Goal: Task Accomplishment & Management: Complete application form

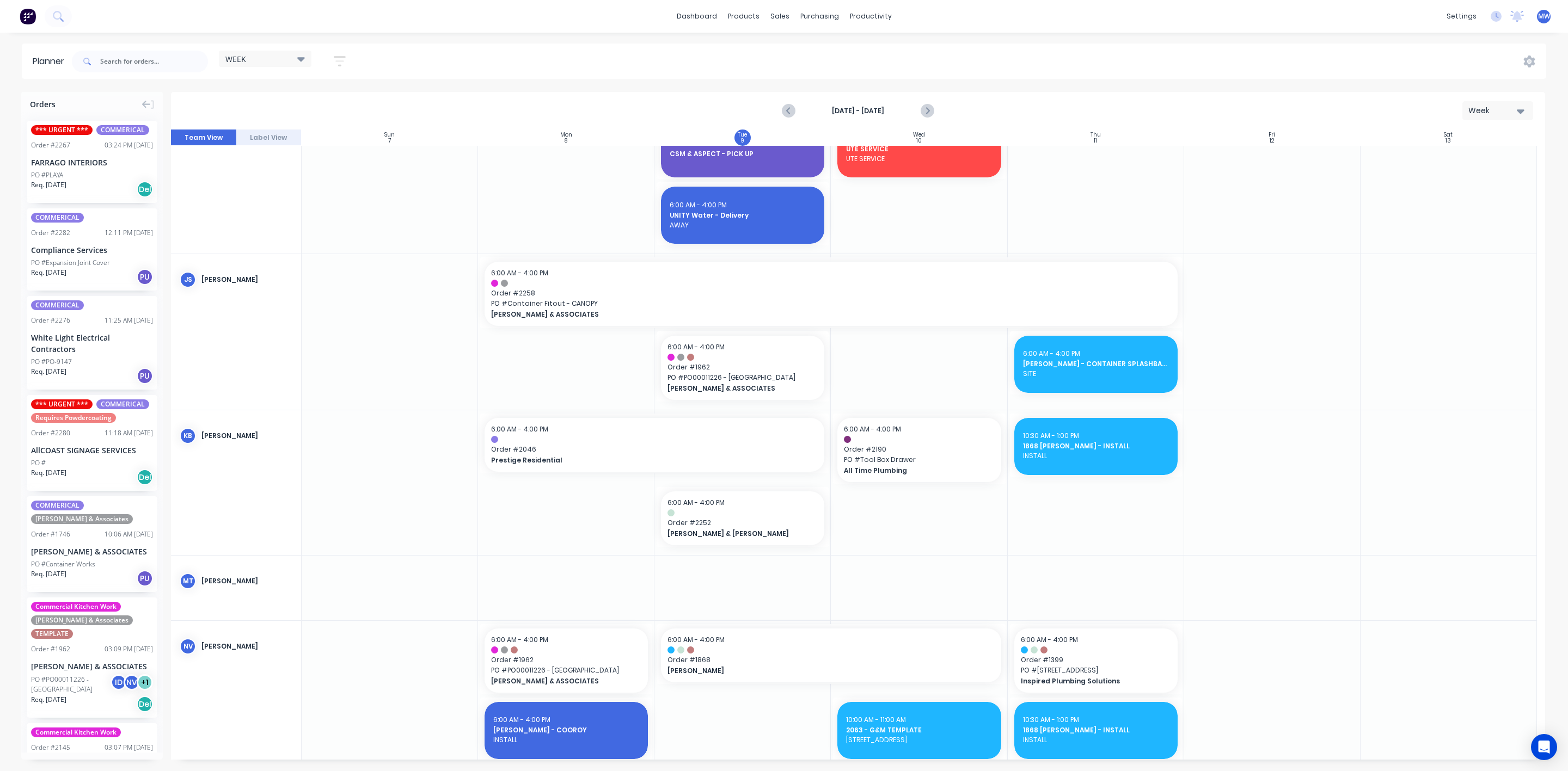
scroll to position [734, 0]
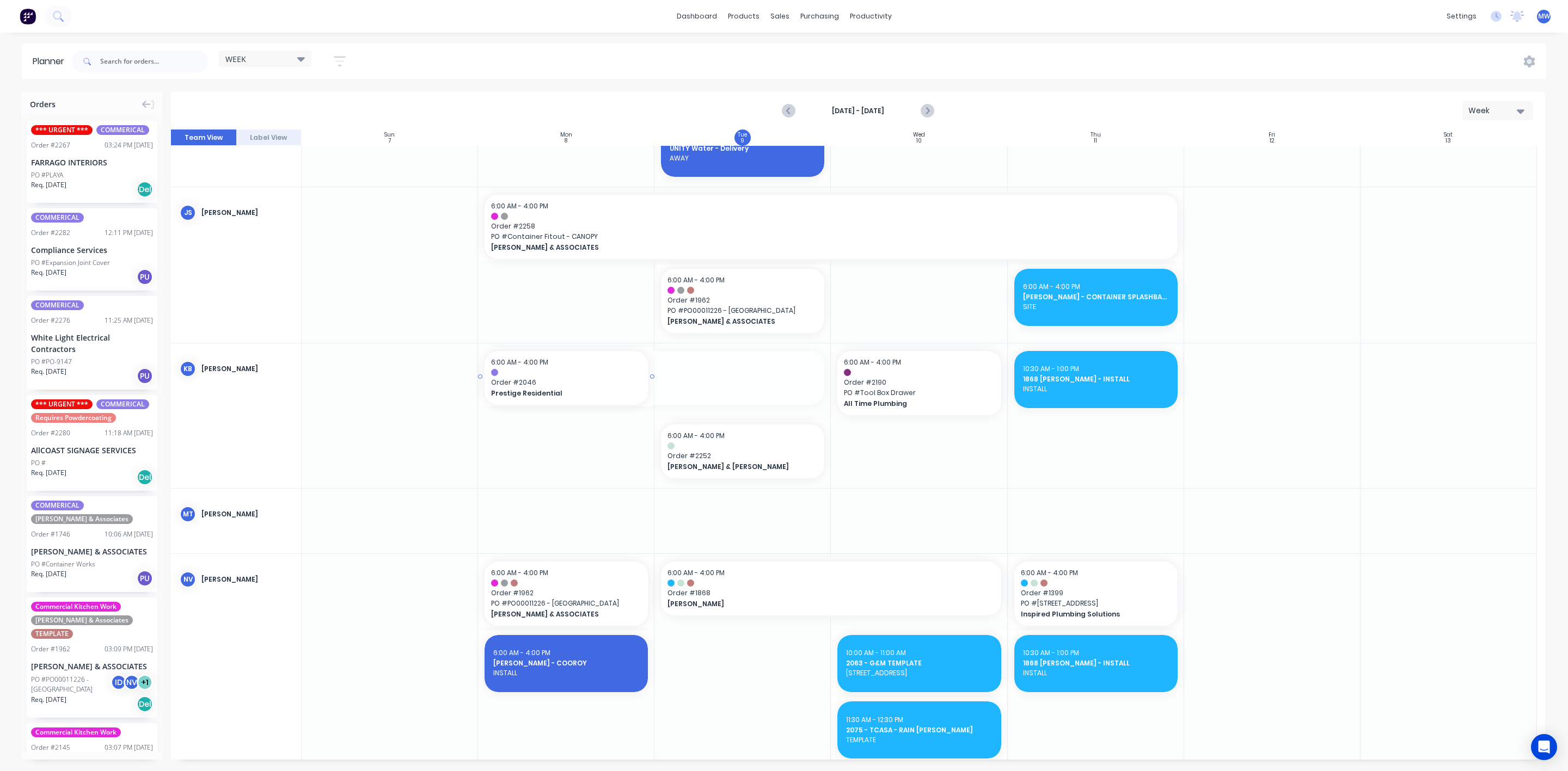
drag, startPoint x: 825, startPoint y: 376, endPoint x: 570, endPoint y: 378, distance: 255.0
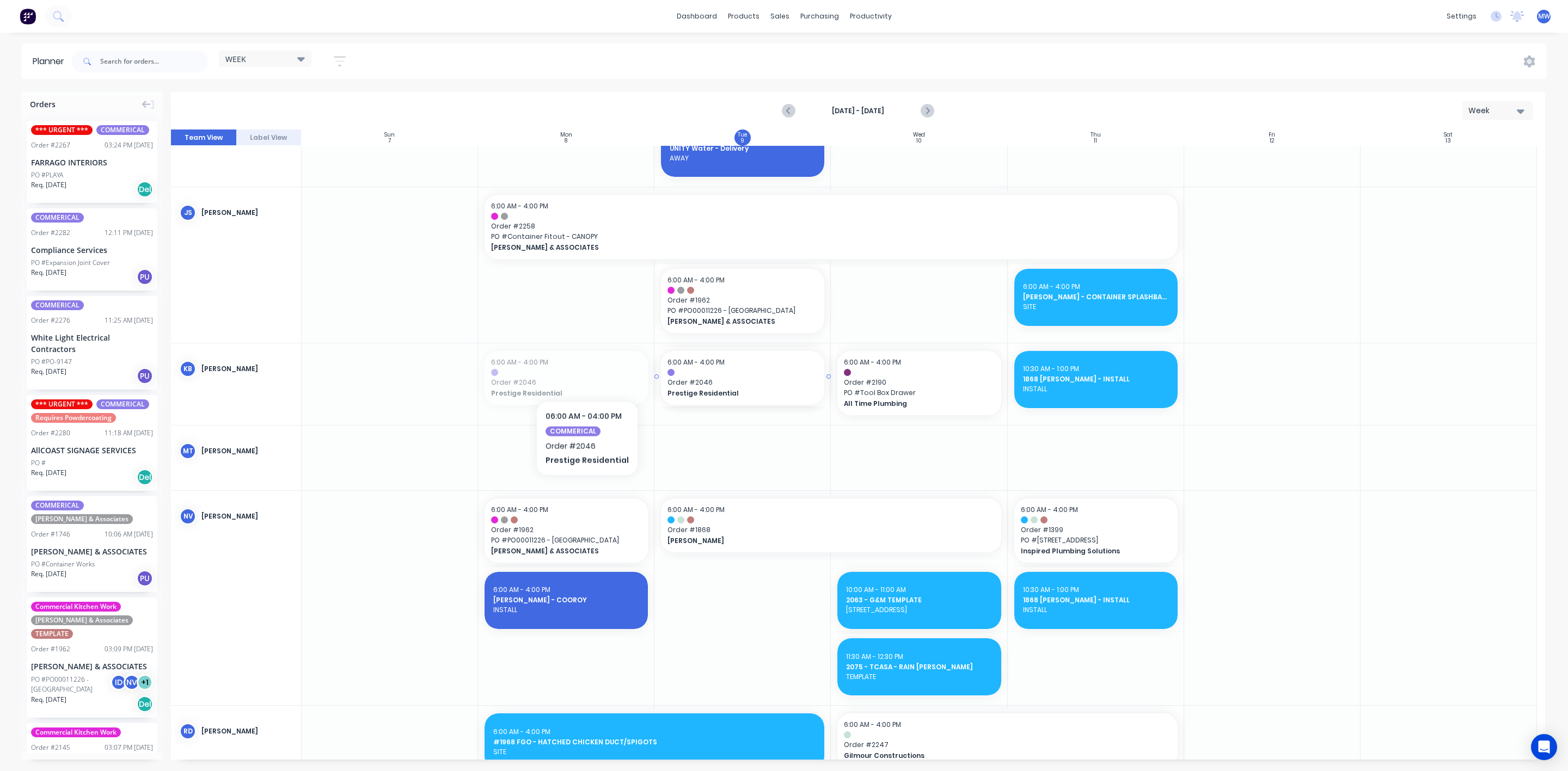
drag, startPoint x: 558, startPoint y: 371, endPoint x: 583, endPoint y: 372, distance: 25.0
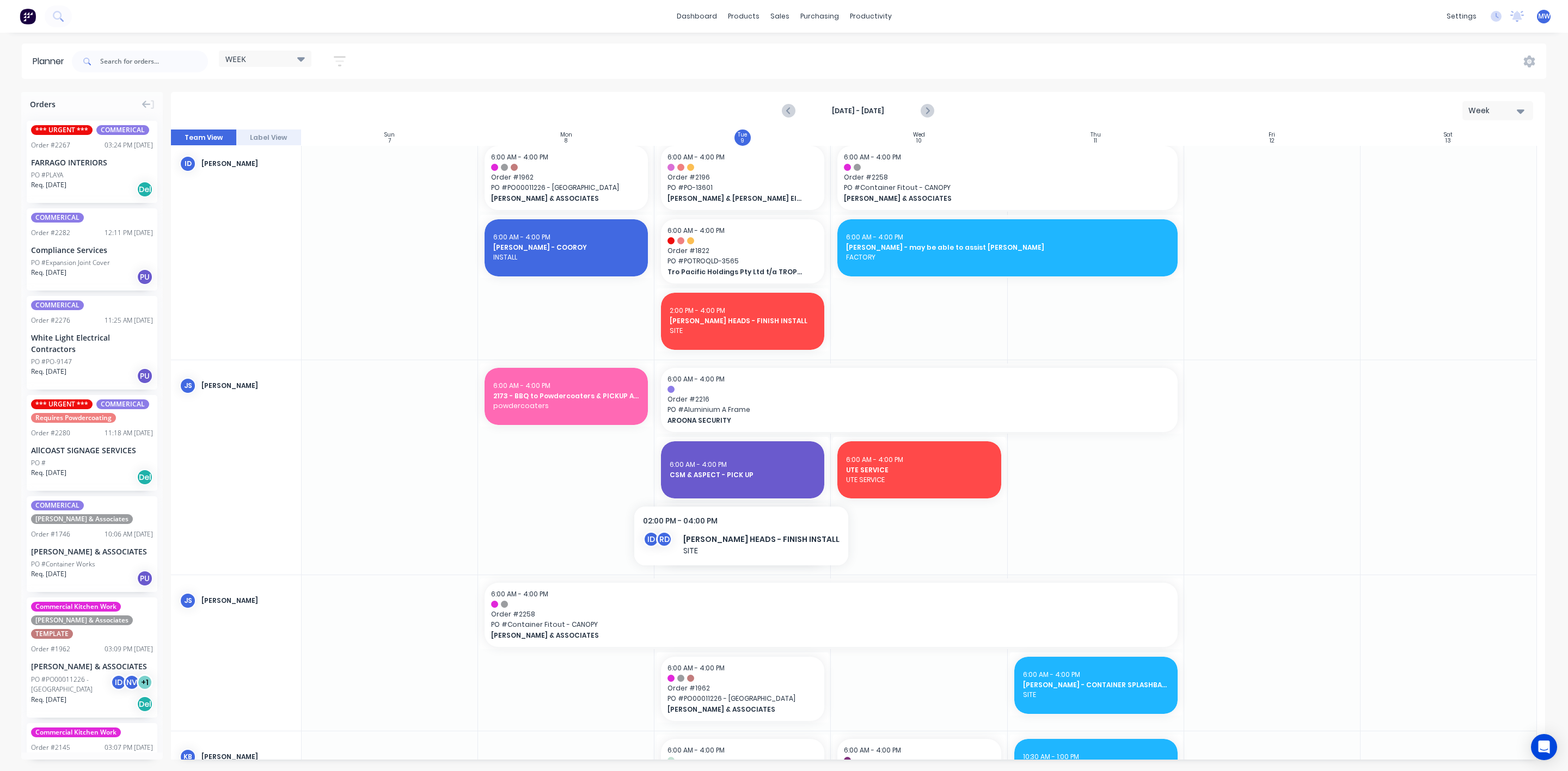
scroll to position [408, 0]
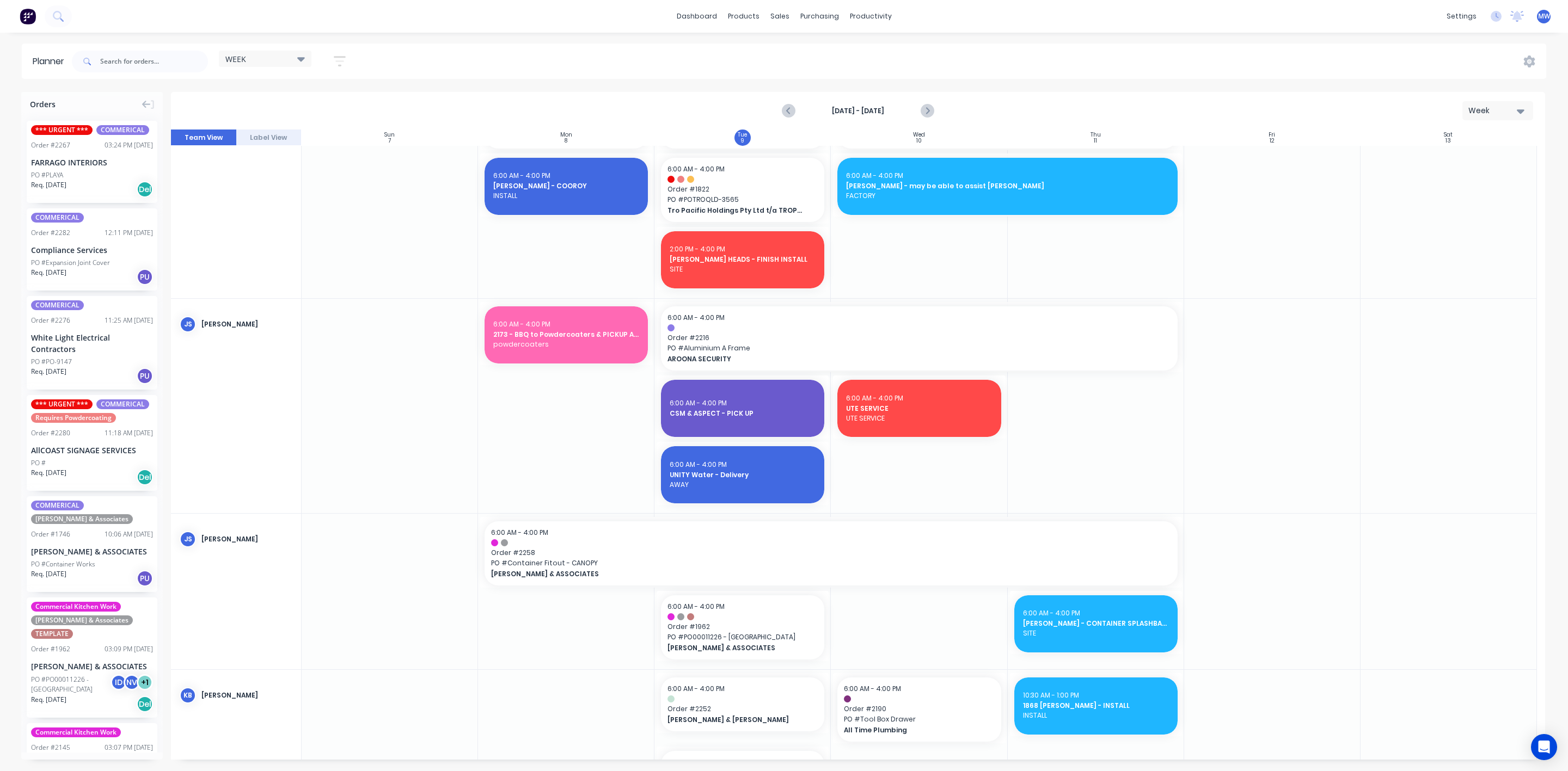
click at [701, 512] on div at bounding box center [742, 406] width 176 height 214
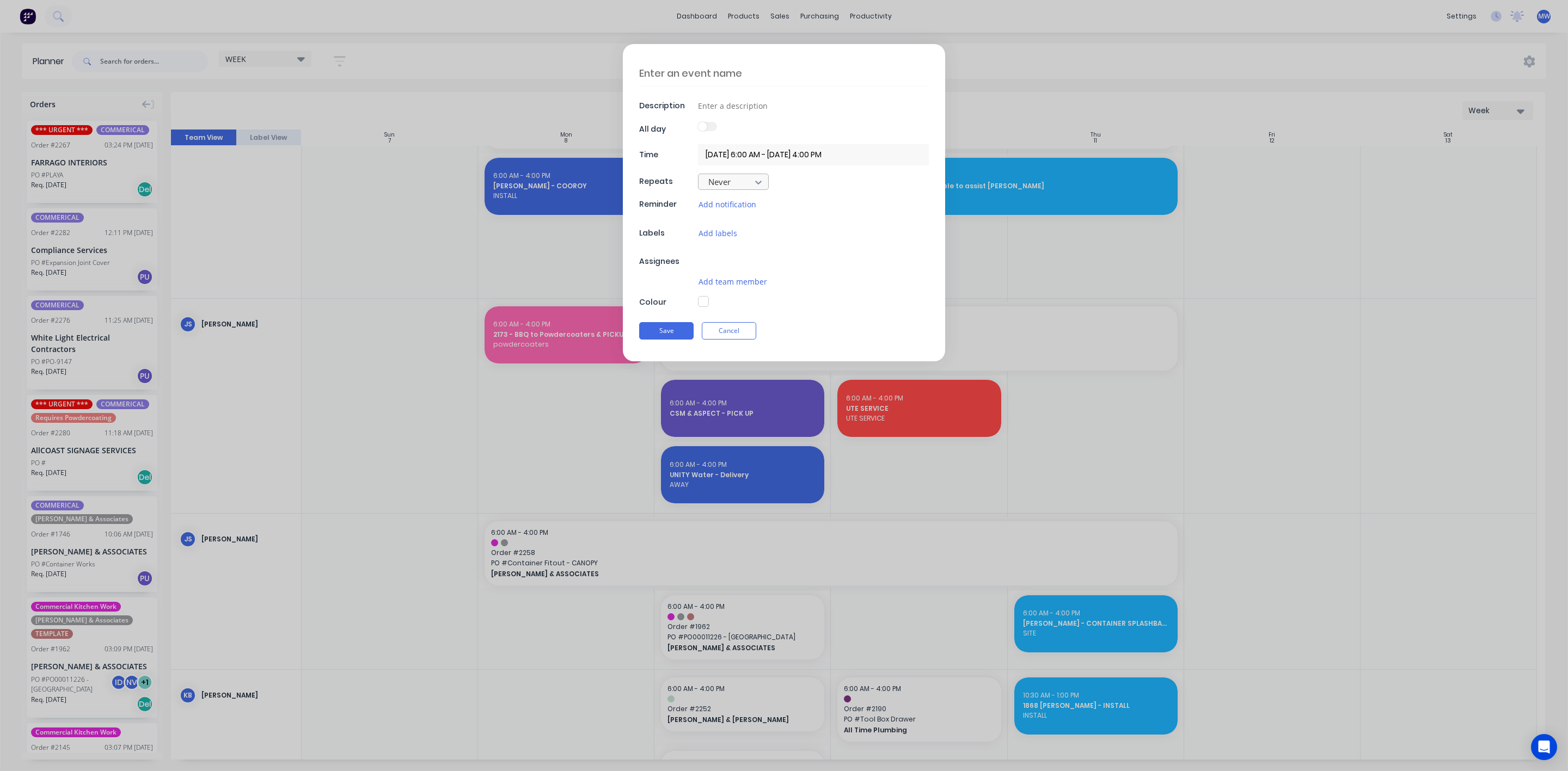
type textarea "x"
click at [733, 84] on textarea at bounding box center [784, 72] width 289 height 25
type textarea "M"
type textarea "x"
type textarea "ME"
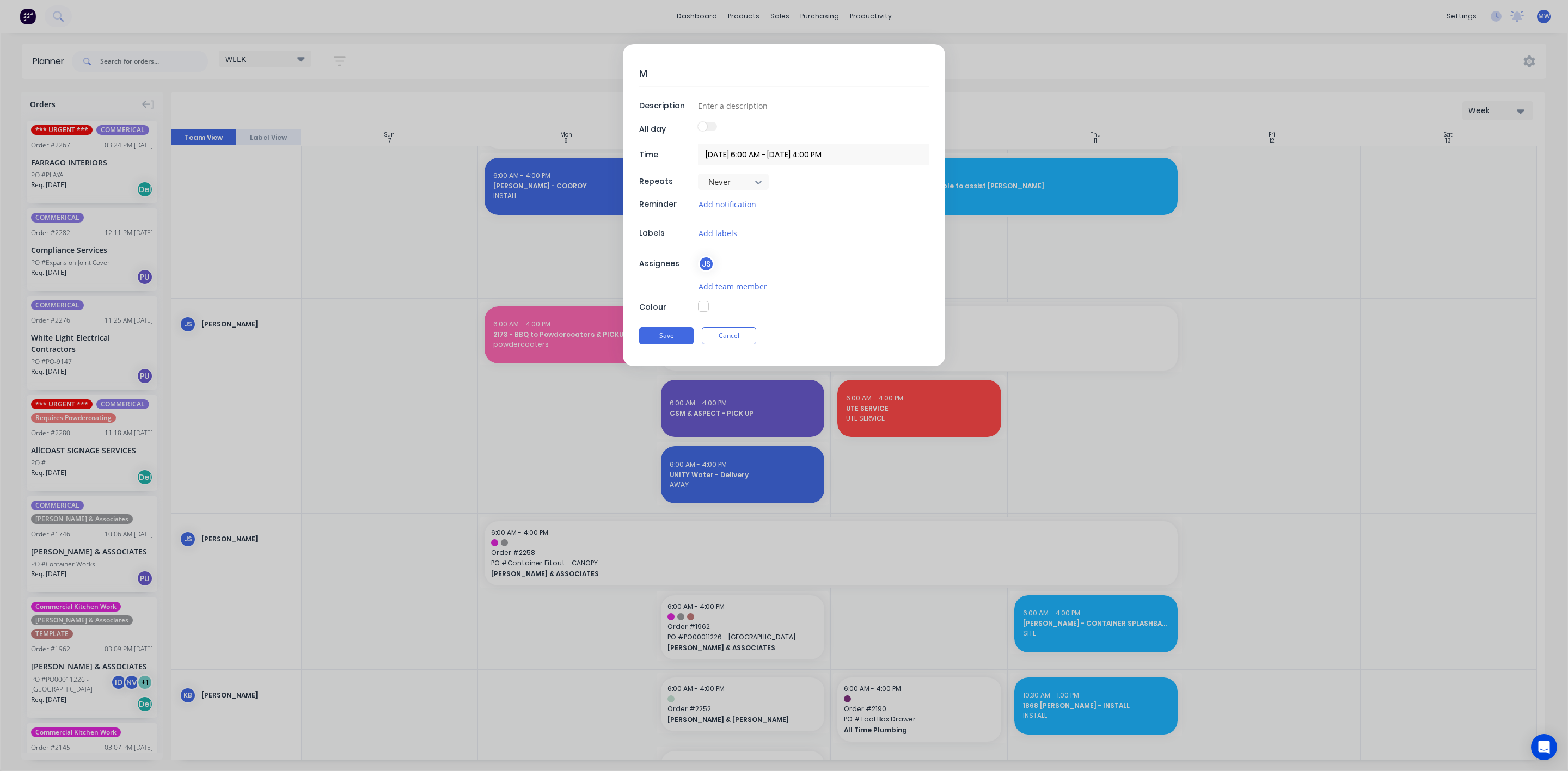
type textarea "x"
type textarea "MET"
type textarea "x"
type textarea "METR"
type textarea "x"
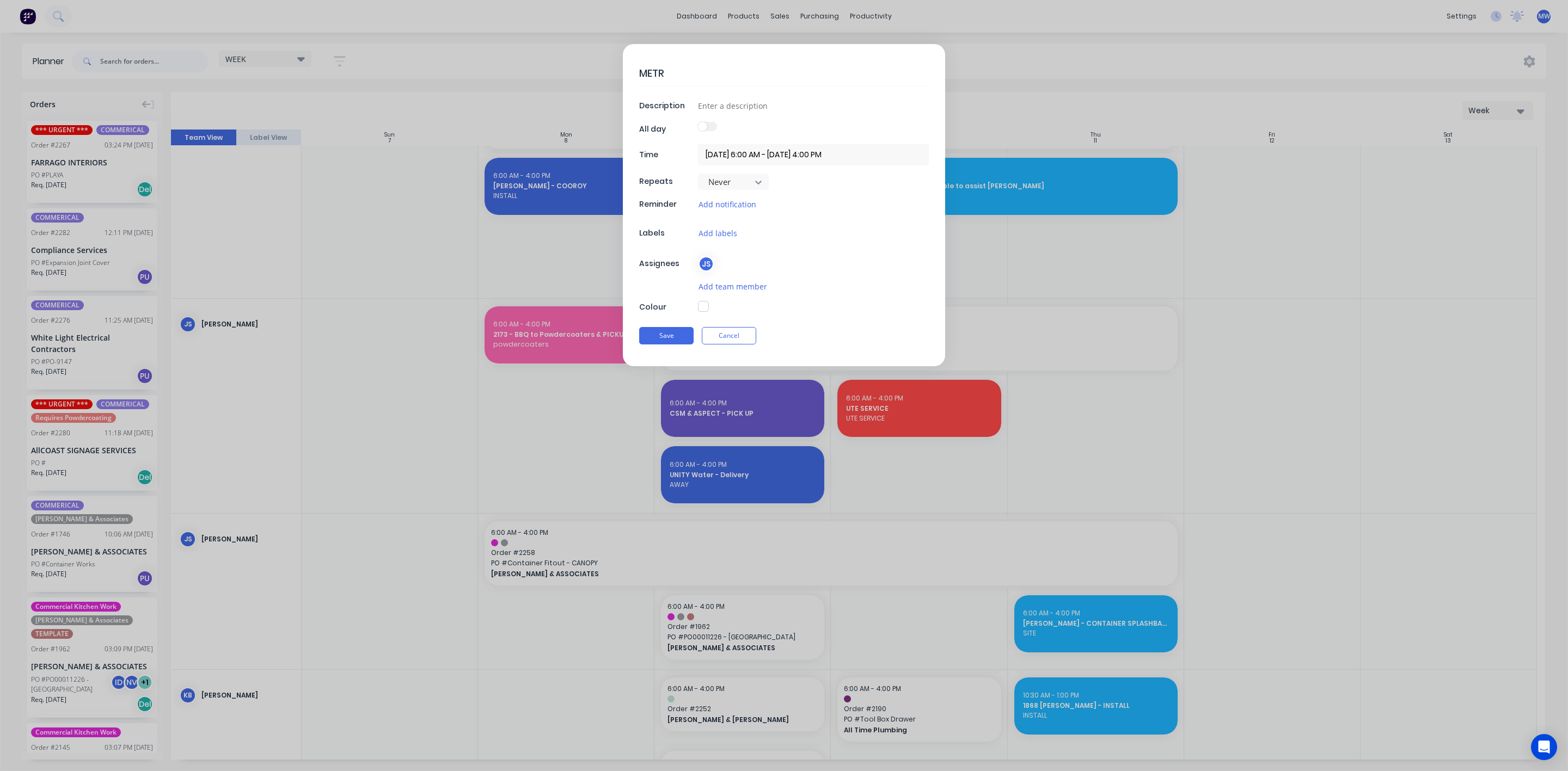
type textarea "METRO"
type textarea "x"
type textarea "METROL"
type textarea "x"
type textarea "METROLL"
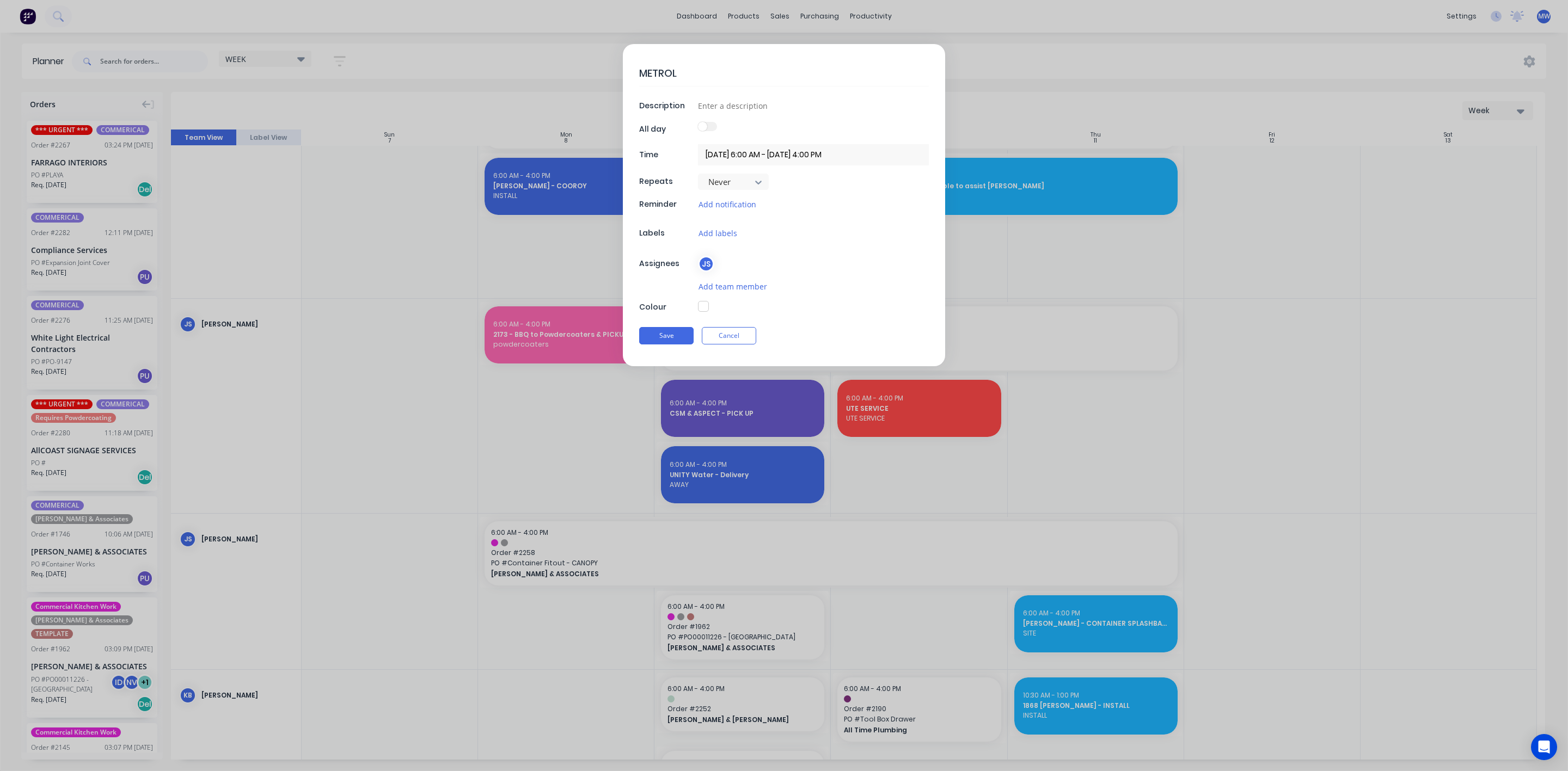
type textarea "x"
type textarea "METROLL"
type textarea "x"
type textarea "METROLL P"
type textarea "x"
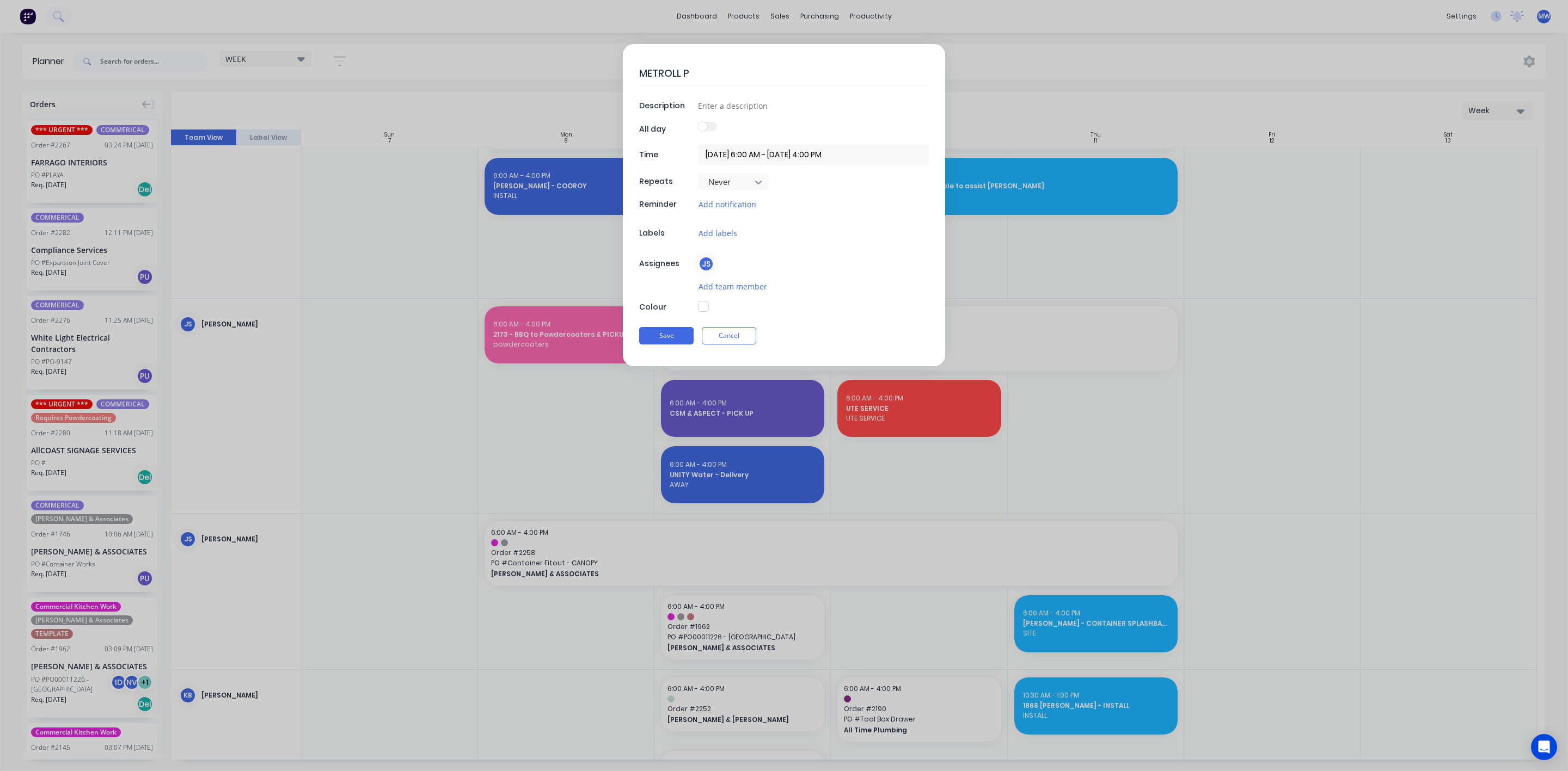
type textarea "METROLL PI"
type textarea "x"
type textarea "METROLL PIC"
type textarea "x"
type textarea "METROLL PICK"
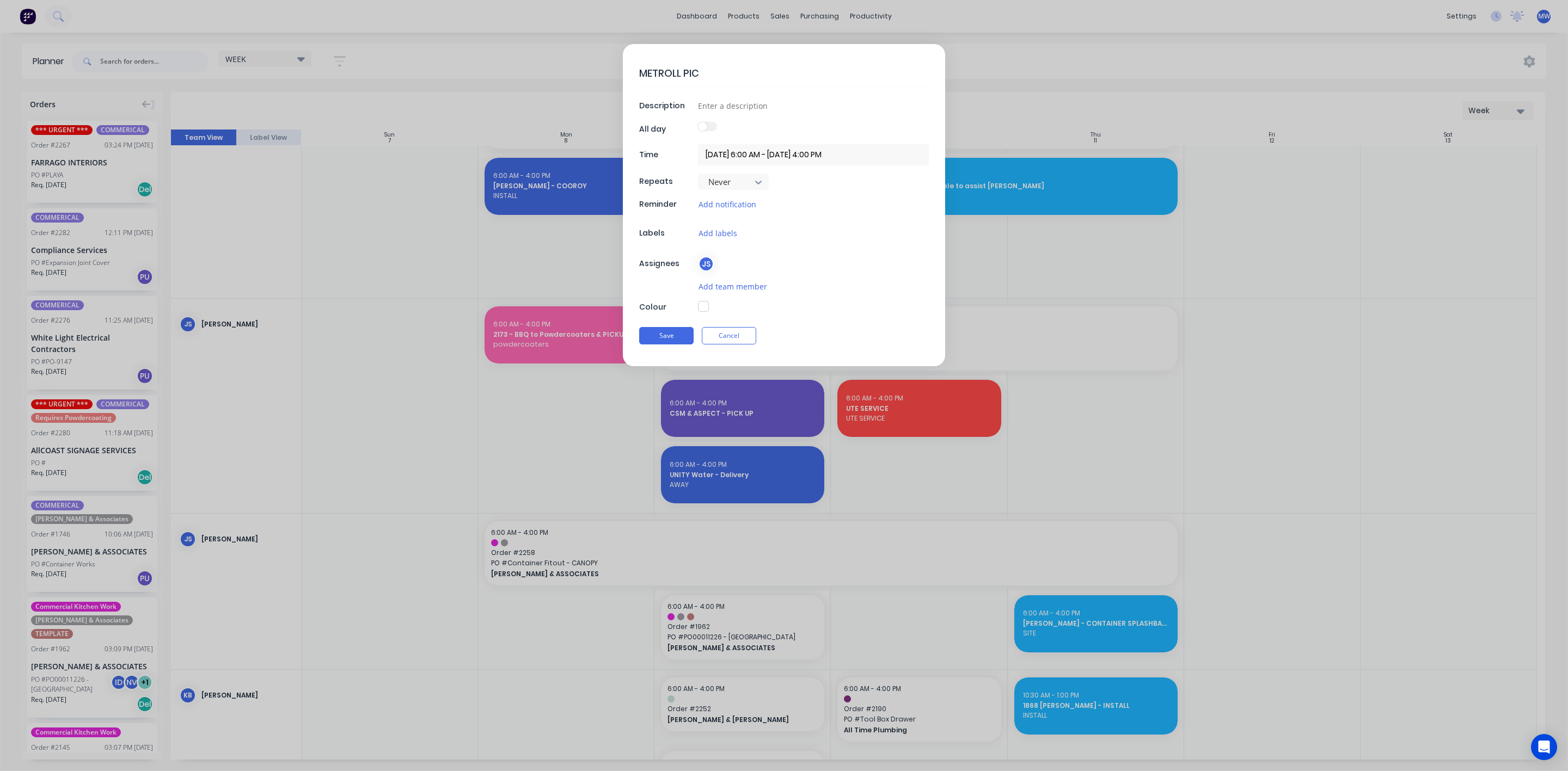
type textarea "x"
type textarea "METROLL PICK"
type textarea "x"
type textarea "METROLL PICK U"
type textarea "x"
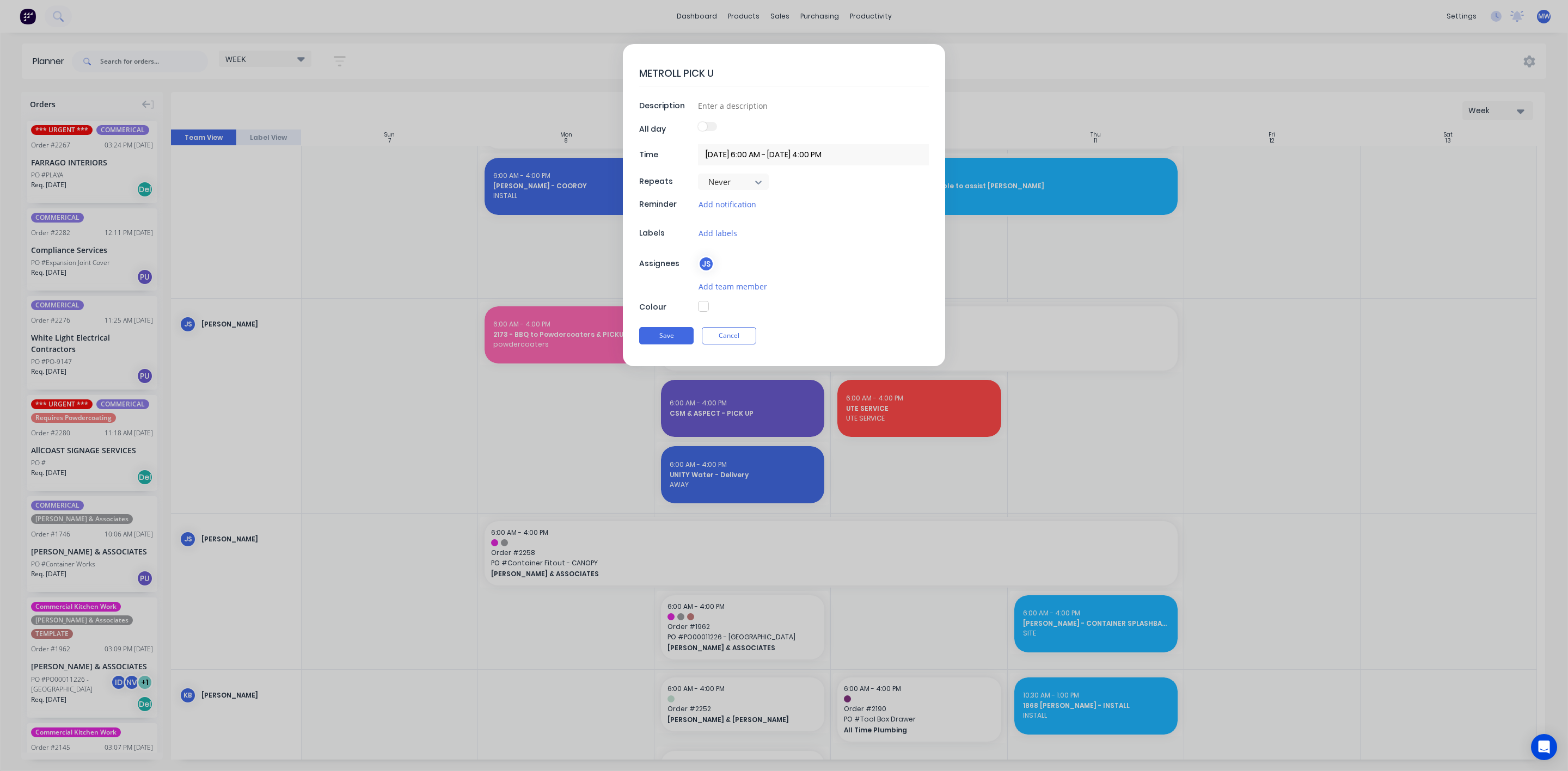
type textarea "METROLL PICK UP"
type textarea "x"
type textarea "METROLL PICK UP"
type textarea "x"
type textarea "METROLL PICK UP -"
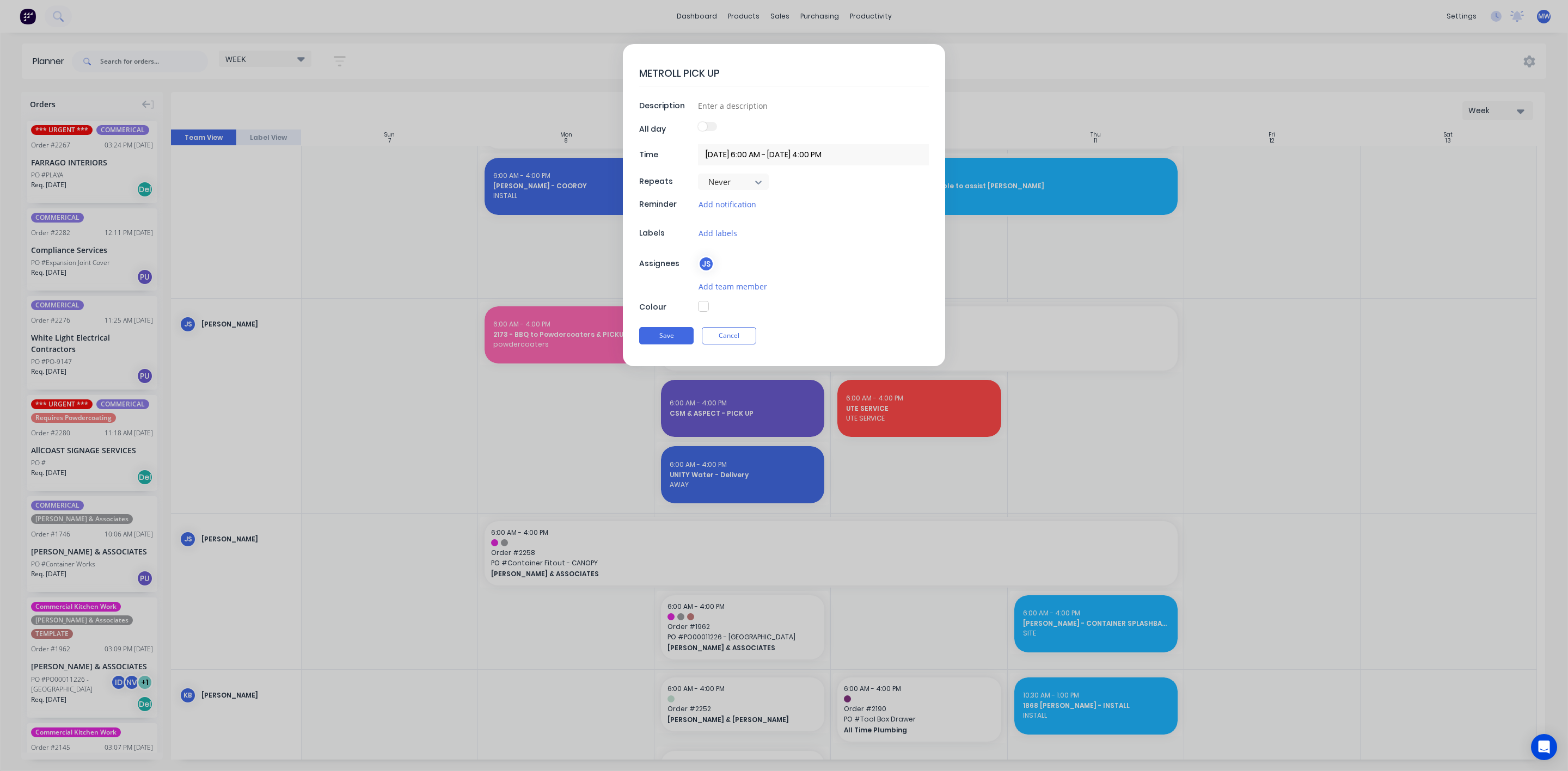
type textarea "x"
type textarea "METROLL PICK UP -"
type textarea "x"
type textarea "METROLL PICK UP -"
type textarea "x"
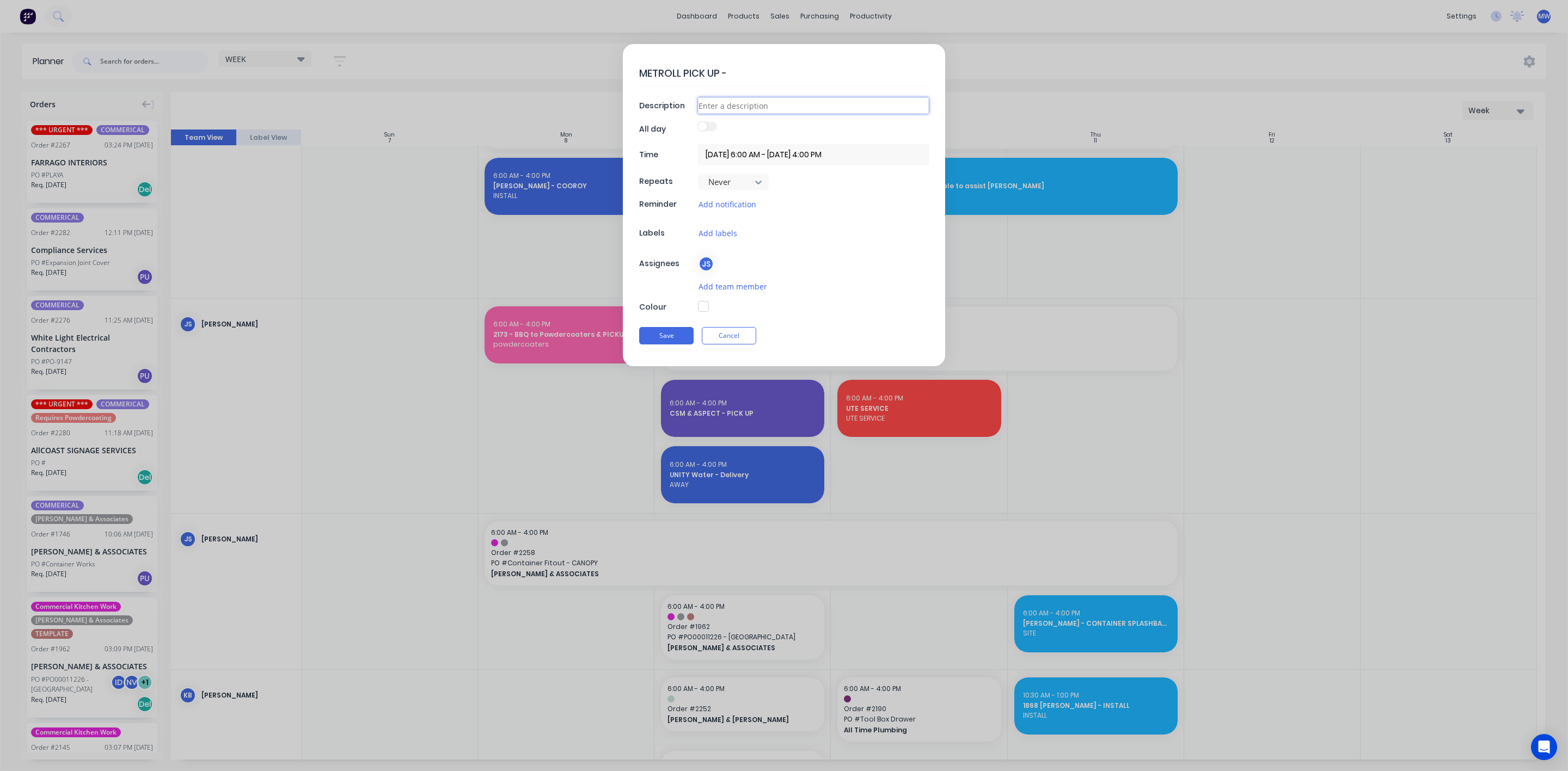
click at [779, 100] on input at bounding box center [813, 106] width 231 height 16
type input "I"
type textarea "x"
type input "PO"
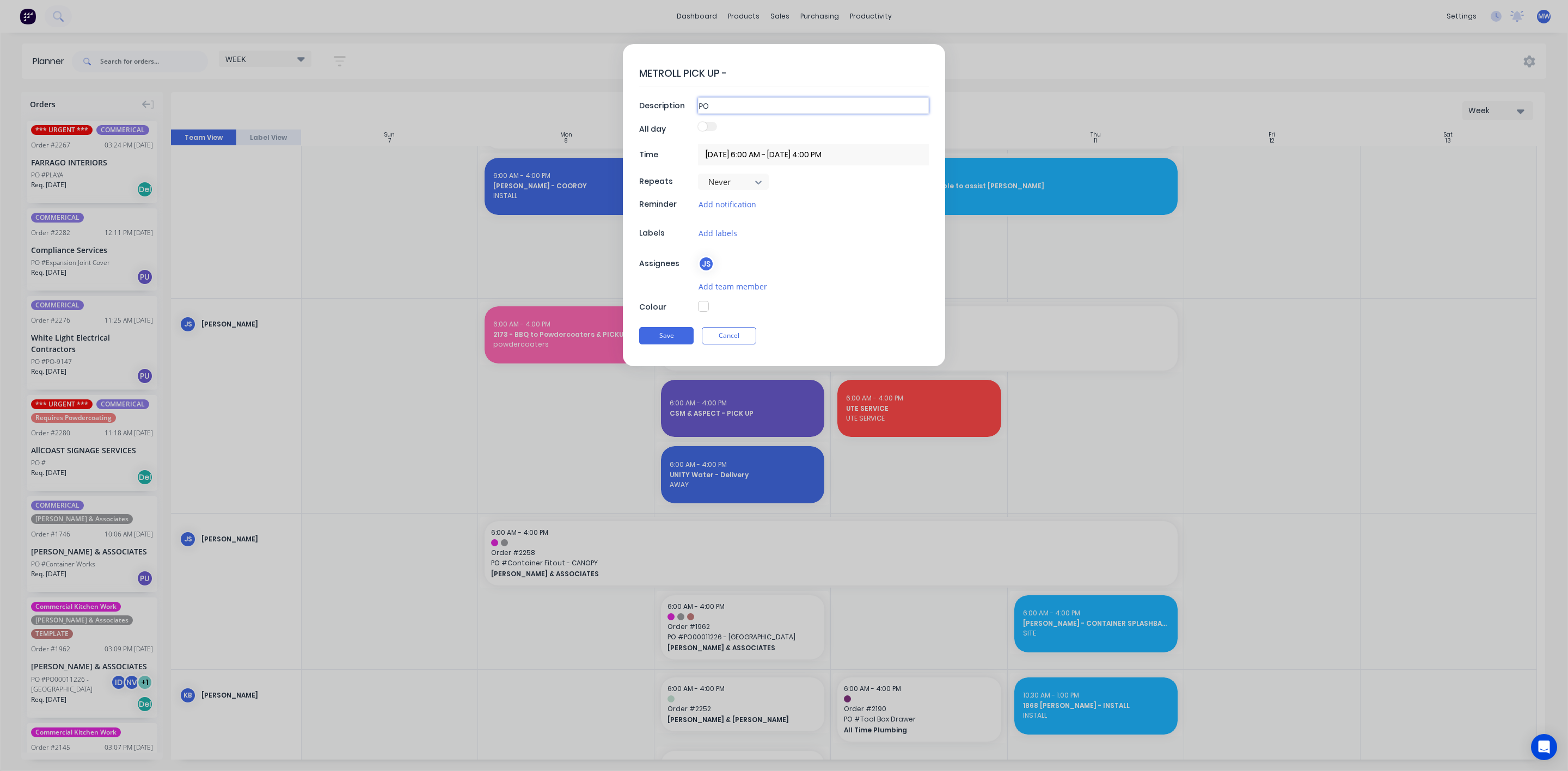
type textarea "x"
type input "POI"
type textarea "x"
type input "POIC"
type textarea "x"
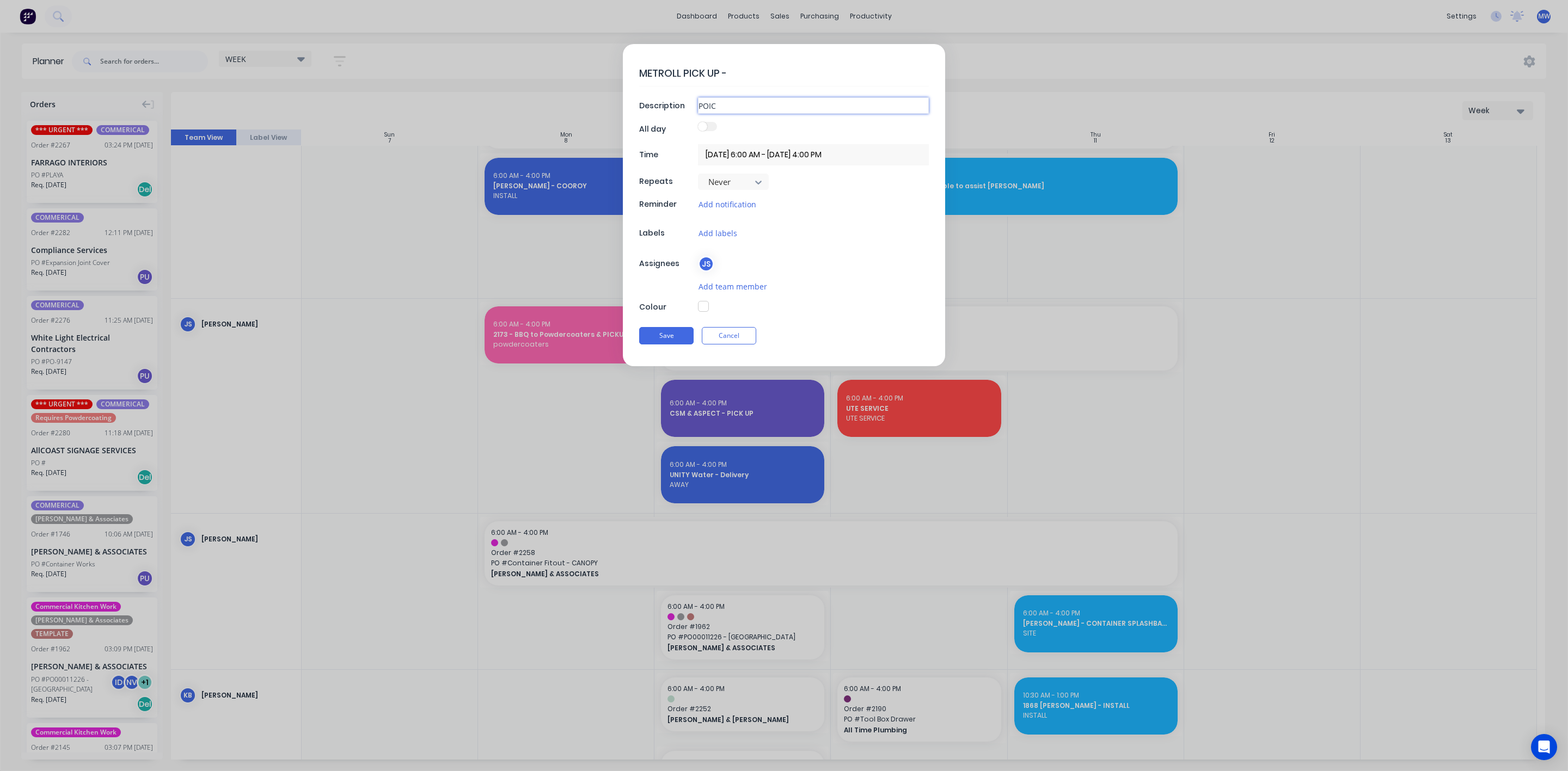
type input "POICK"
type textarea "x"
type input "POICKU"
type textarea "x"
type input "POICKUP"
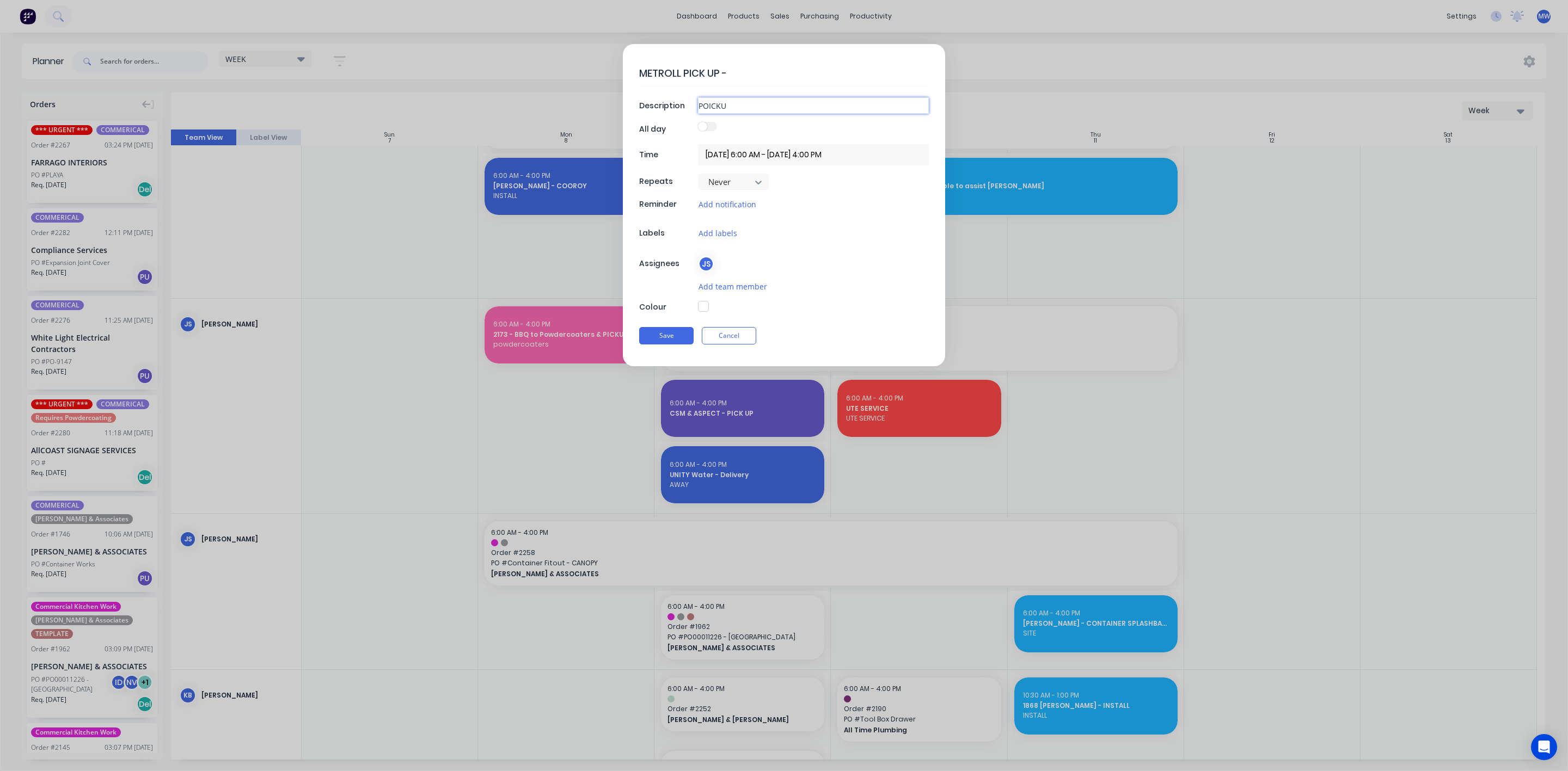
type textarea "x"
type input "POICKUPO"
type textarea "x"
type input "POICKUP"
type textarea "x"
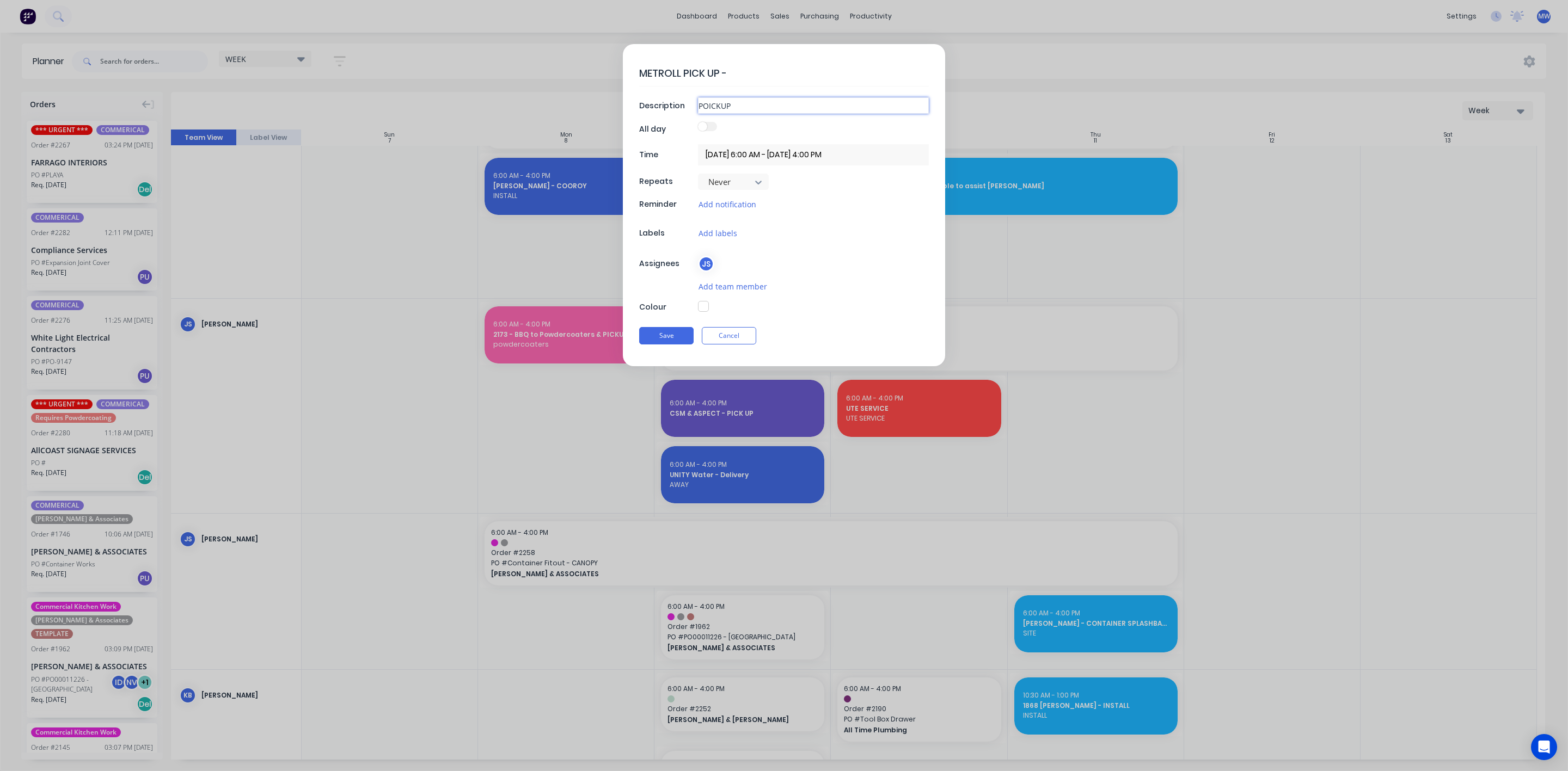
type input "POICKU"
type textarea "x"
type input "POICK"
type textarea "x"
type input "POIC"
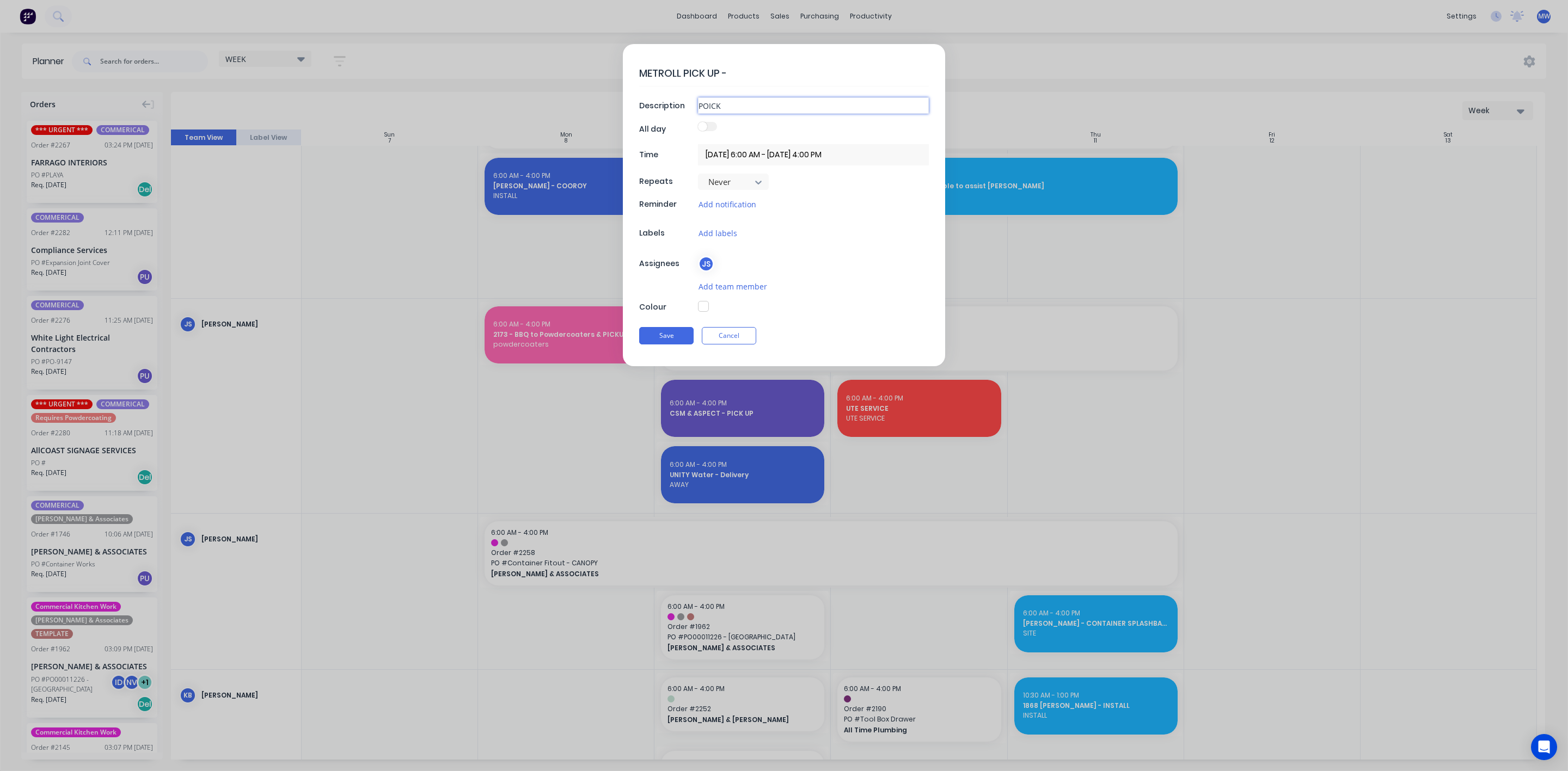
type textarea "x"
type input "POI"
type textarea "x"
type input "PO"
type textarea "x"
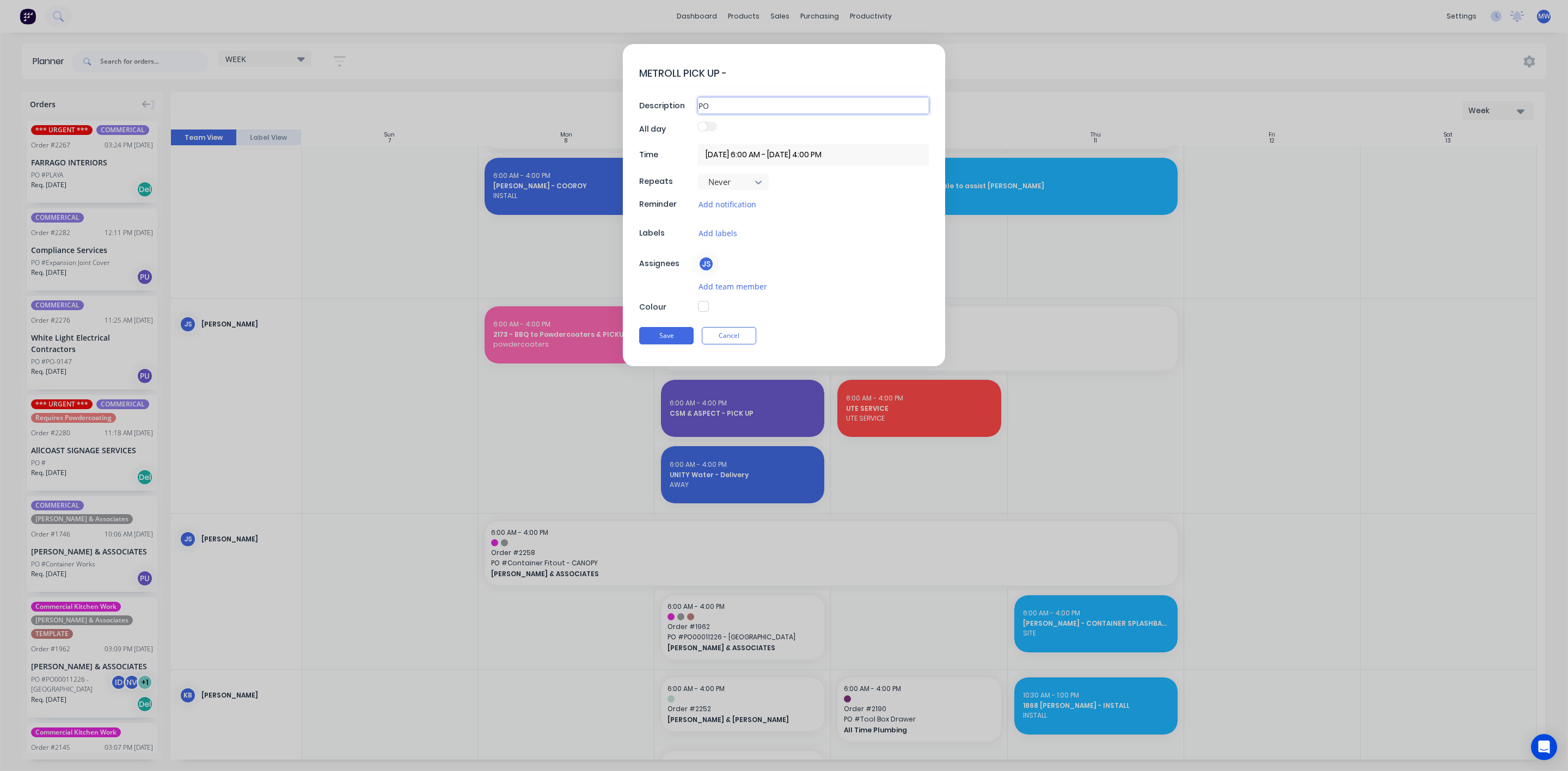
type input "P"
type textarea "x"
type input "PI"
type textarea "x"
type input "PIC"
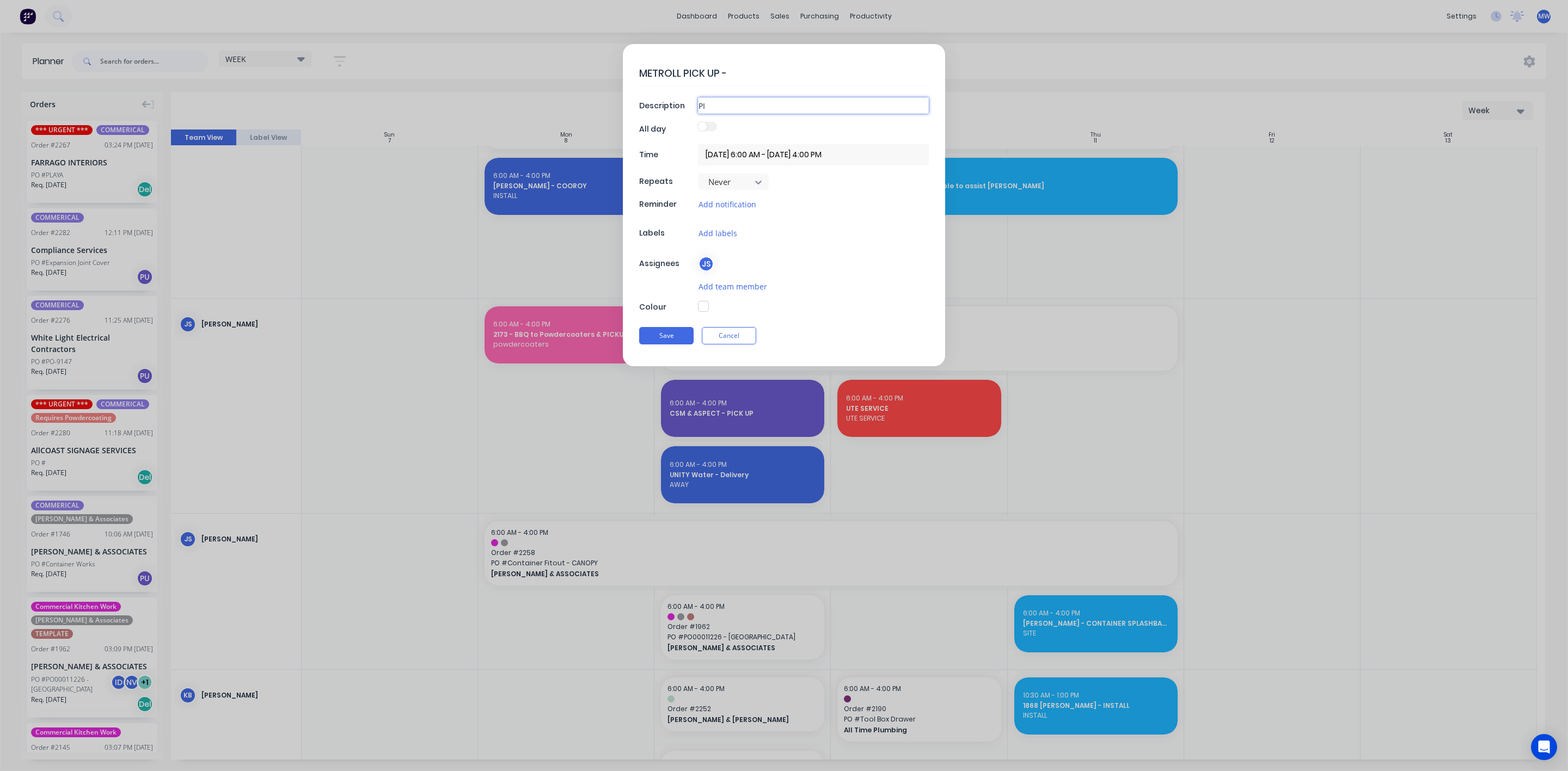
type textarea "x"
type input "PICK"
type textarea "x"
type input "PICKU"
type textarea "x"
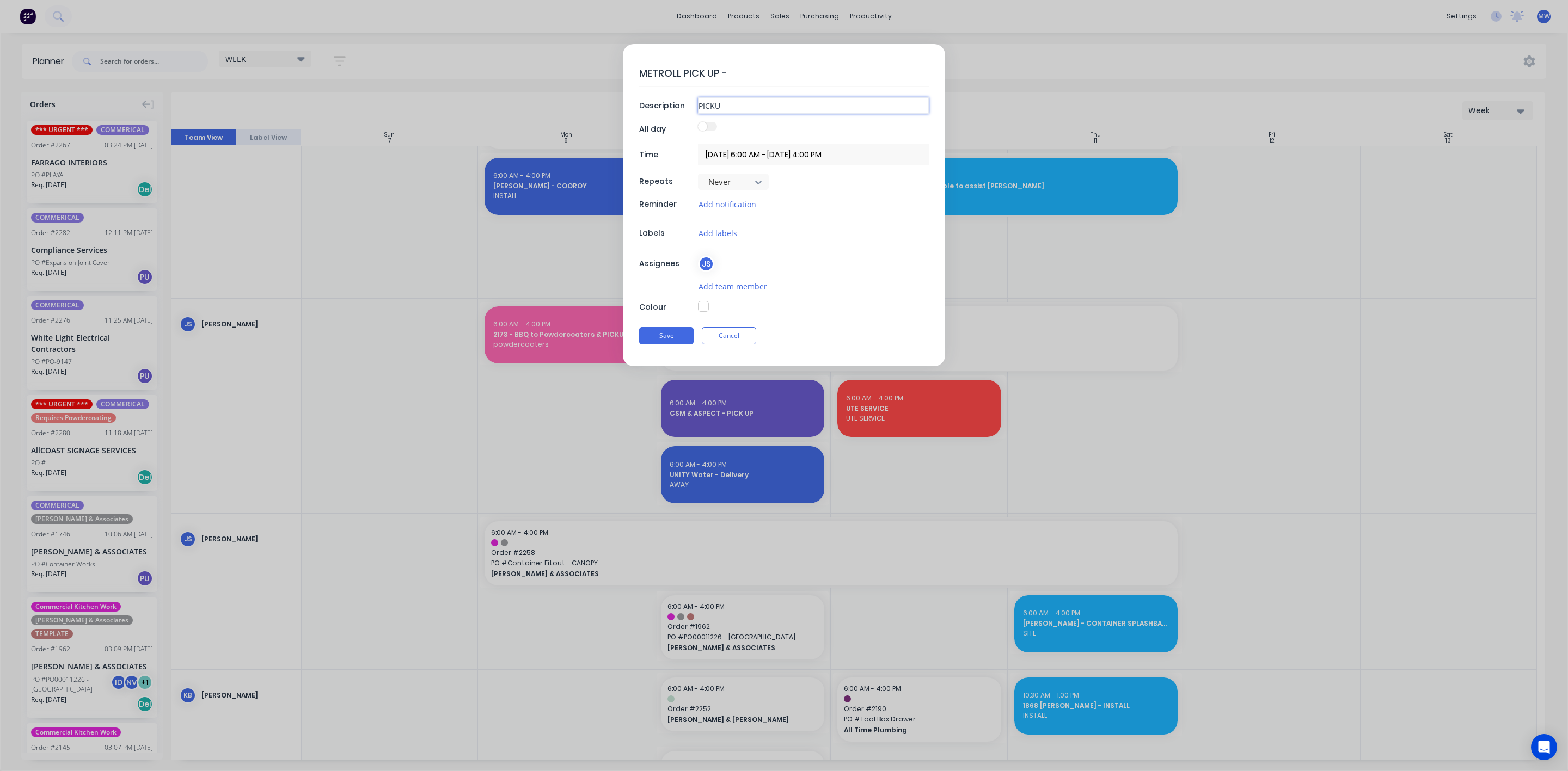
type input "PICKUP"
type textarea "x"
type input "PICKUP"
click at [704, 306] on button "button" at bounding box center [703, 306] width 11 height 11
type textarea "x"
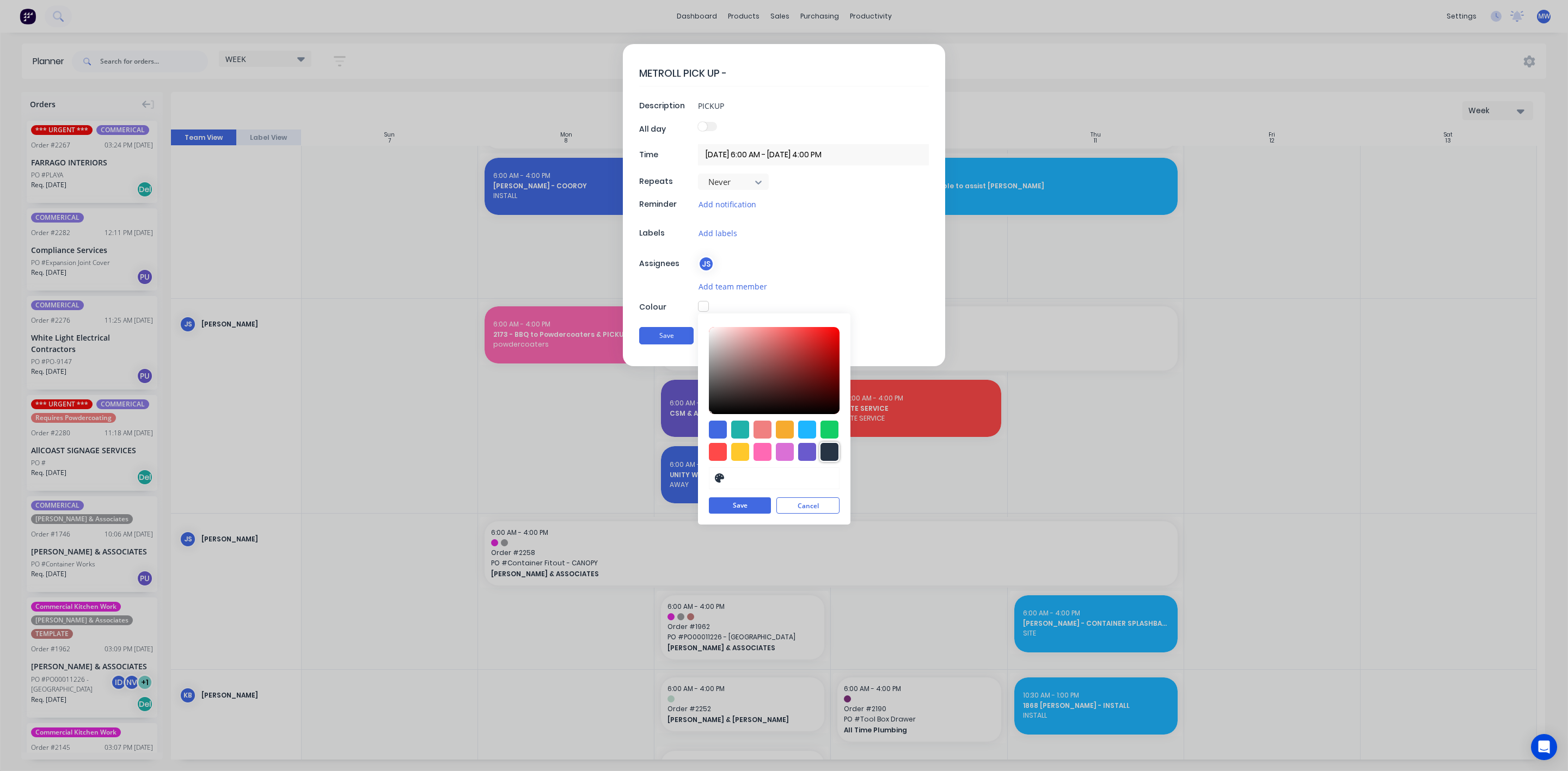
click at [837, 454] on div at bounding box center [829, 452] width 18 height 18
type input "#273444"
click at [743, 513] on button "Save" at bounding box center [739, 506] width 62 height 16
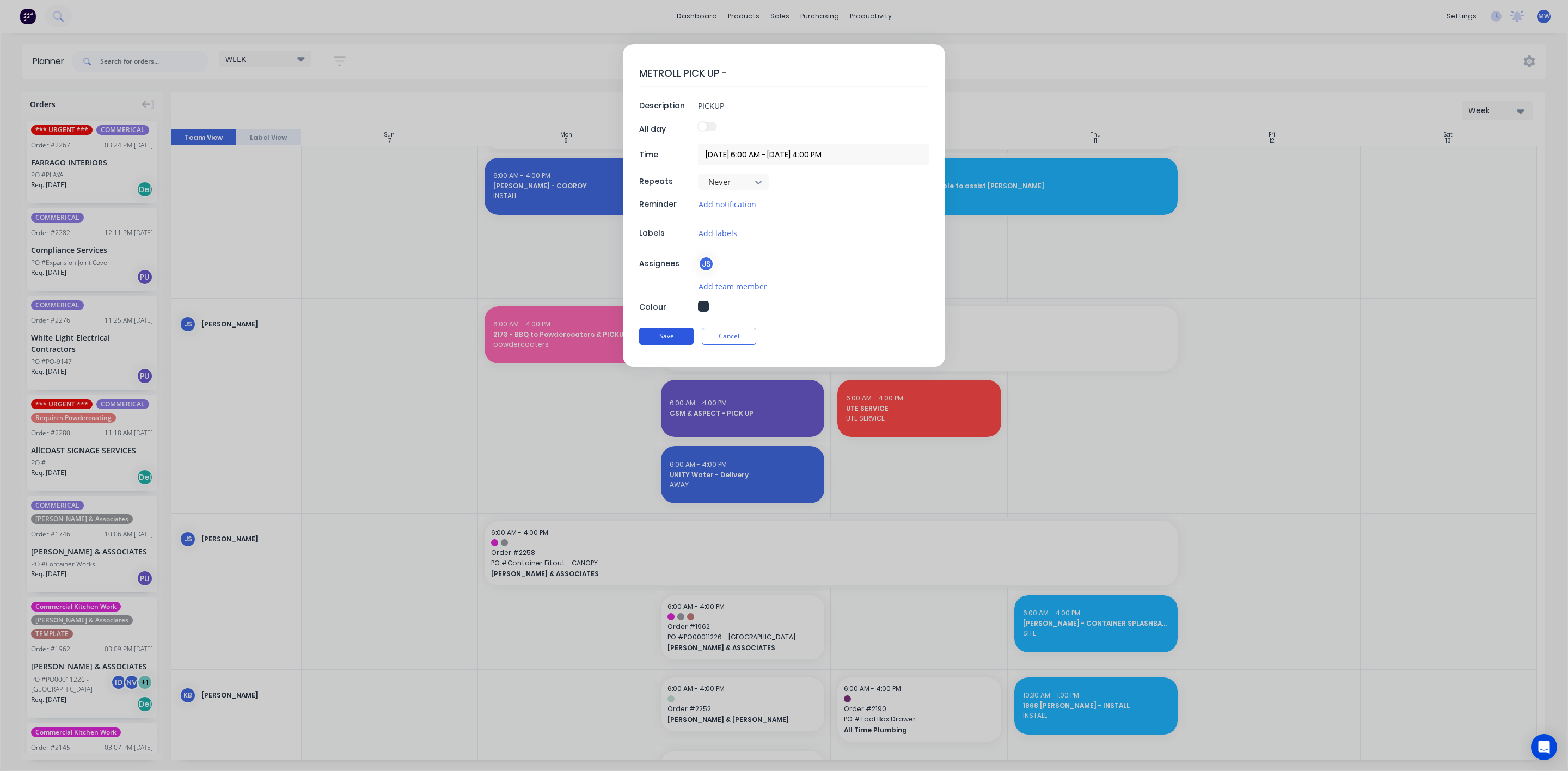
click at [674, 341] on button "Save" at bounding box center [666, 336] width 54 height 17
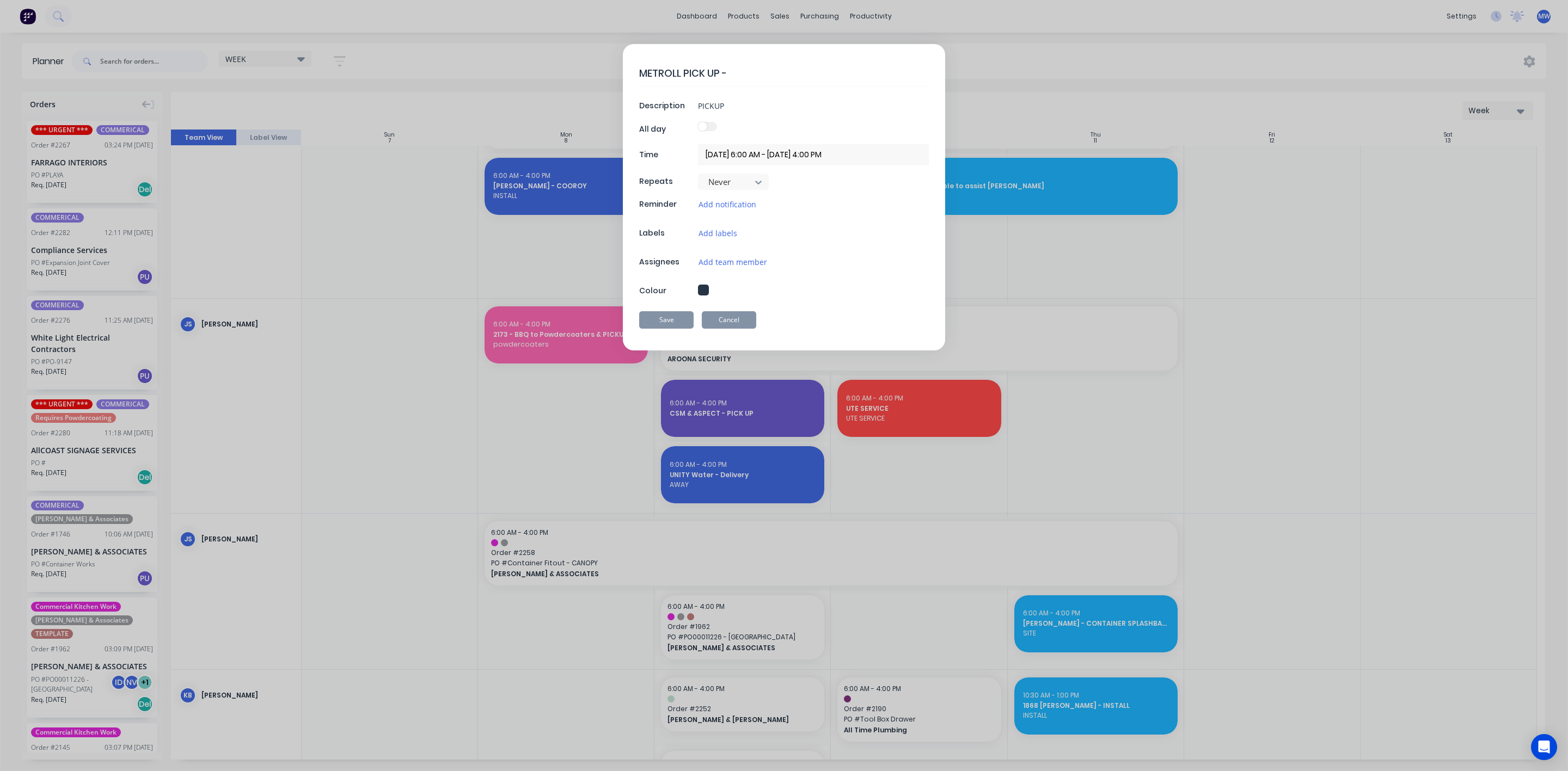
type textarea "x"
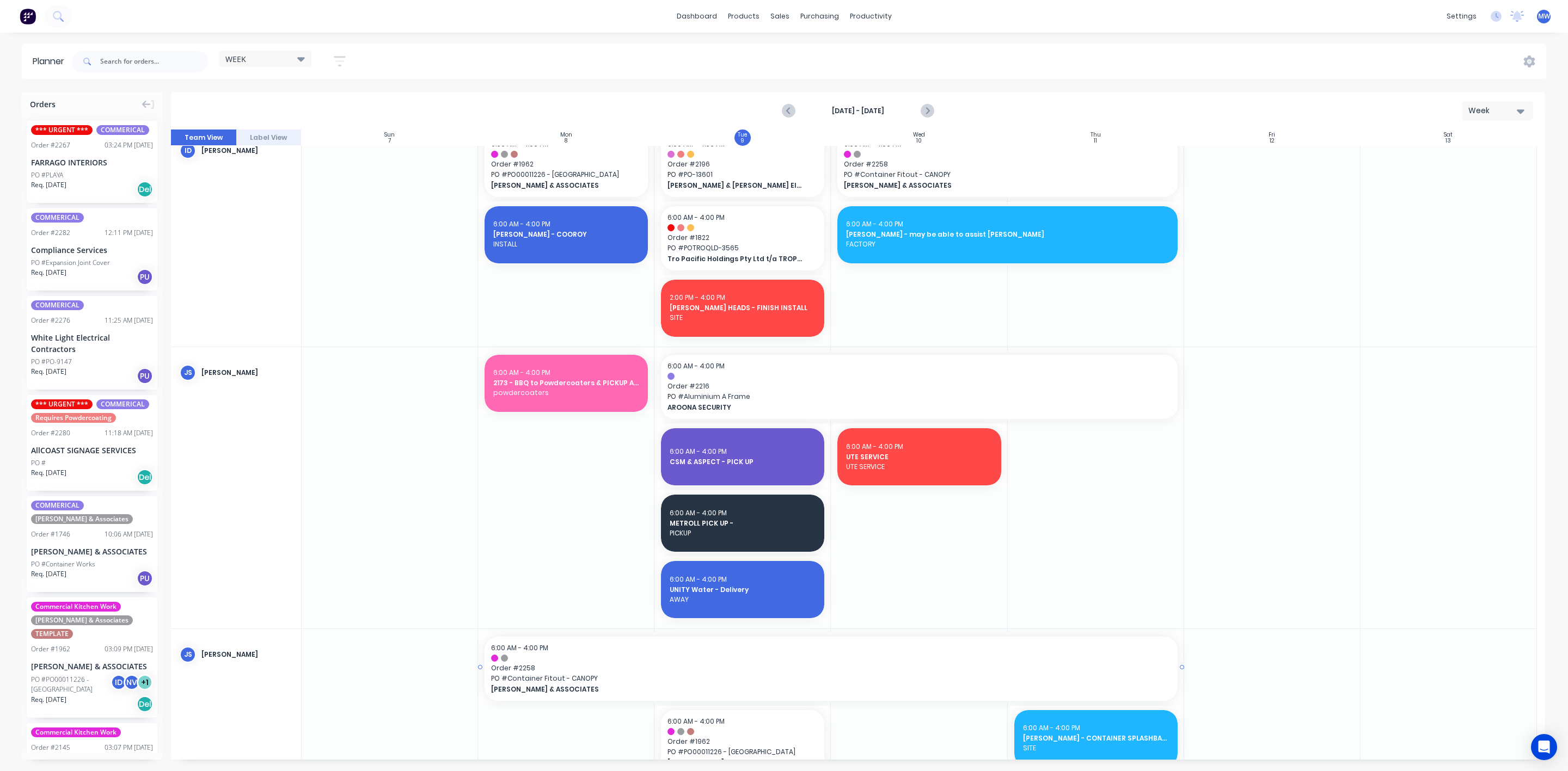
scroll to position [163, 0]
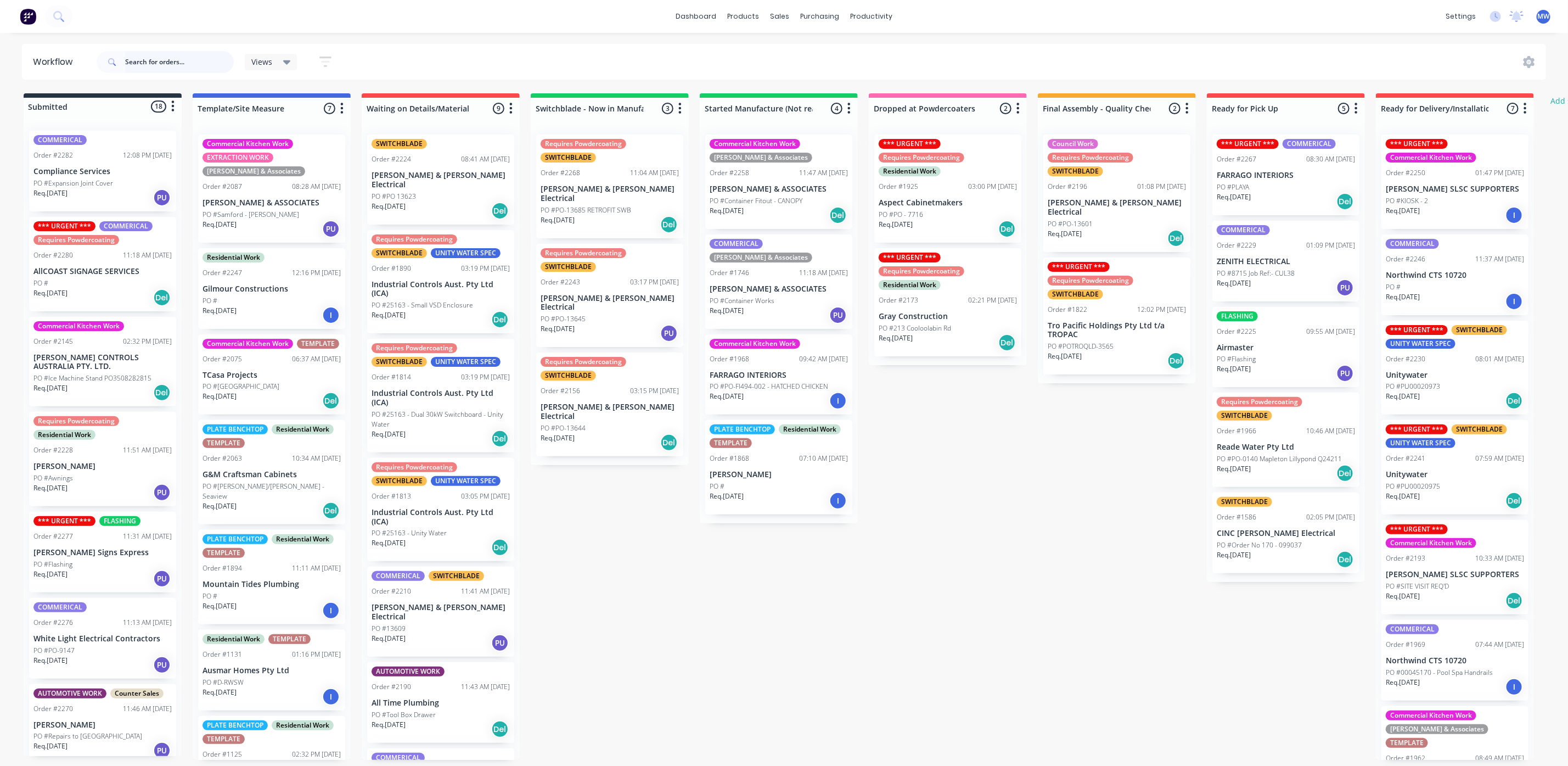
click at [137, 60] on input "text" at bounding box center [179, 61] width 109 height 22
type input "2178"
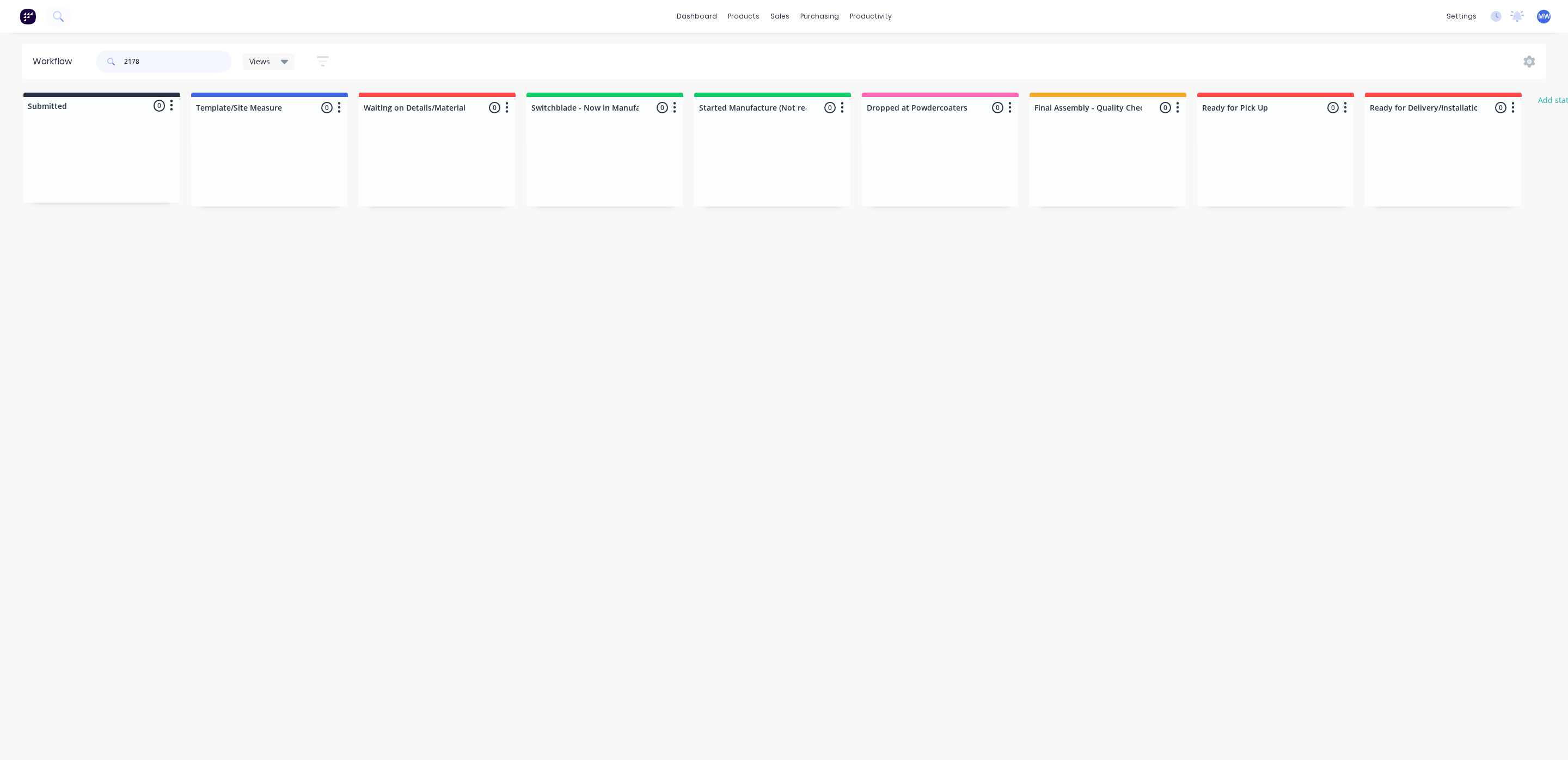
drag, startPoint x: 173, startPoint y: 54, endPoint x: 71, endPoint y: 63, distance: 102.4
click at [71, 63] on header "Workflow 2178 Views Save new view None (Default) edit SCSM - MAIN edit SUNCOAST…" at bounding box center [784, 62] width 1525 height 36
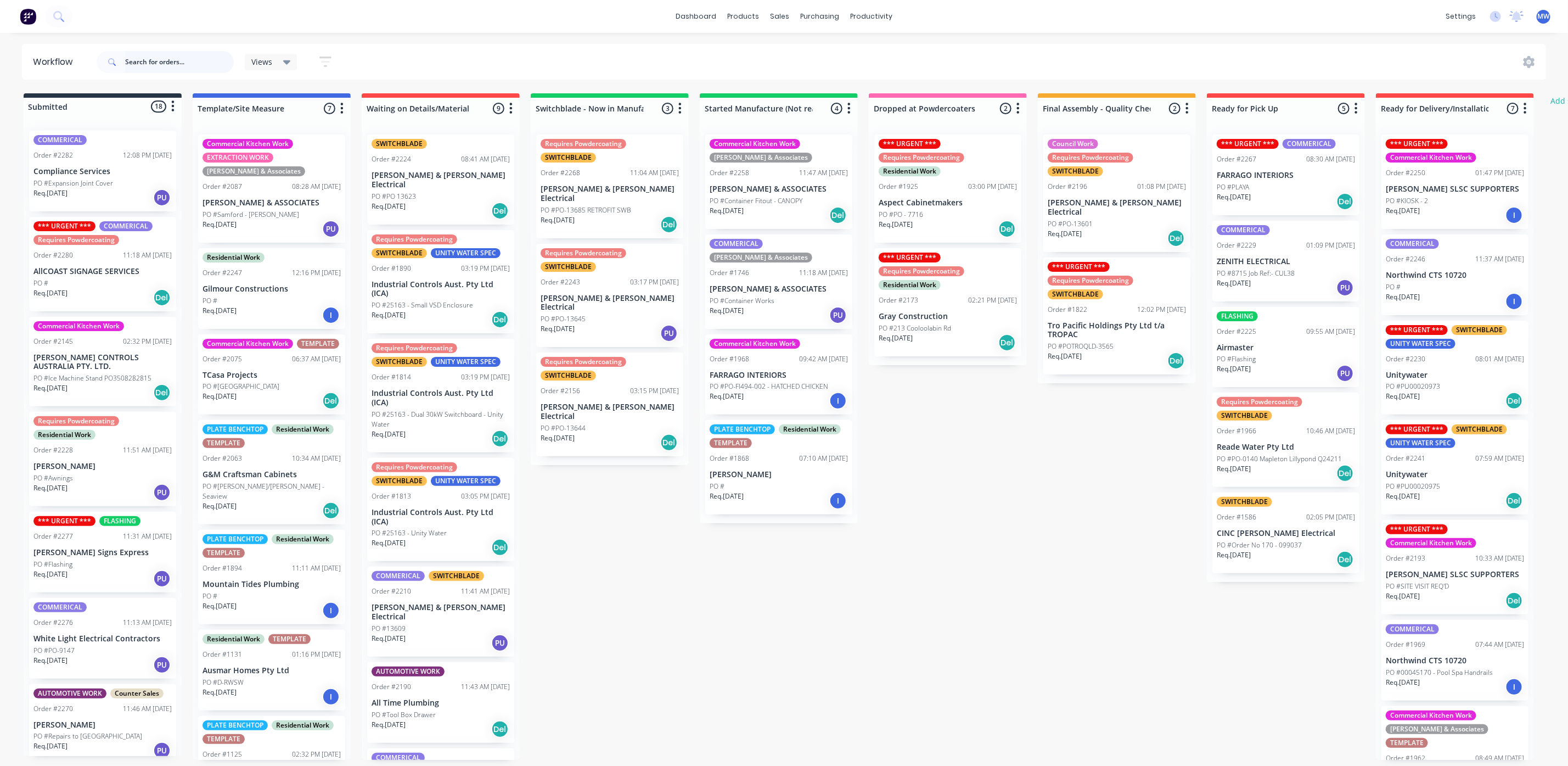
click at [177, 63] on input "text" at bounding box center [179, 61] width 109 height 22
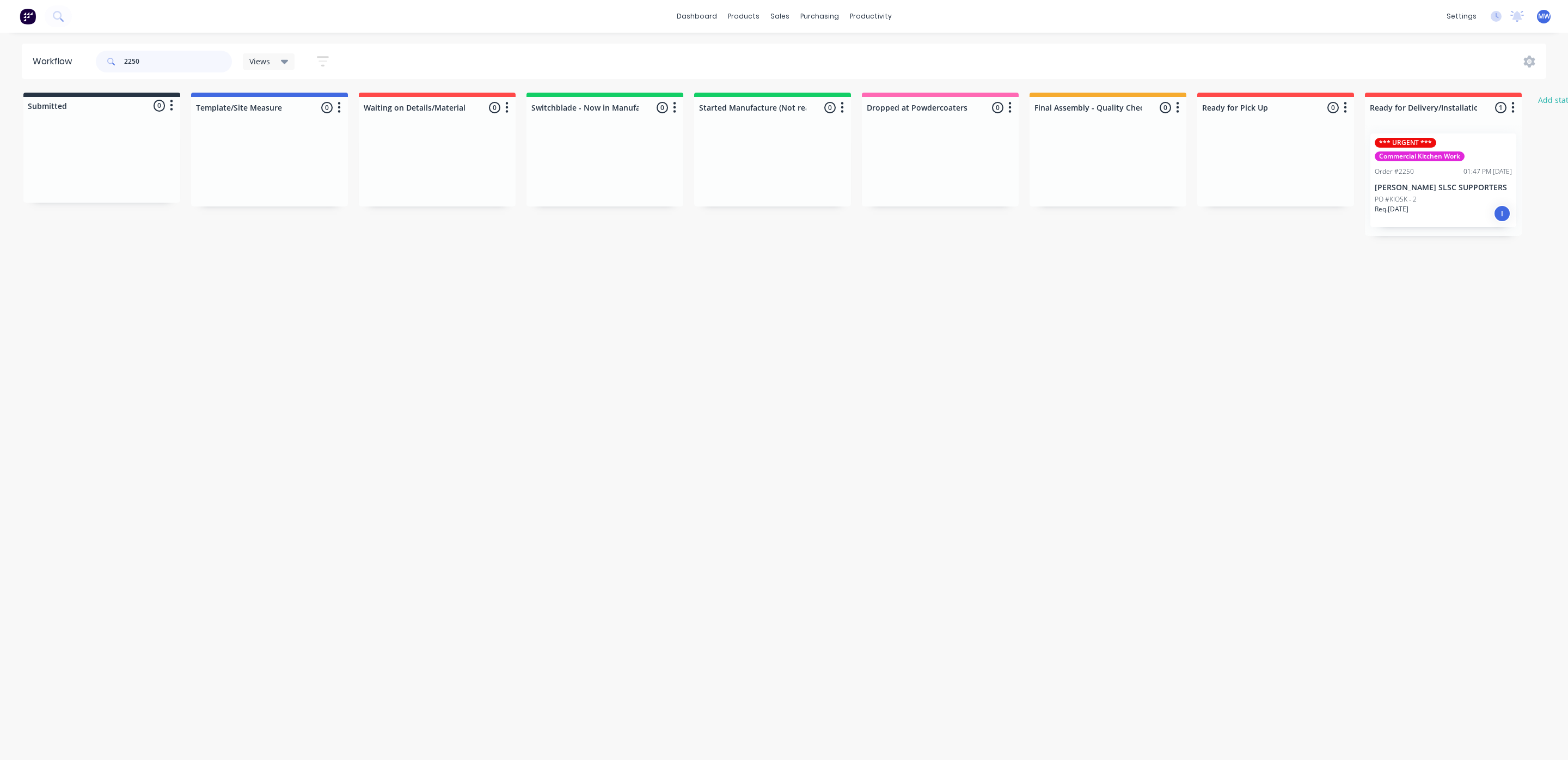
type input "2250"
click at [1436, 185] on p "[PERSON_NAME] SLSC SUPPORTERS" at bounding box center [1443, 187] width 137 height 9
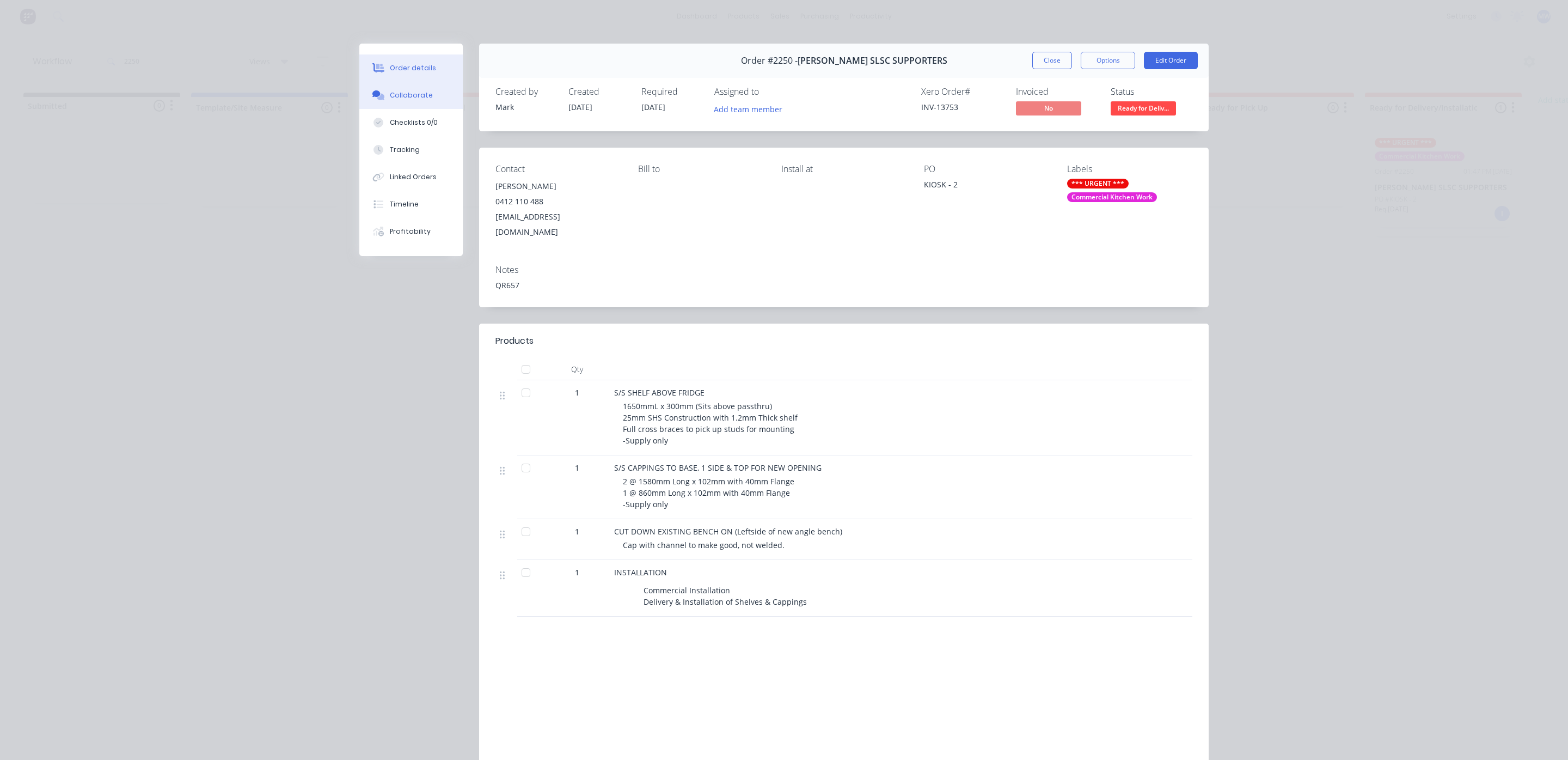
click at [402, 92] on div "Collaborate" at bounding box center [411, 95] width 43 height 10
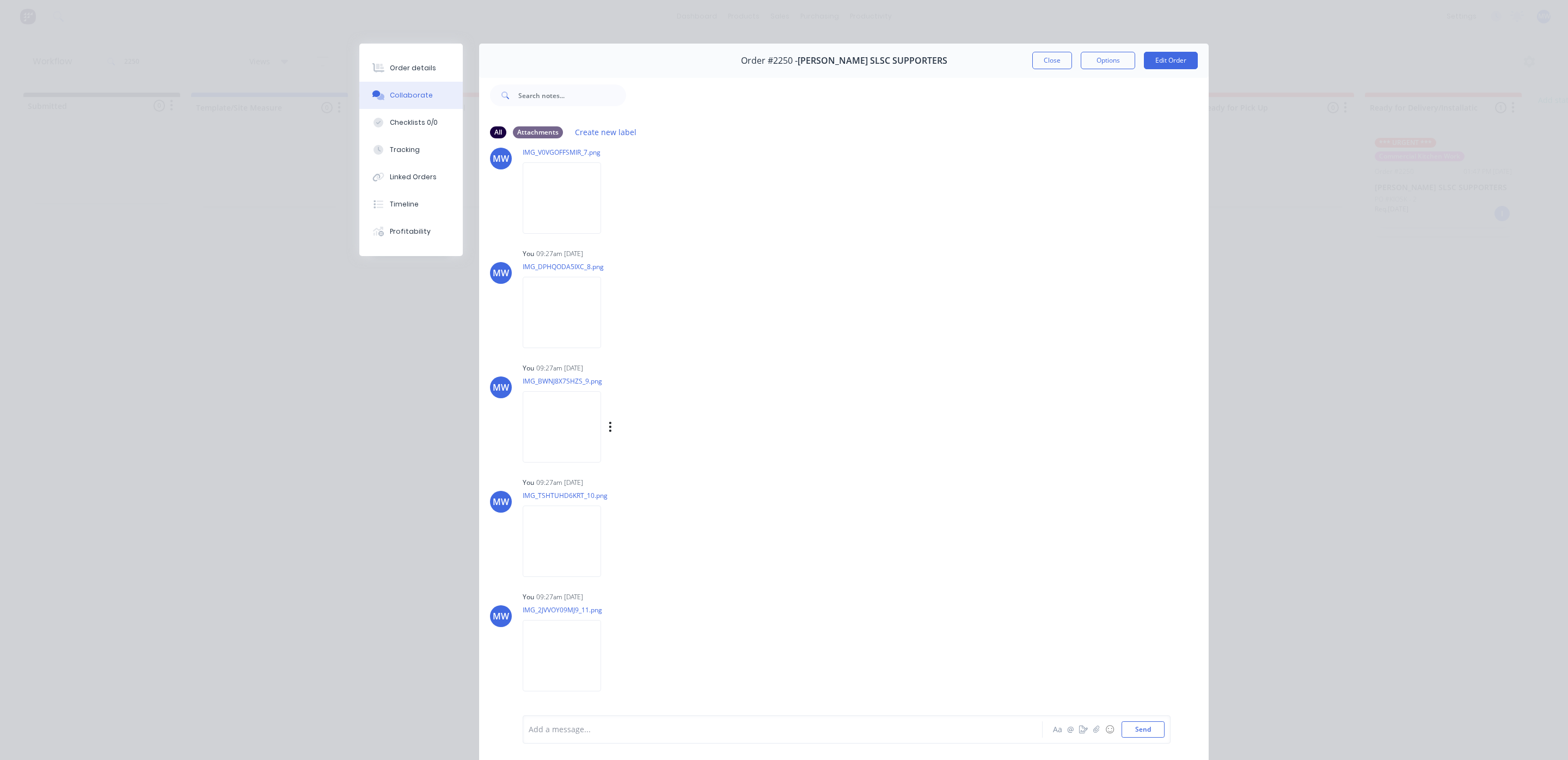
scroll to position [1832, 0]
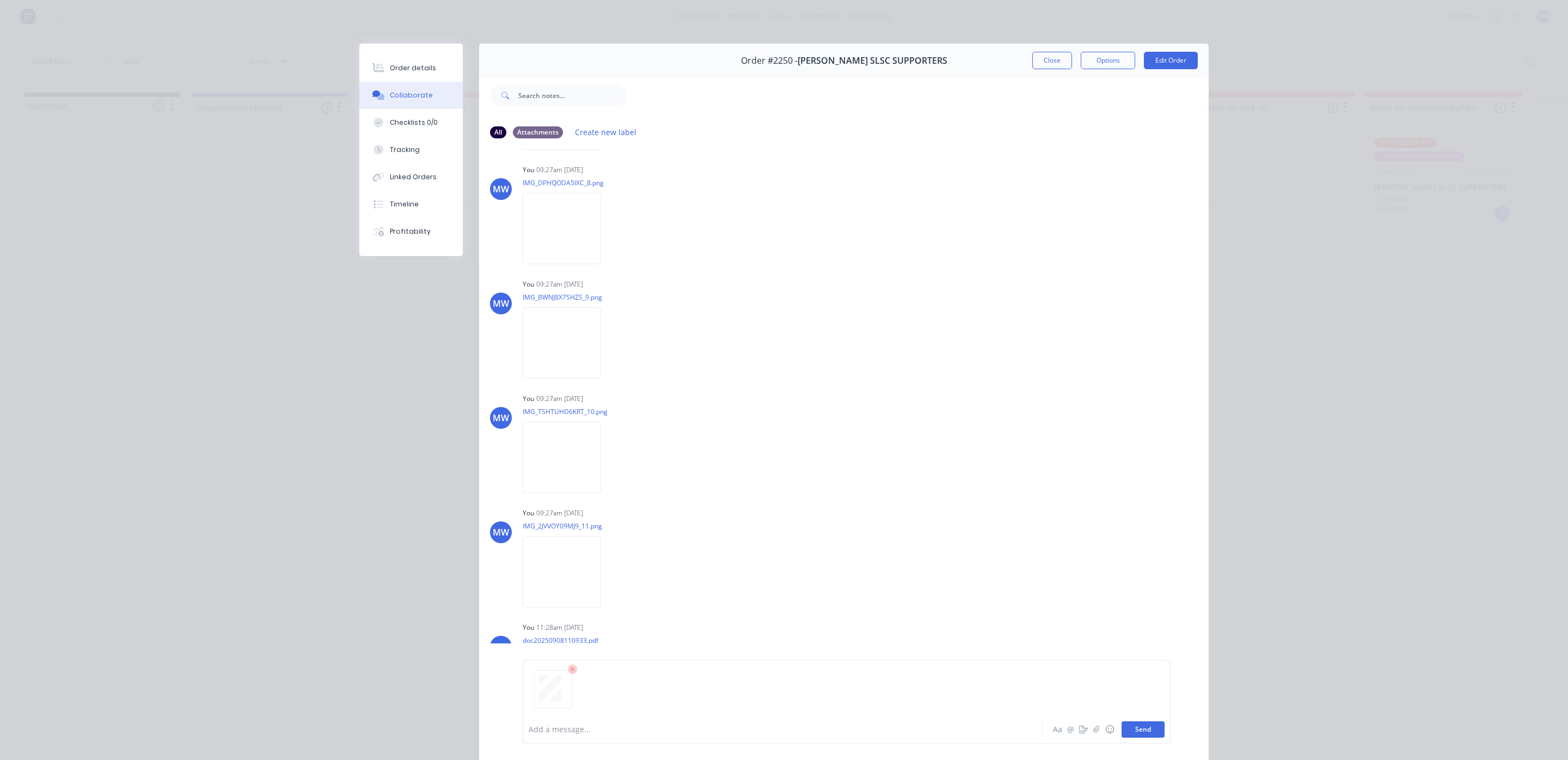
click at [1138, 734] on button "Send" at bounding box center [1142, 729] width 43 height 16
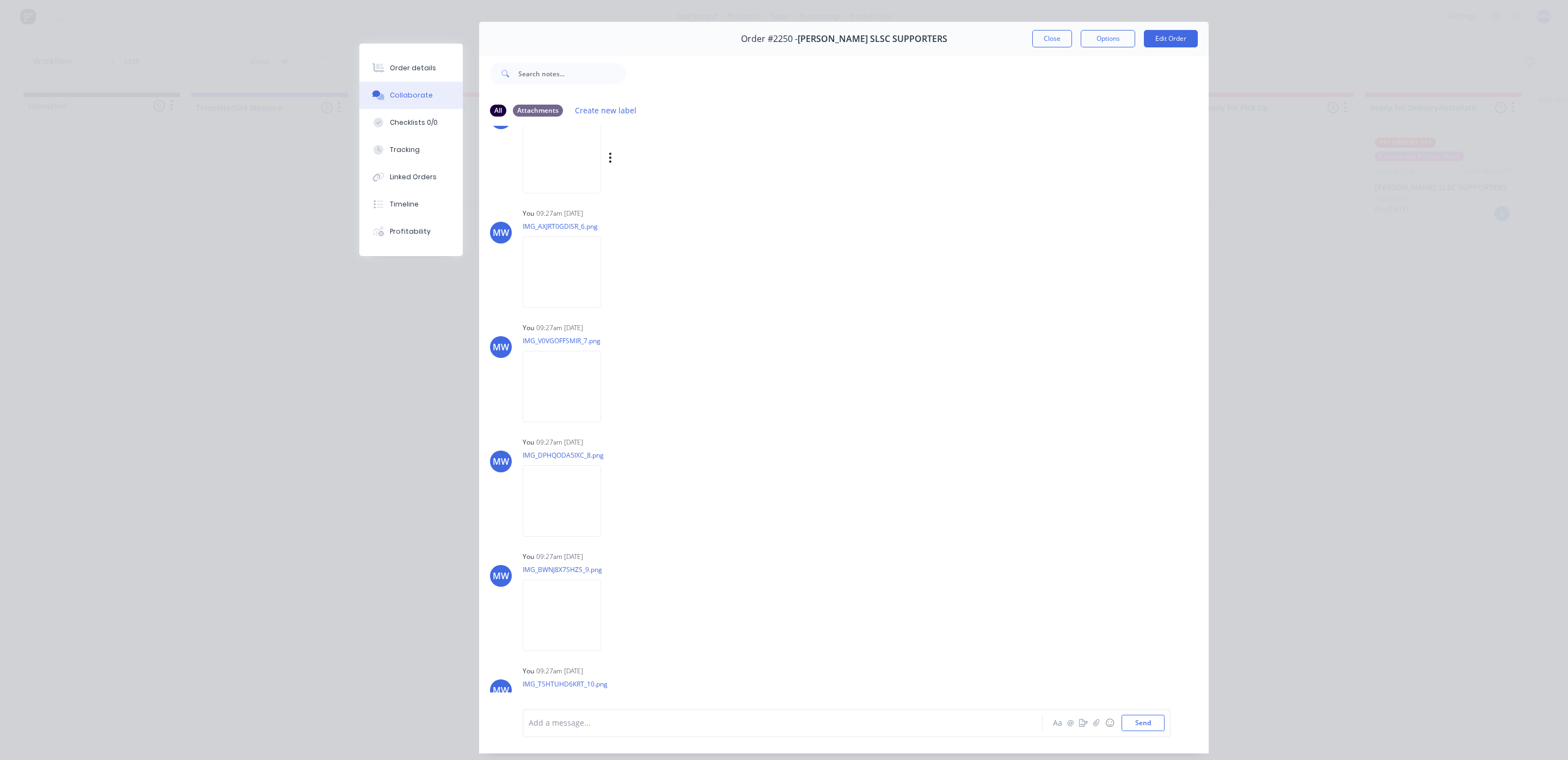
scroll to position [0, 0]
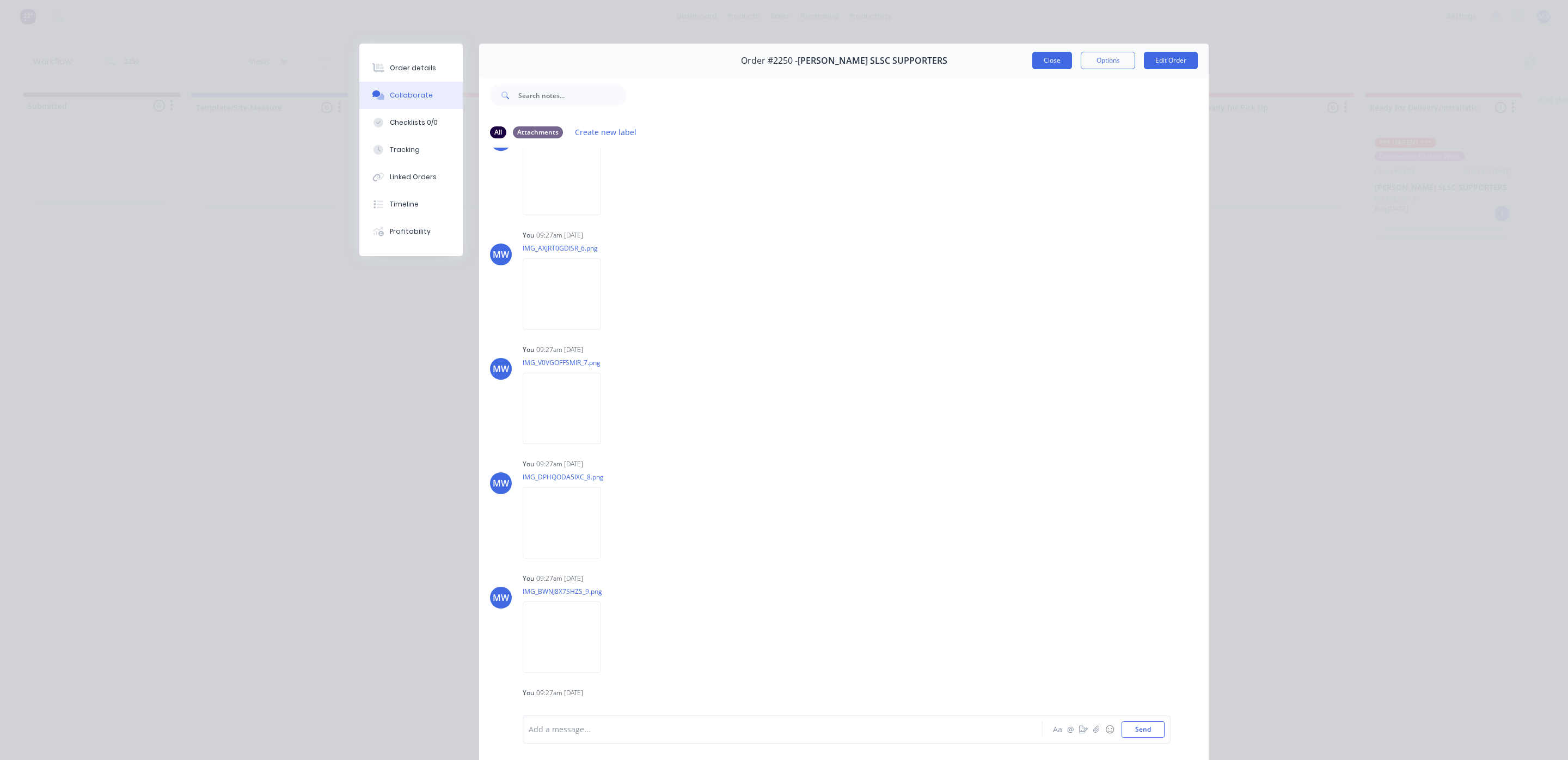
click at [1040, 63] on button "Close" at bounding box center [1051, 60] width 40 height 17
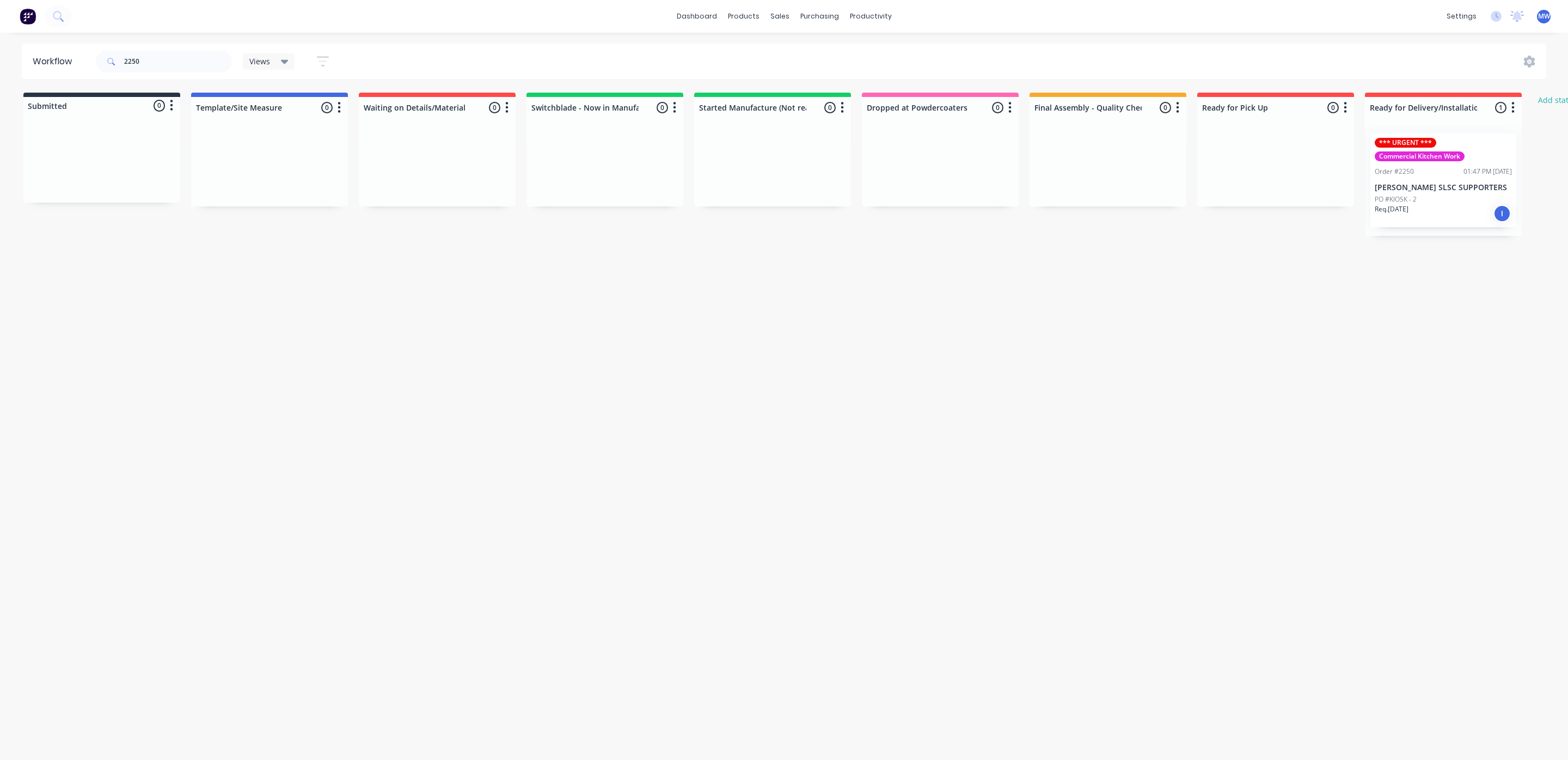
click at [1418, 159] on div "Commercial Kitchen Work" at bounding box center [1419, 156] width 90 height 10
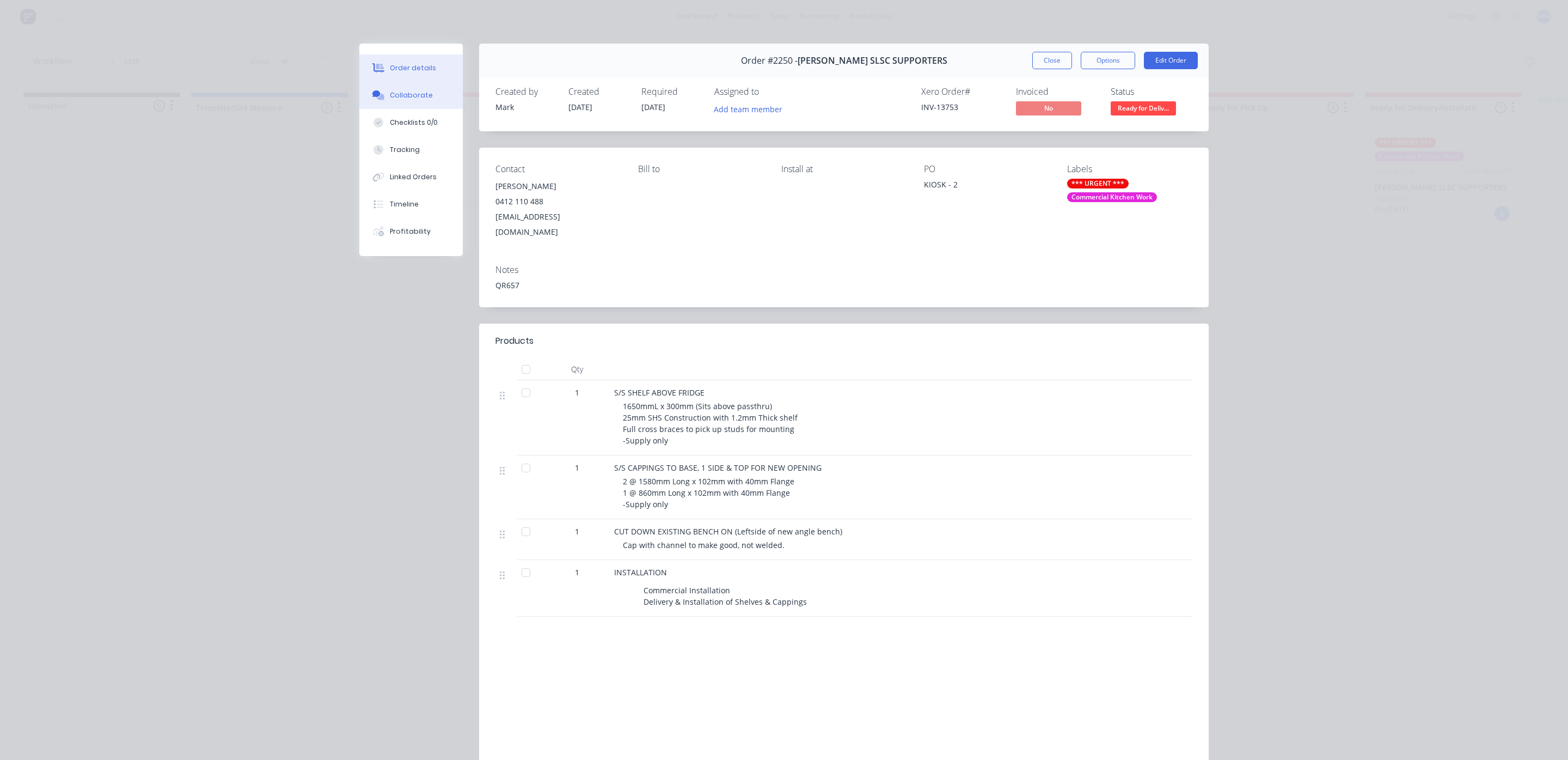
click at [403, 95] on div "Collaborate" at bounding box center [411, 95] width 43 height 10
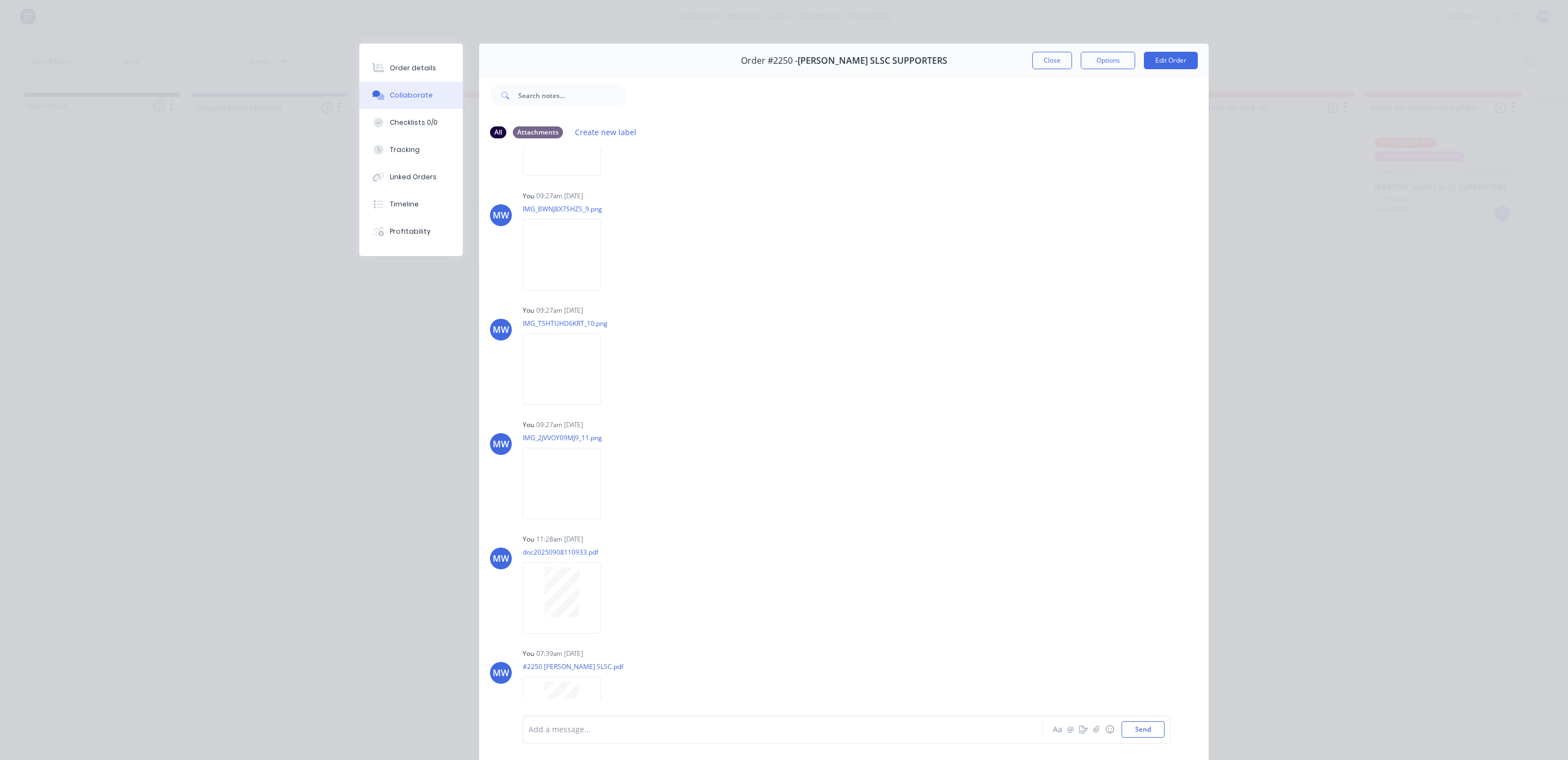
scroll to position [1947, 0]
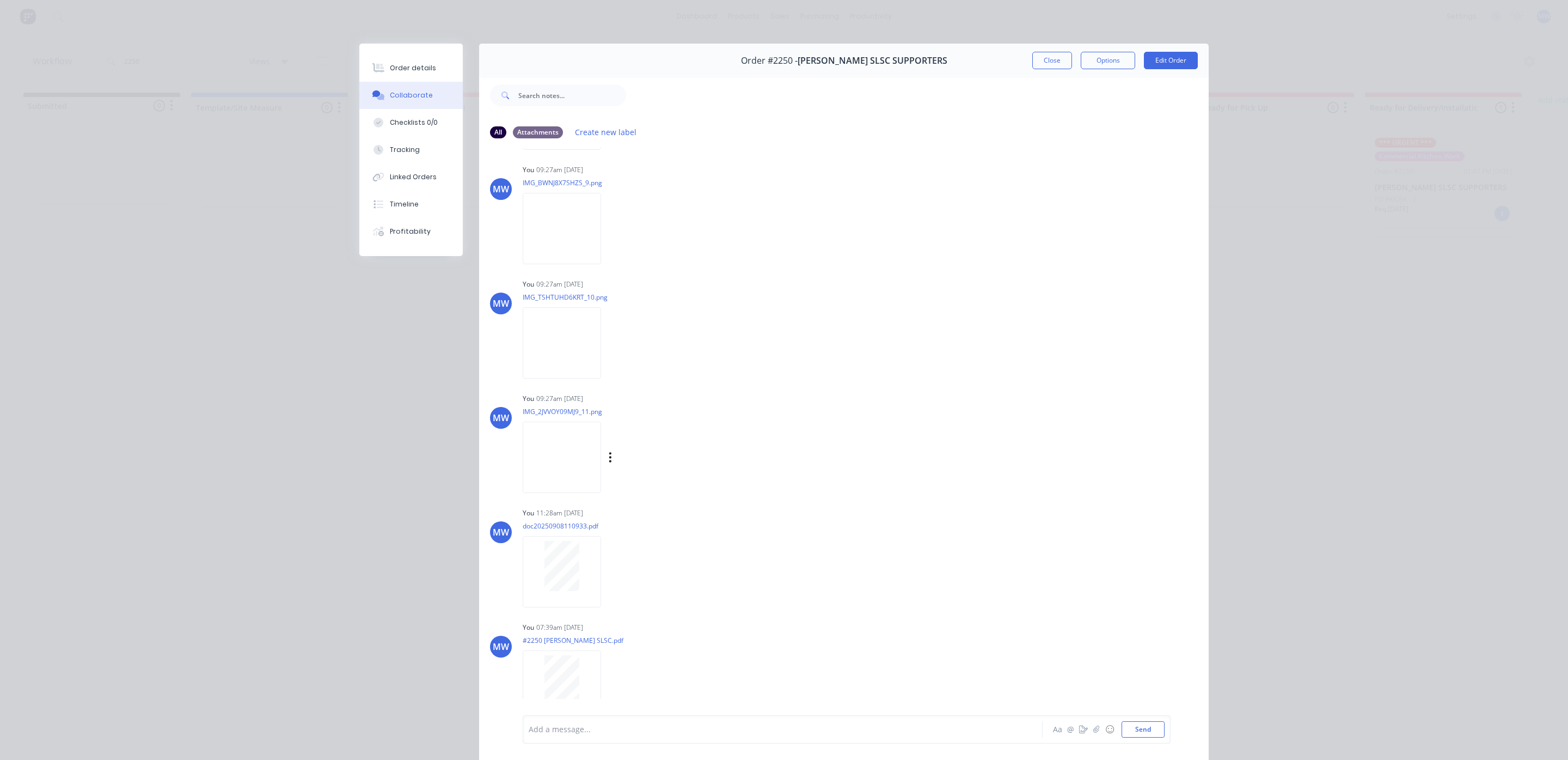
click at [553, 467] on img at bounding box center [561, 458] width 78 height 72
click at [532, 359] on img at bounding box center [561, 343] width 78 height 72
click at [537, 228] on img at bounding box center [561, 228] width 78 height 72
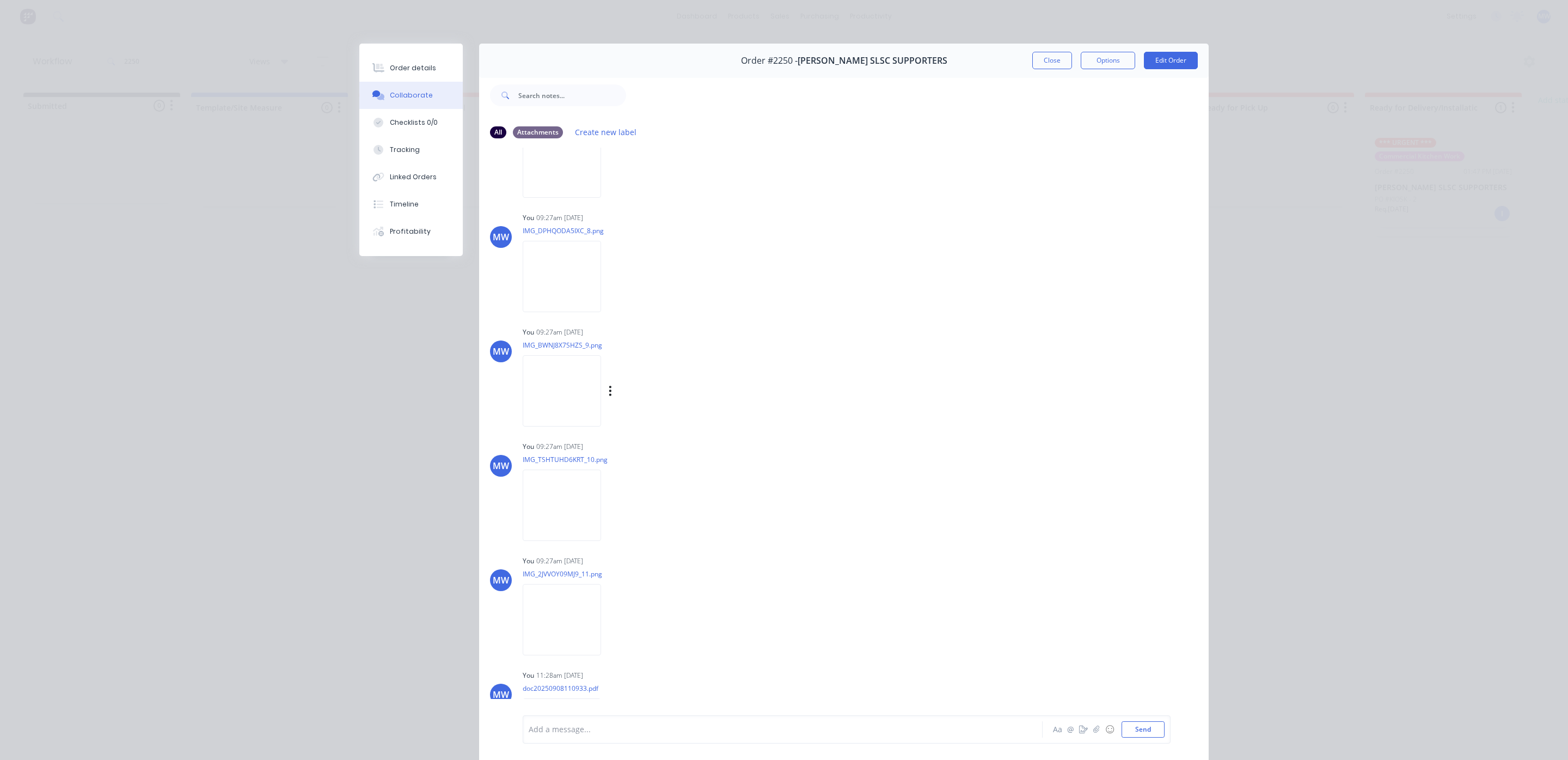
scroll to position [1783, 0]
click at [557, 284] on img at bounding box center [561, 277] width 78 height 72
click at [552, 182] on img at bounding box center [561, 163] width 78 height 72
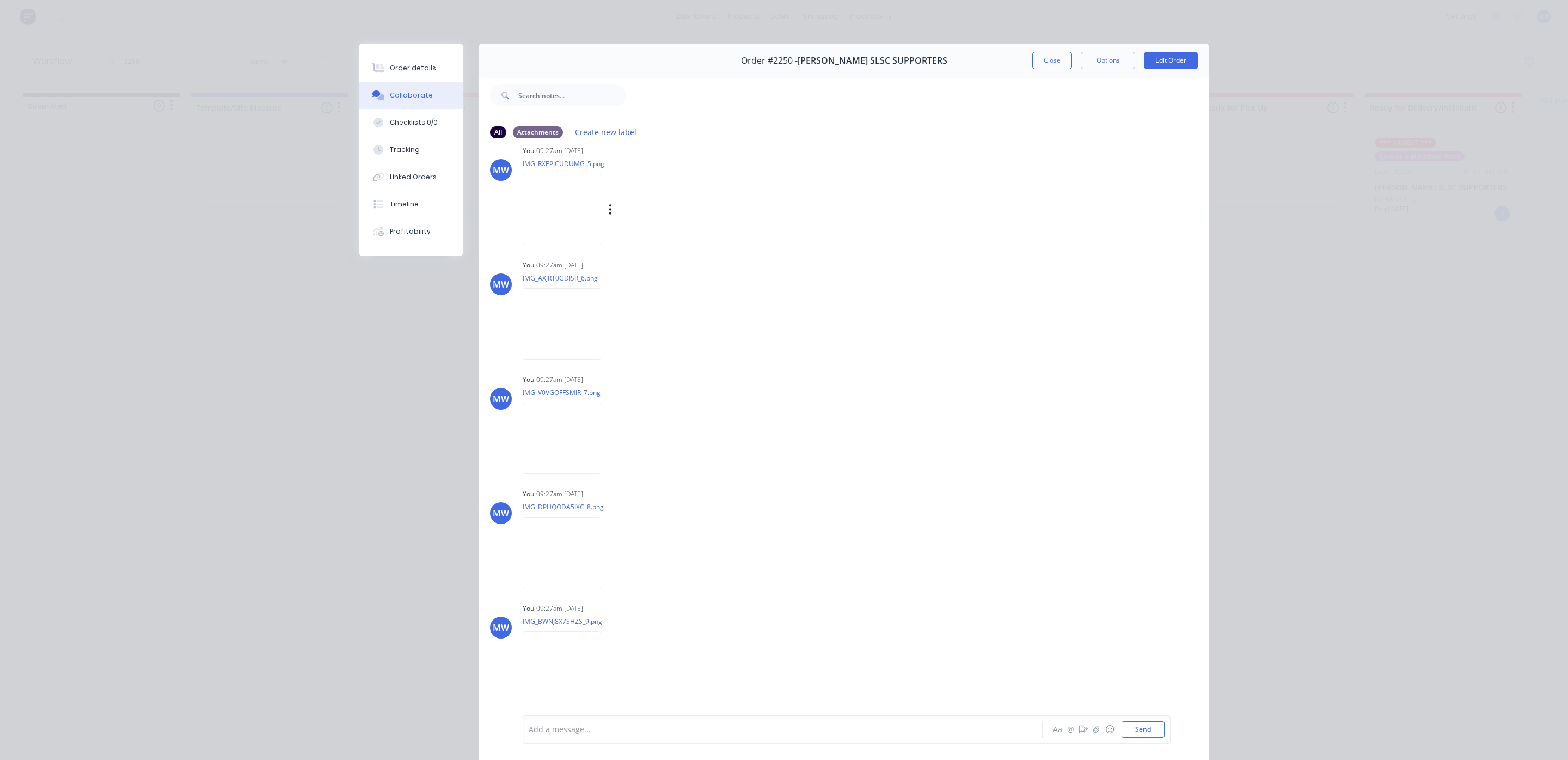
scroll to position [1457, 0]
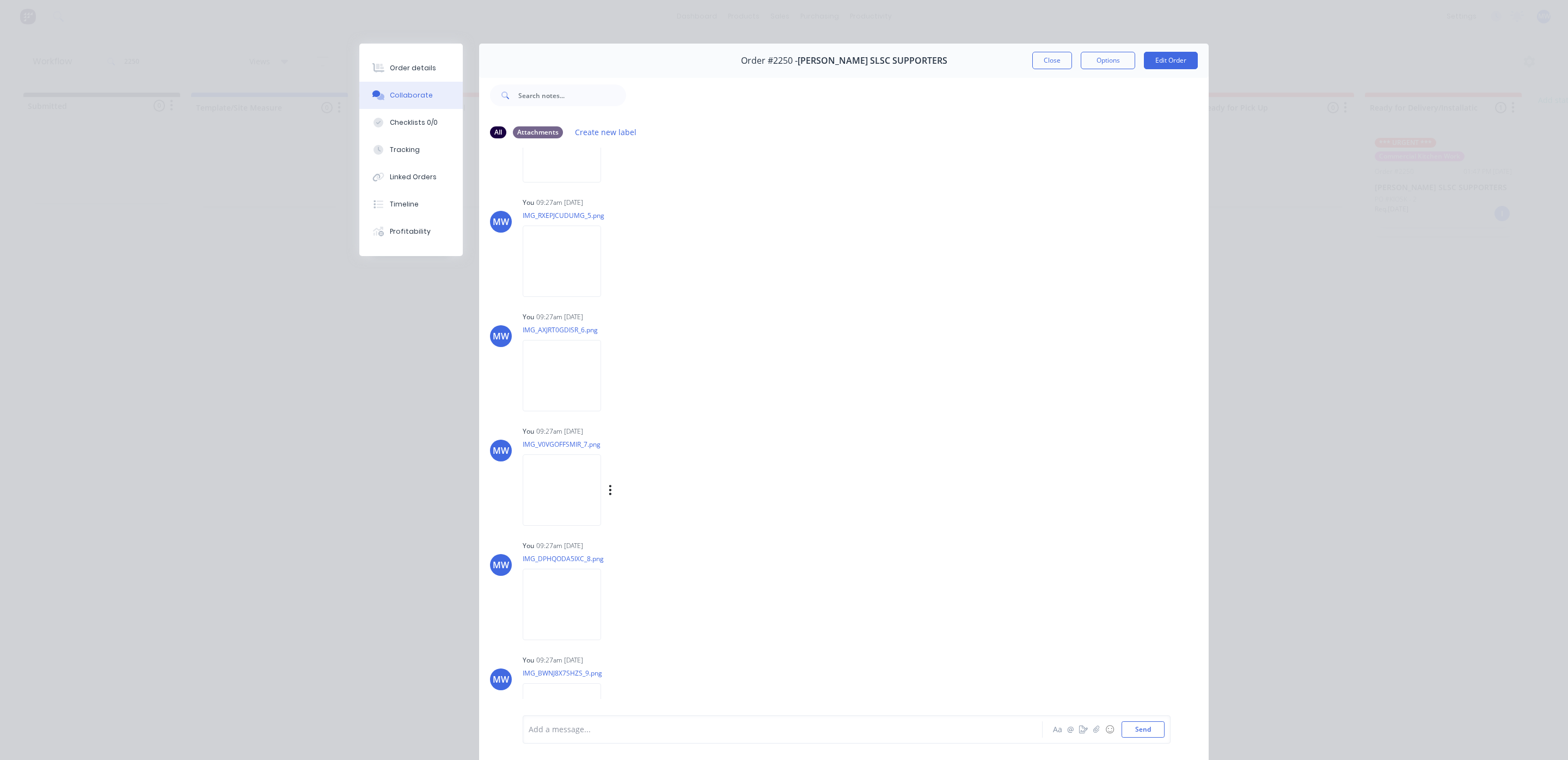
click at [570, 506] on img at bounding box center [561, 490] width 78 height 72
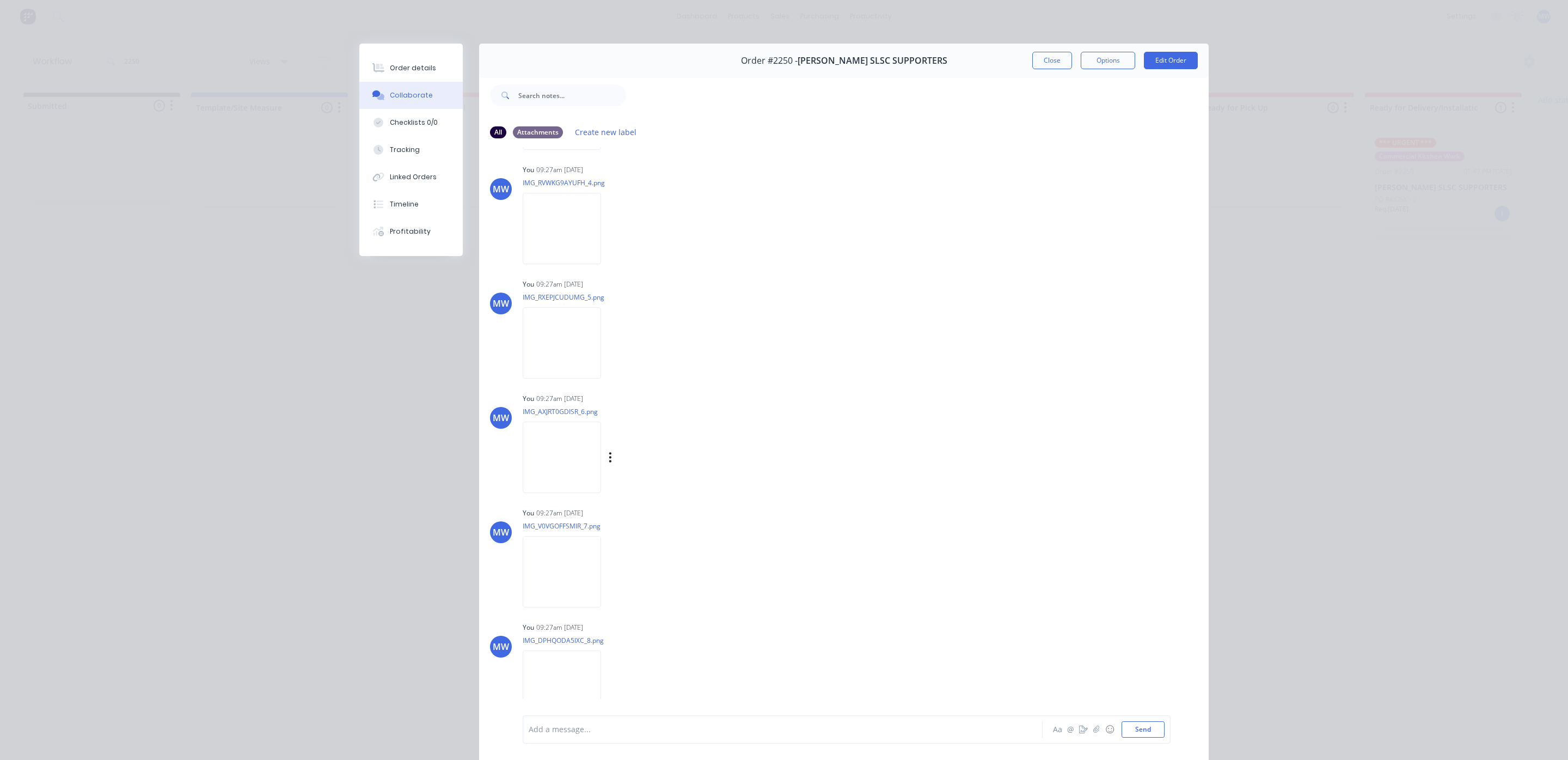
click at [568, 432] on img at bounding box center [561, 458] width 78 height 72
click at [574, 449] on img at bounding box center [561, 458] width 78 height 72
click at [575, 341] on img at bounding box center [561, 343] width 78 height 72
click at [564, 225] on img at bounding box center [561, 228] width 78 height 72
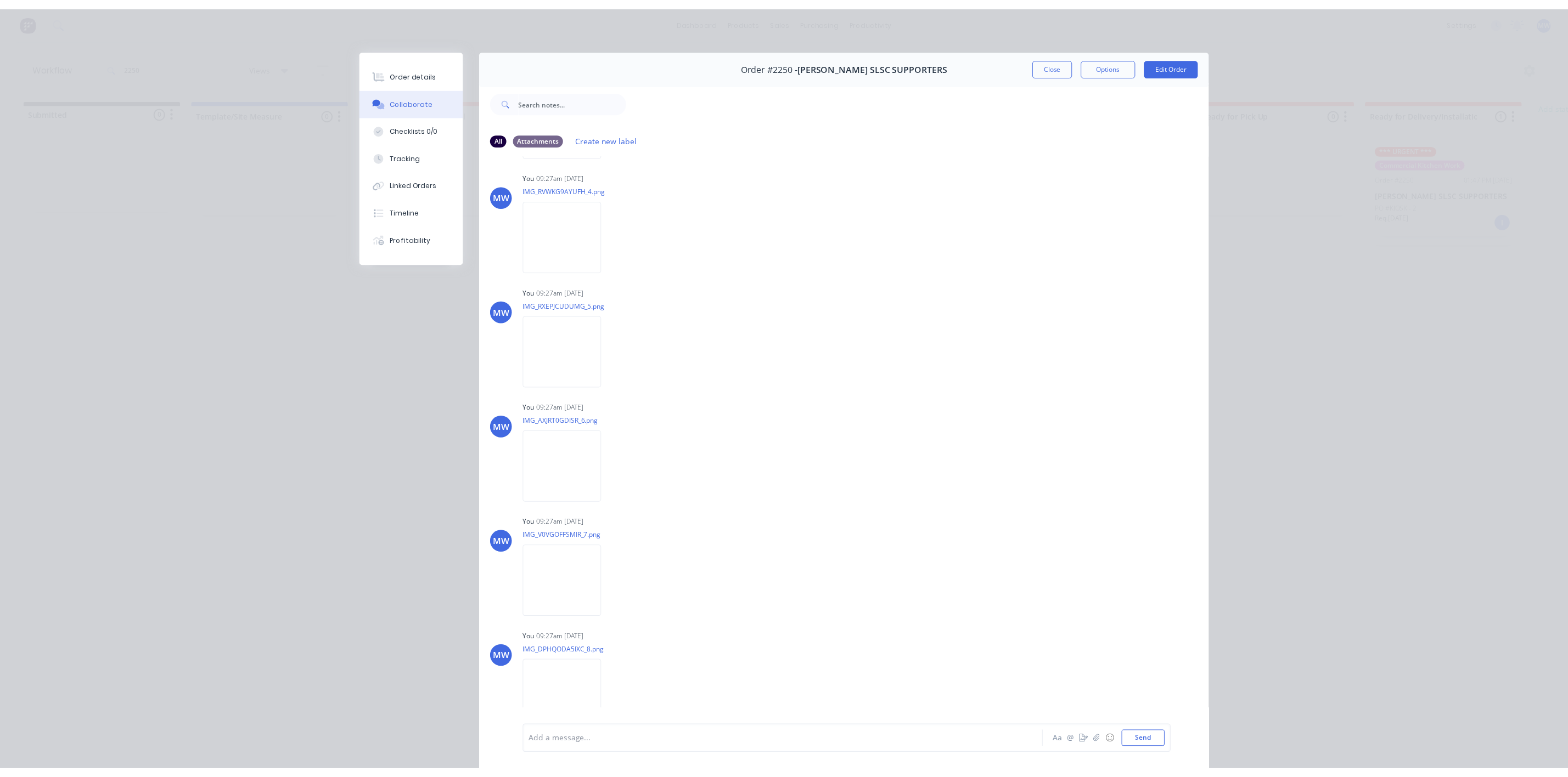
scroll to position [1303, 0]
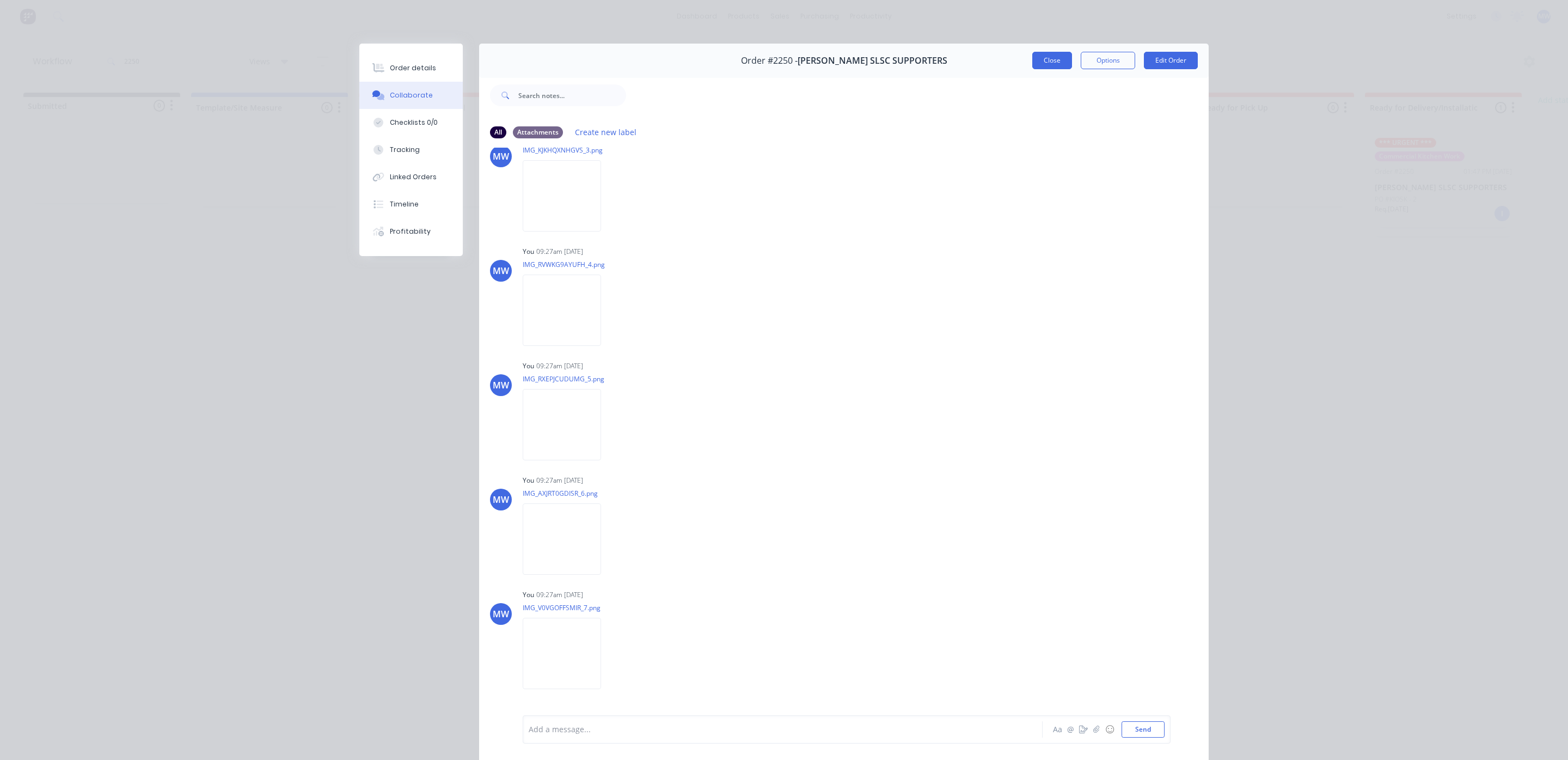
click at [1042, 58] on button "Close" at bounding box center [1051, 60] width 40 height 17
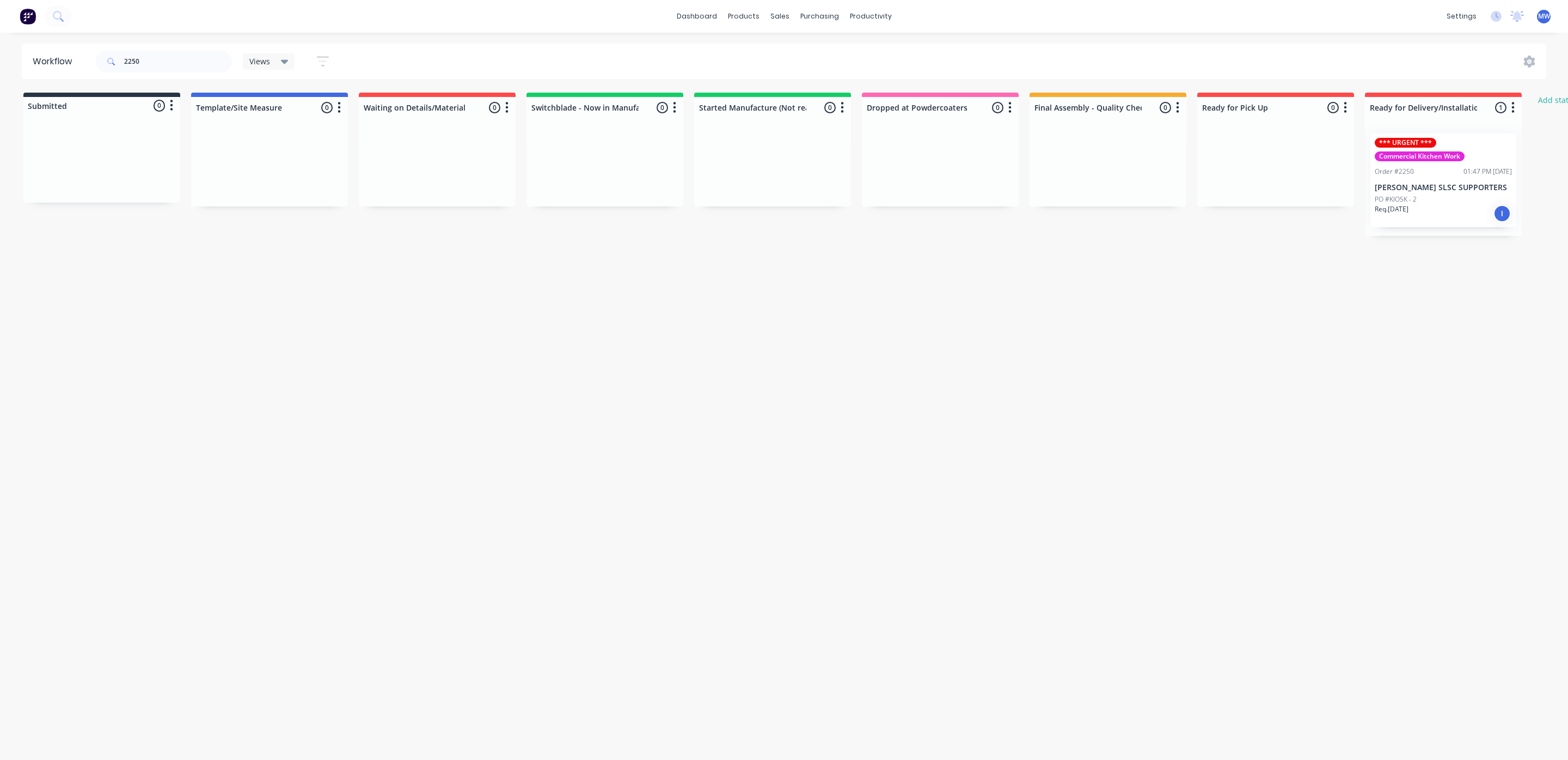
click at [1418, 194] on div "PO #KIOSK - 2" at bounding box center [1443, 199] width 137 height 10
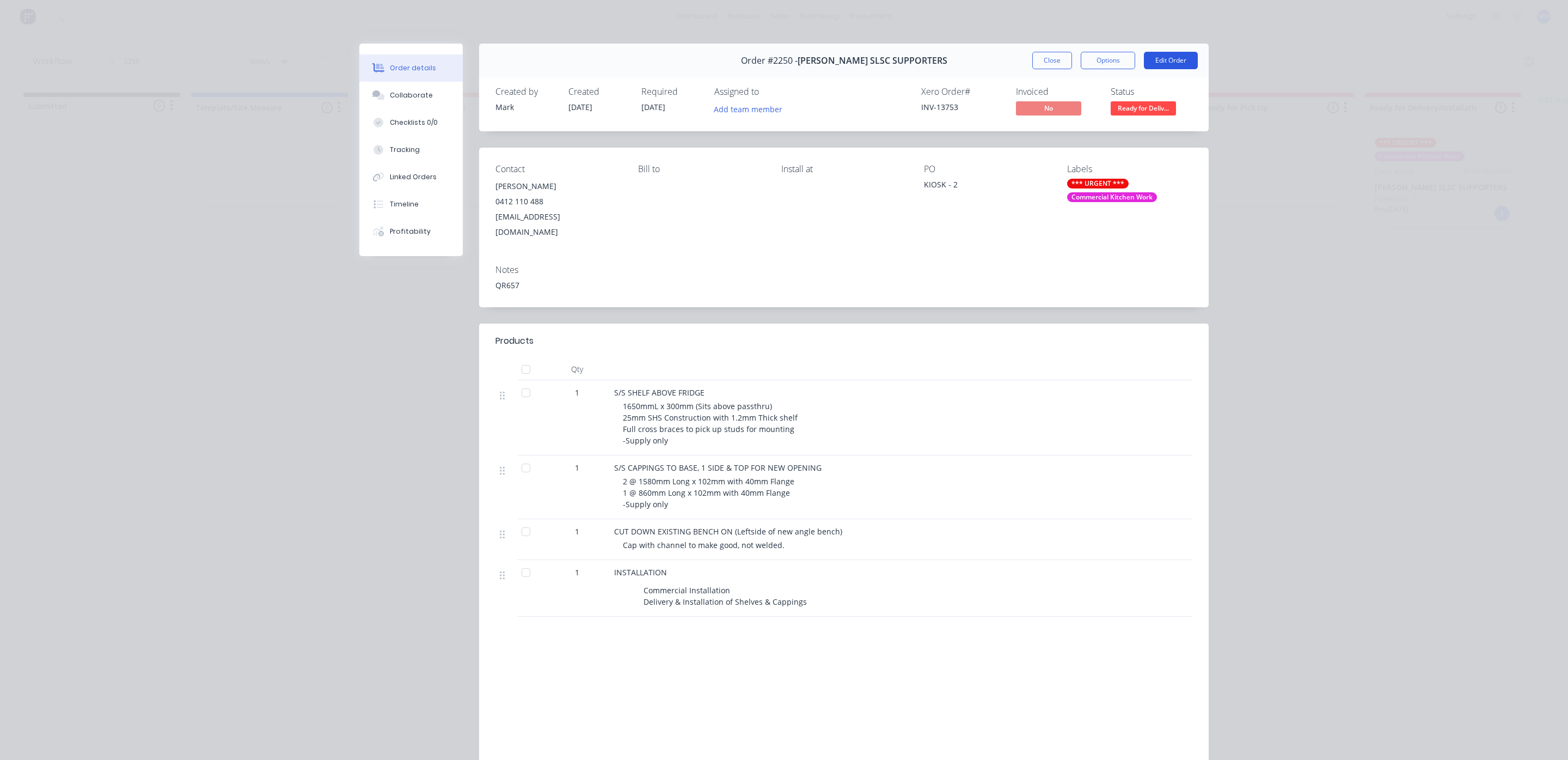
click at [1156, 52] on button "Edit Order" at bounding box center [1171, 60] width 54 height 17
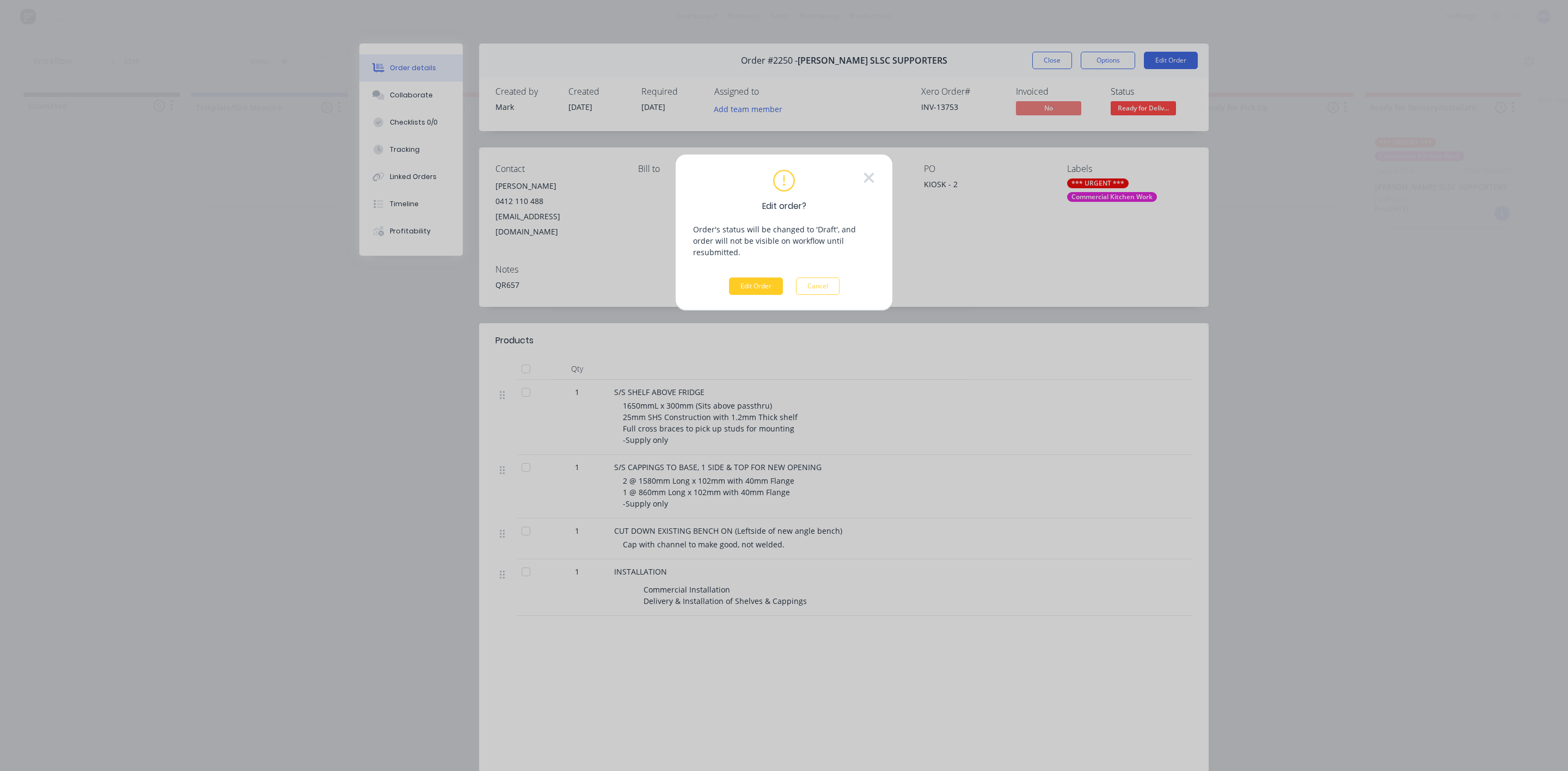
click at [771, 283] on button "Edit Order" at bounding box center [756, 286] width 54 height 17
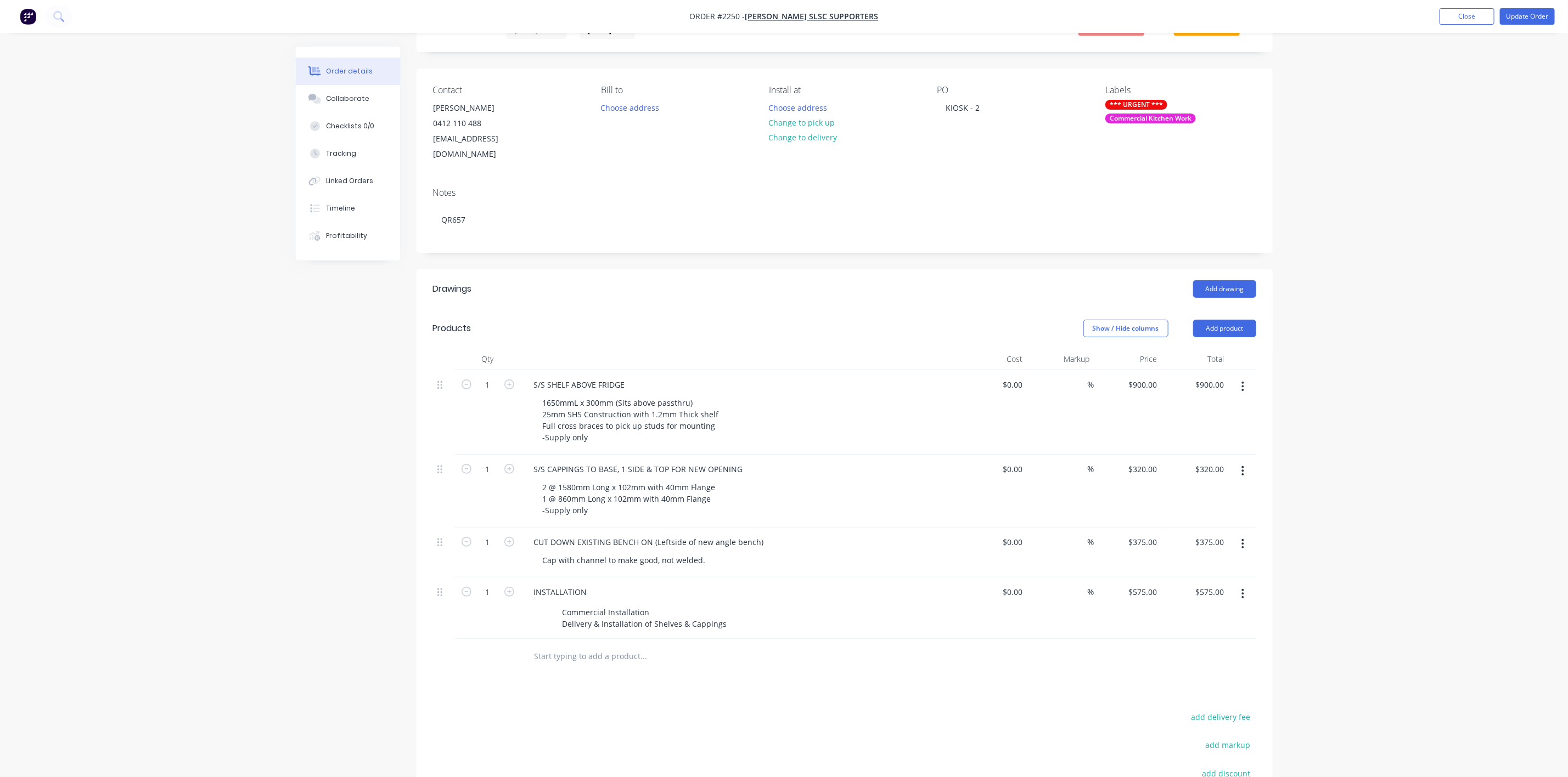
scroll to position [82, 0]
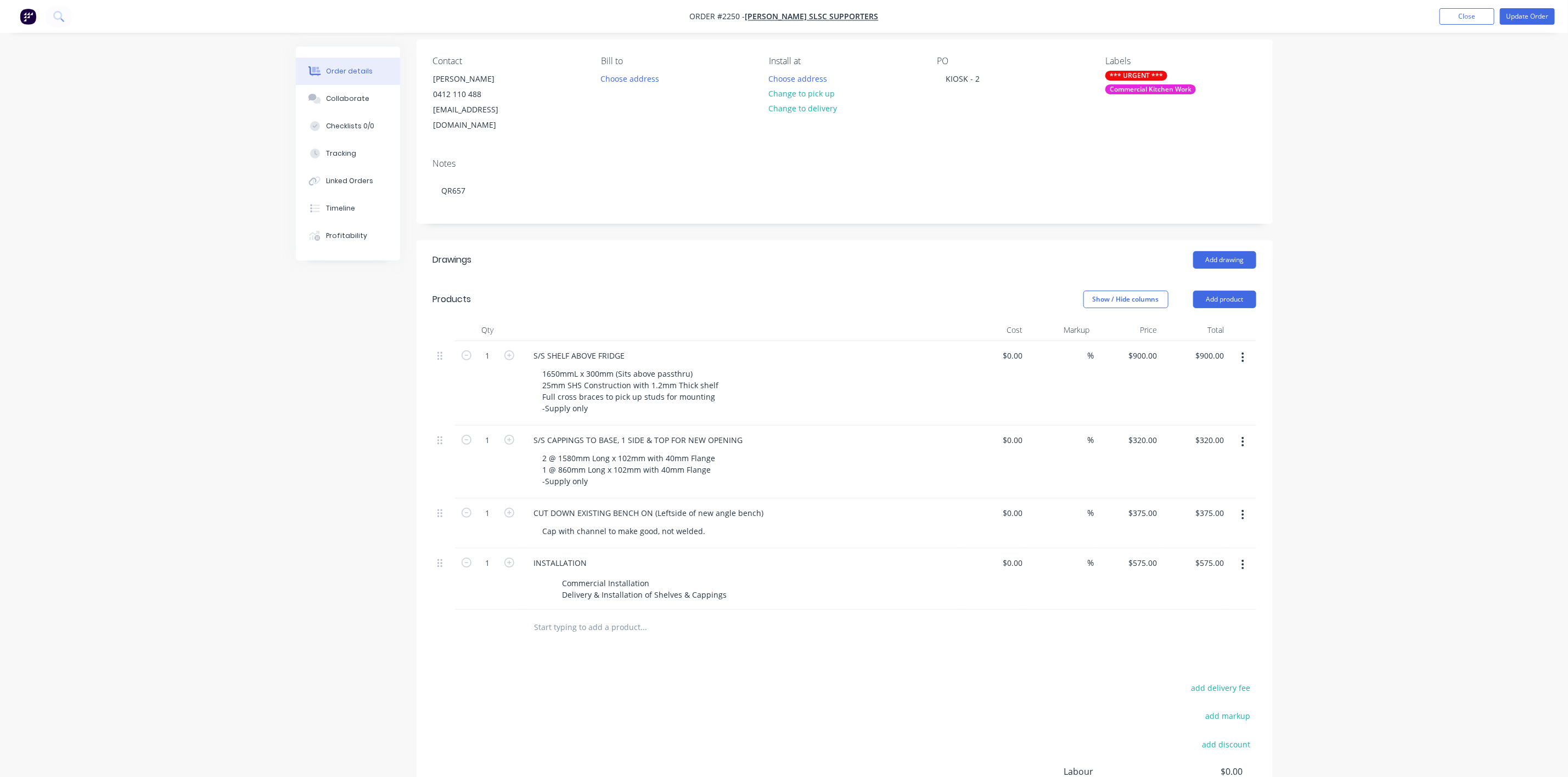
click at [560, 619] on input "text" at bounding box center [644, 627] width 220 height 22
type input "Extra S/S Cappings"
click at [641, 652] on button "Add Extra S/S Cappings to order" at bounding box center [703, 669] width 329 height 35
click at [572, 617] on div "Extra S/S Cappings" at bounding box center [569, 624] width 87 height 16
drag, startPoint x: 601, startPoint y: 611, endPoint x: 528, endPoint y: 591, distance: 75.7
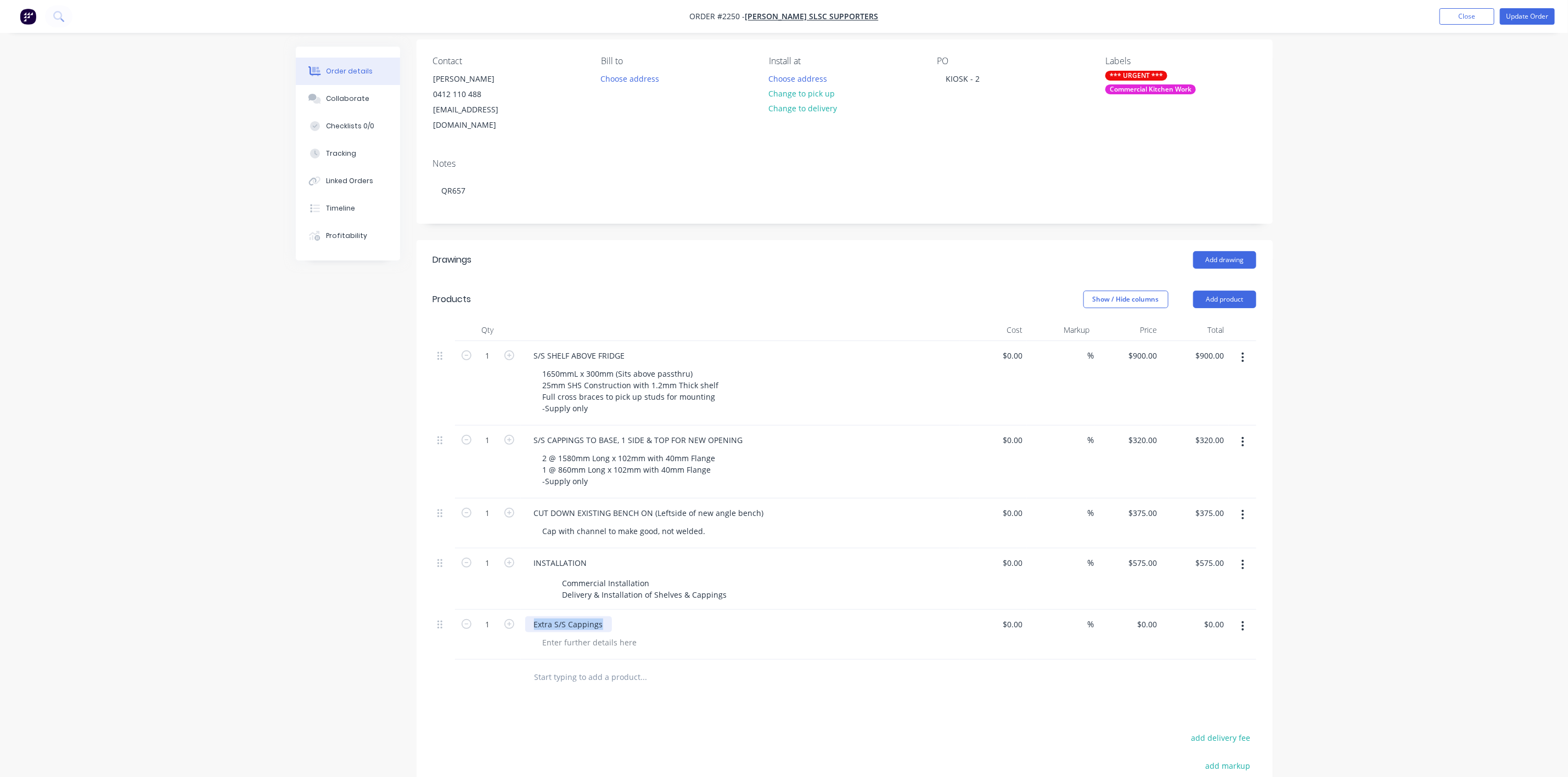
click at [528, 591] on div "1 S/S SHELF ABOVE FRIDGE 1650mmL x 300mm (Sits above passthru) 25mm SHS Constru…" at bounding box center [845, 500] width 823 height 318
click at [593, 635] on div at bounding box center [590, 642] width 112 height 16
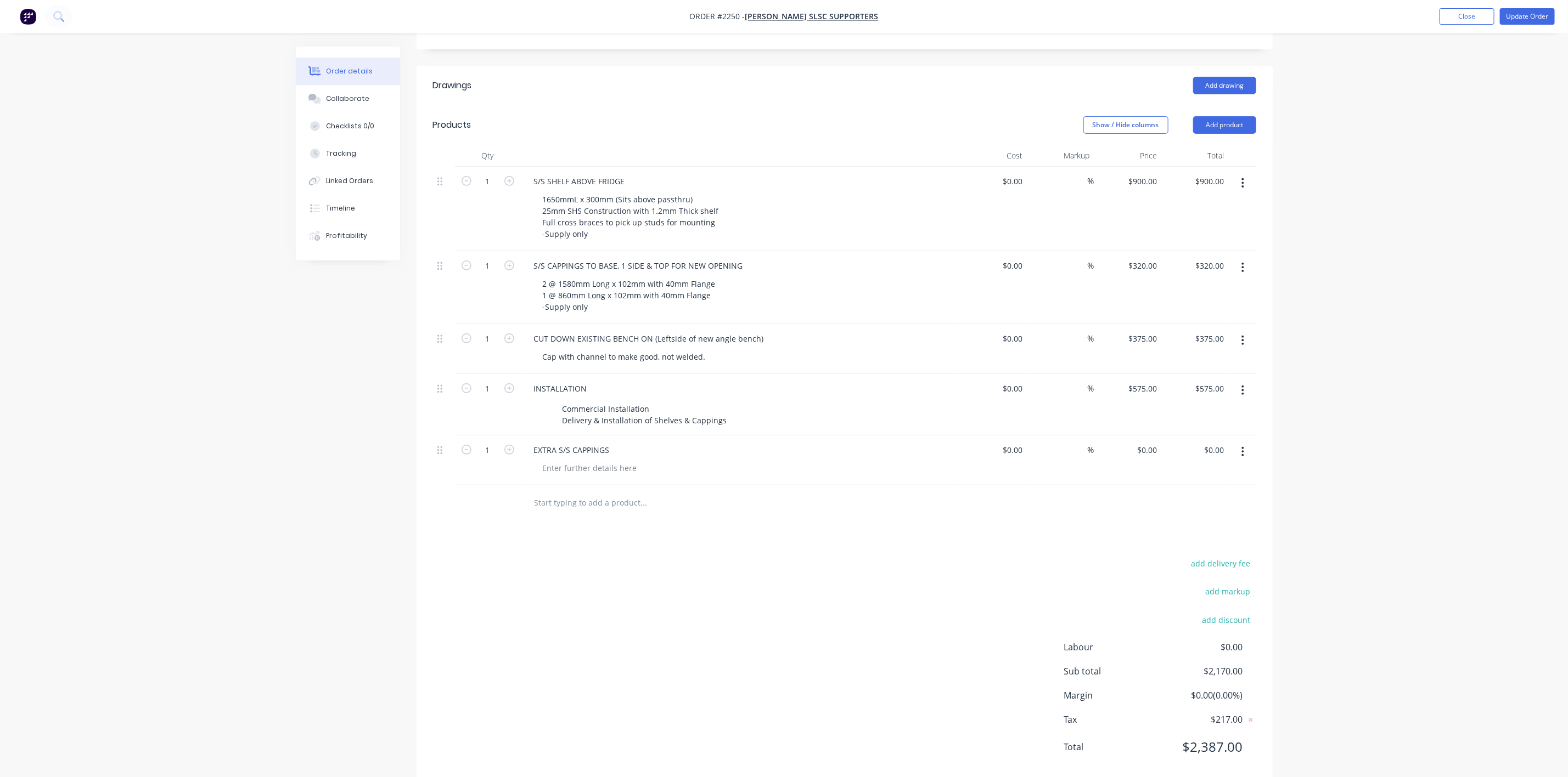
scroll to position [267, 0]
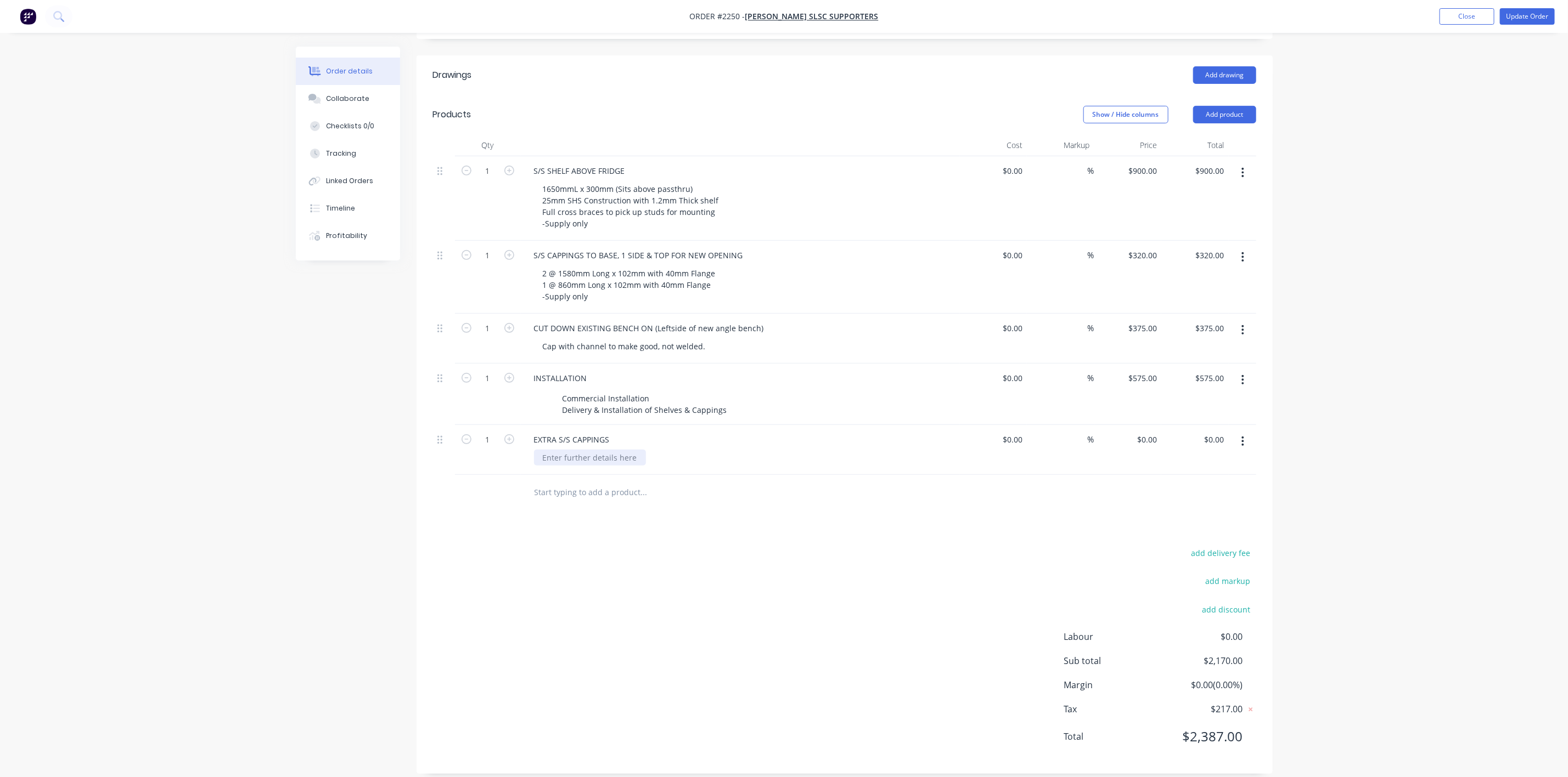
click at [573, 449] on div at bounding box center [590, 457] width 112 height 16
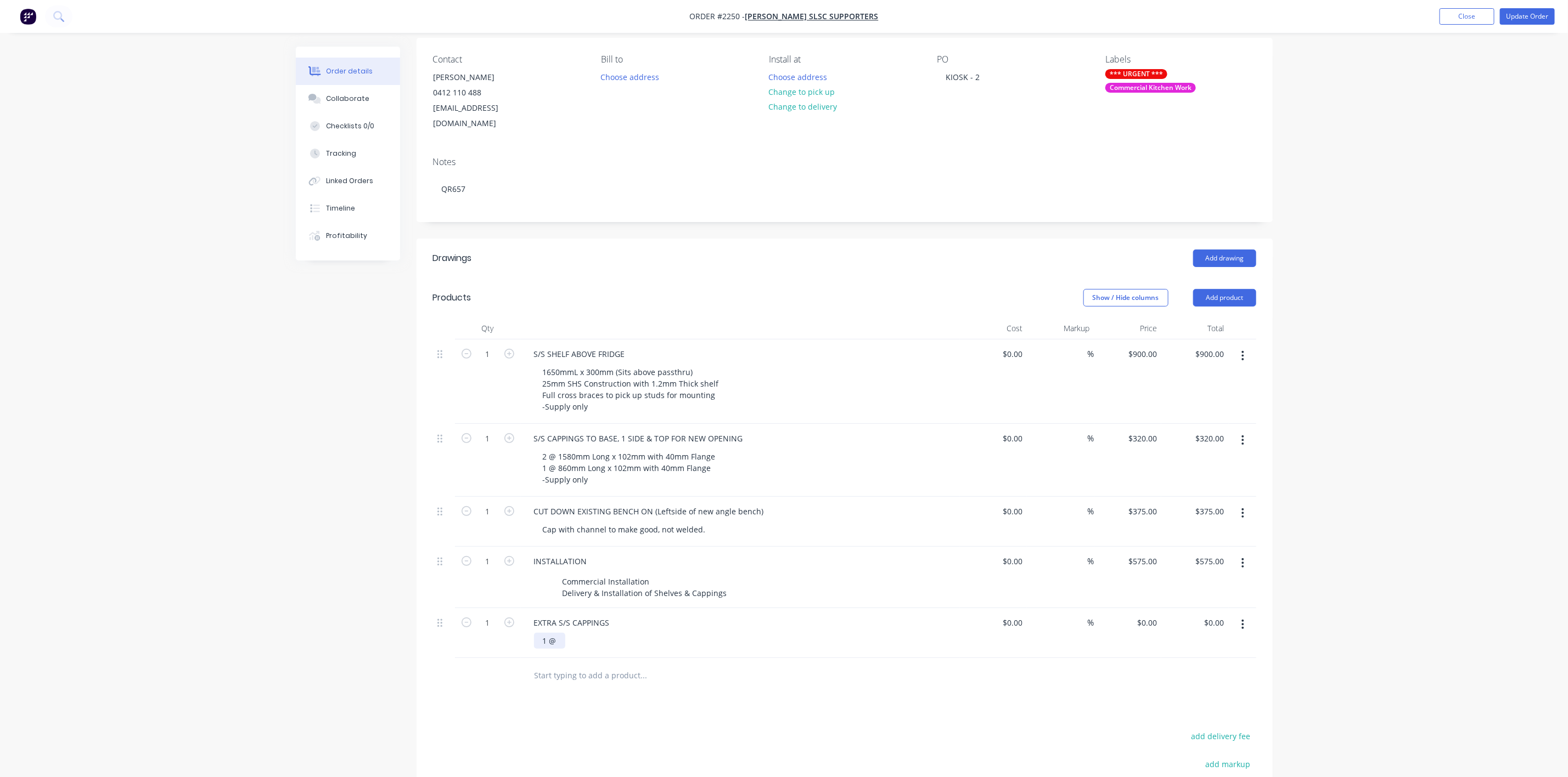
scroll to position [165, 0]
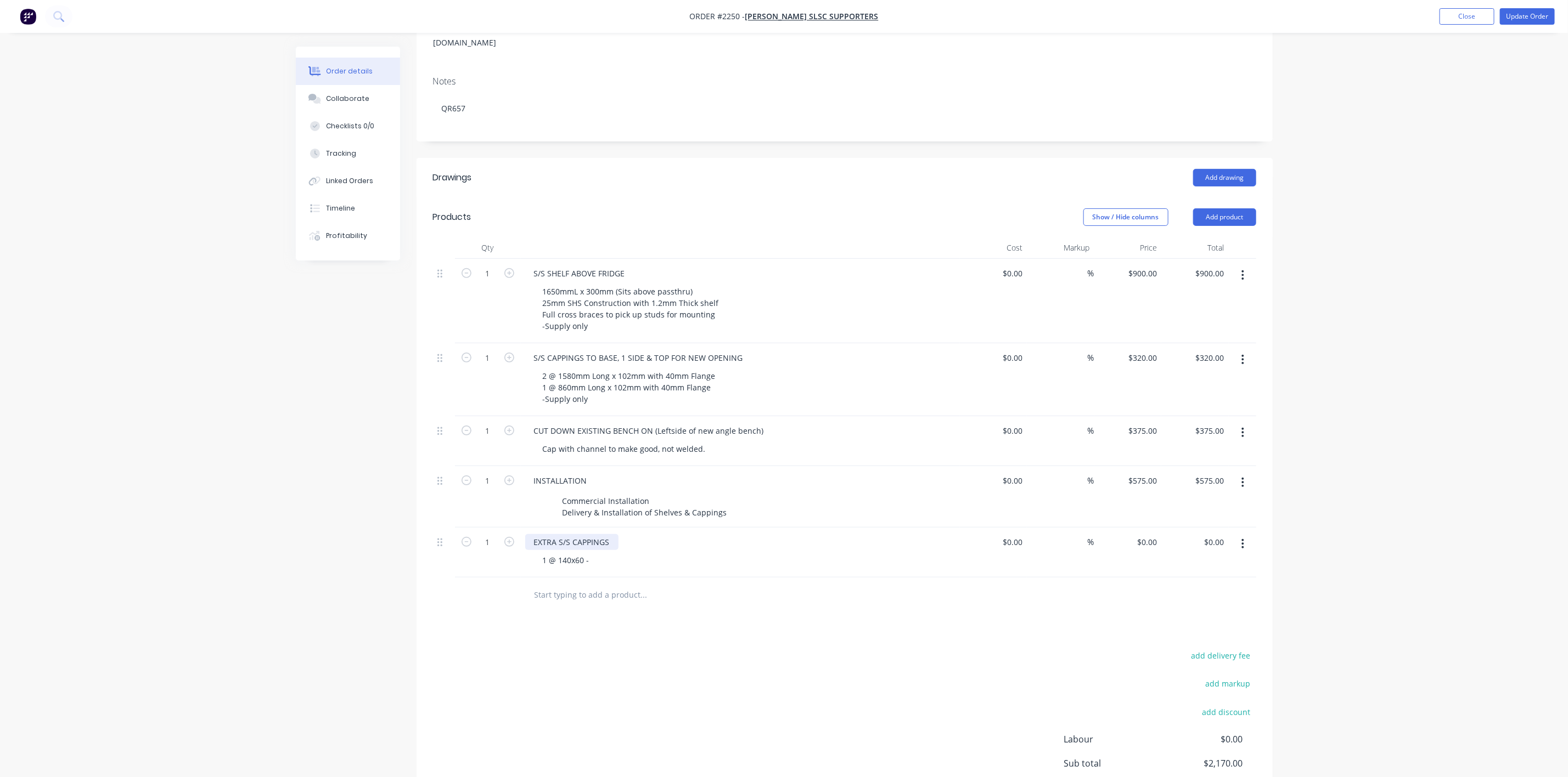
click at [610, 535] on div "EXTRA S/S CAPPINGS" at bounding box center [572, 542] width 93 height 16
click at [600, 553] on div "1 @ 140x60 -" at bounding box center [745, 560] width 422 height 16
click at [593, 553] on div "1 @ 140x60 -" at bounding box center [566, 560] width 64 height 16
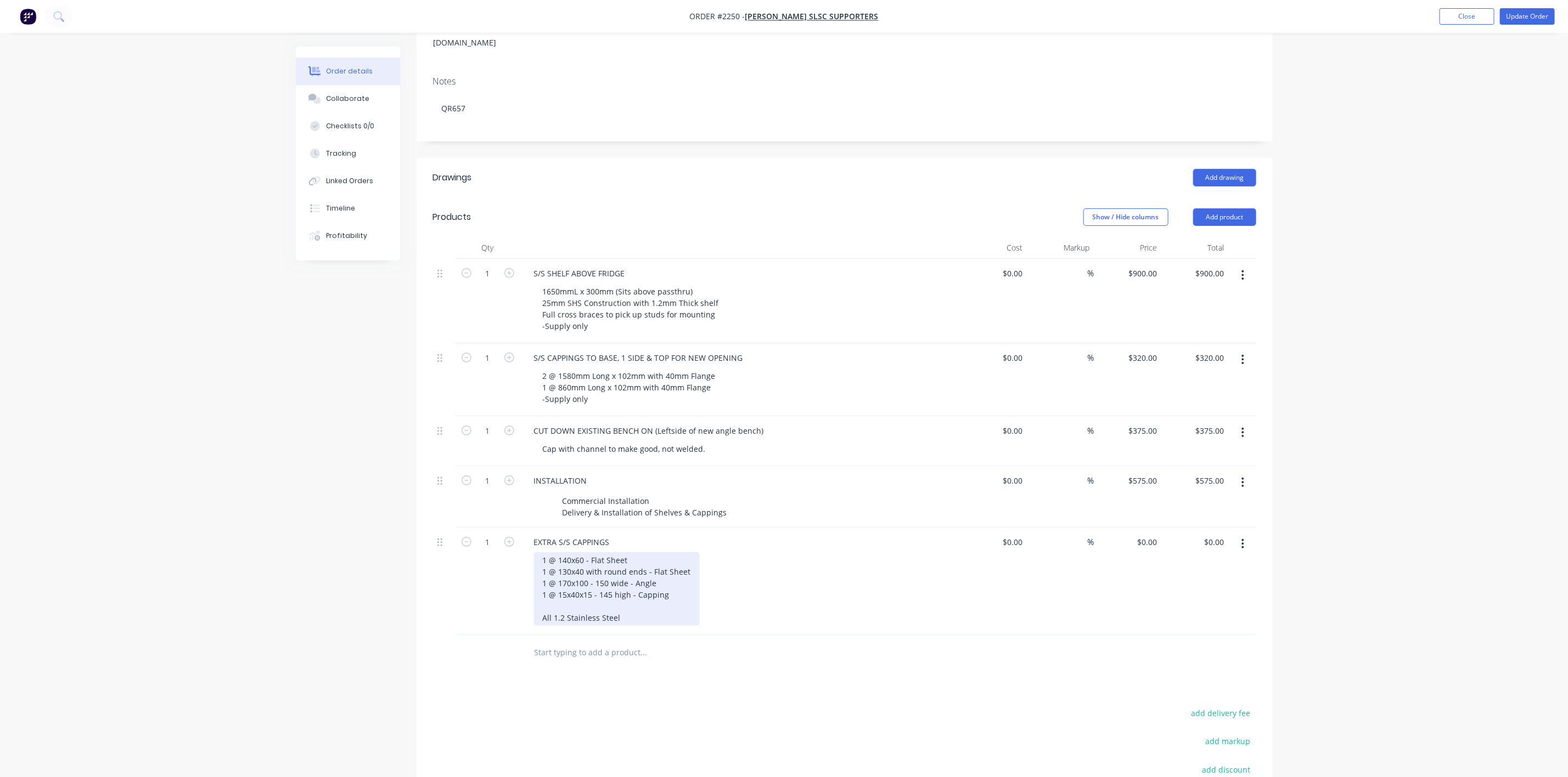
click at [556, 601] on div "1 @ 140x60 - Flat Sheet 1 @ 130x40 with round ends - Flat Sheet 1 @ 170x100 - 1…" at bounding box center [617, 590] width 165 height 74
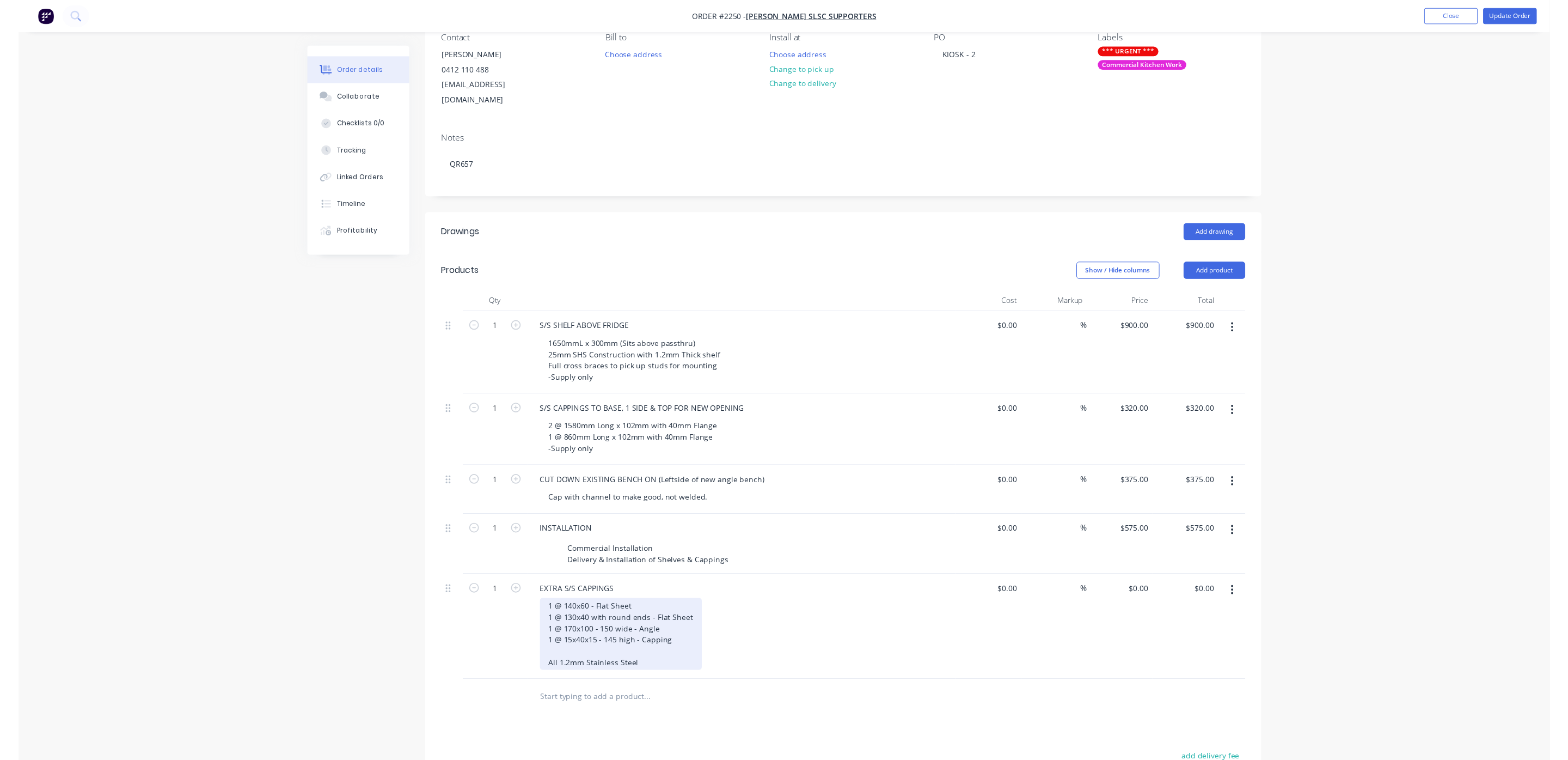
scroll to position [0, 0]
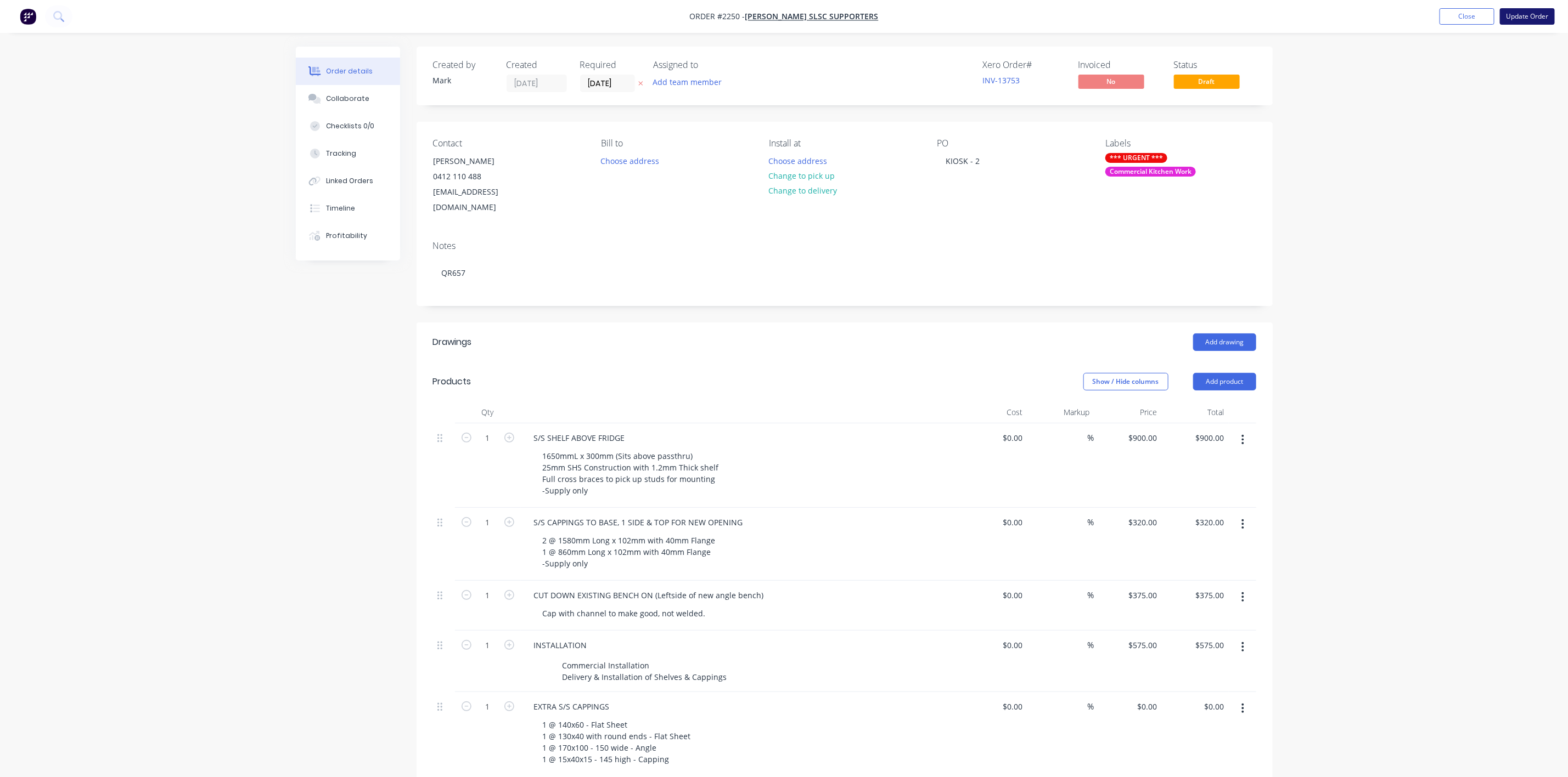
click at [1513, 18] on button "Update Order" at bounding box center [1527, 16] width 55 height 16
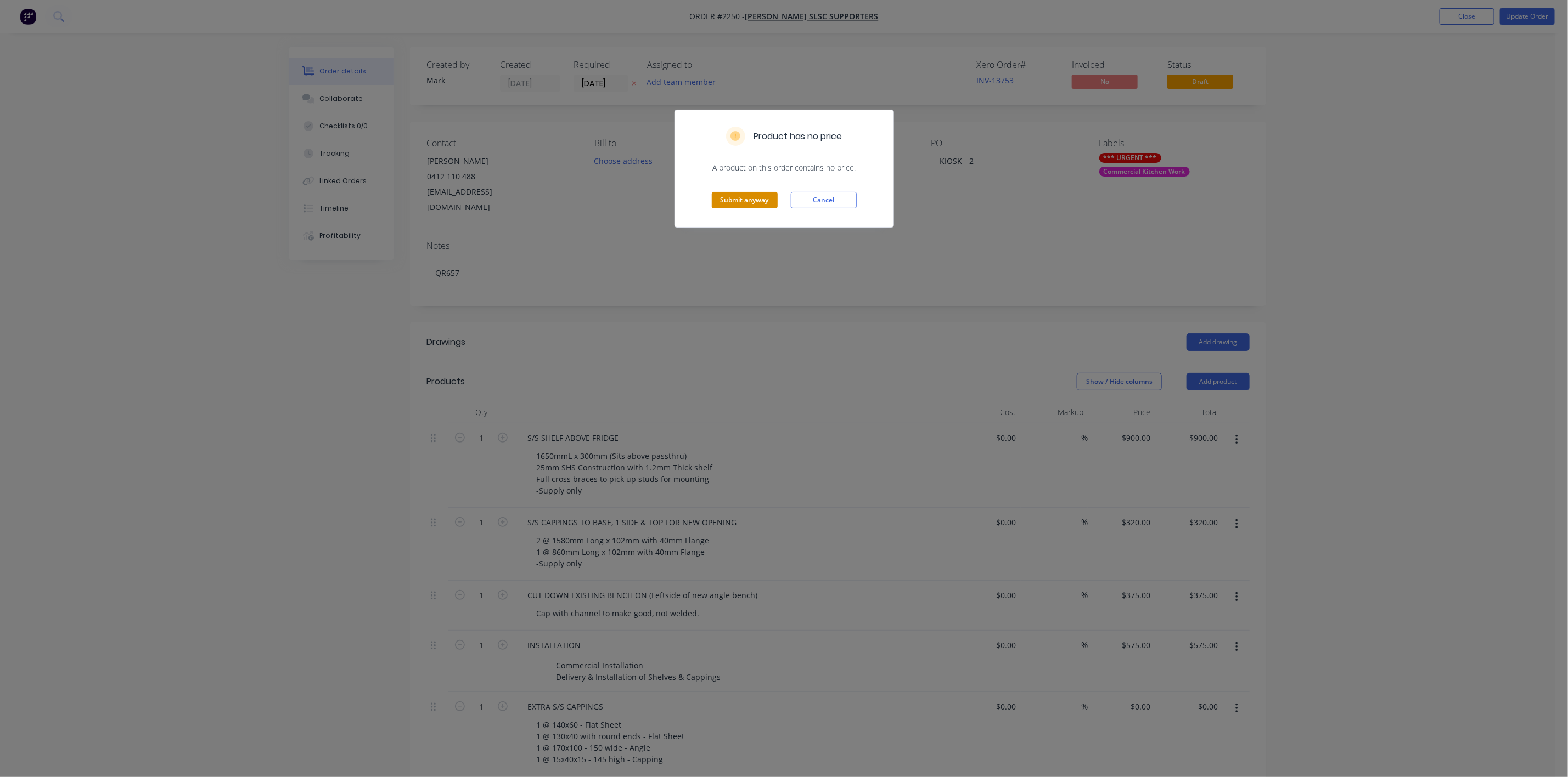
click at [759, 206] on button "Submit anyway" at bounding box center [745, 200] width 66 height 16
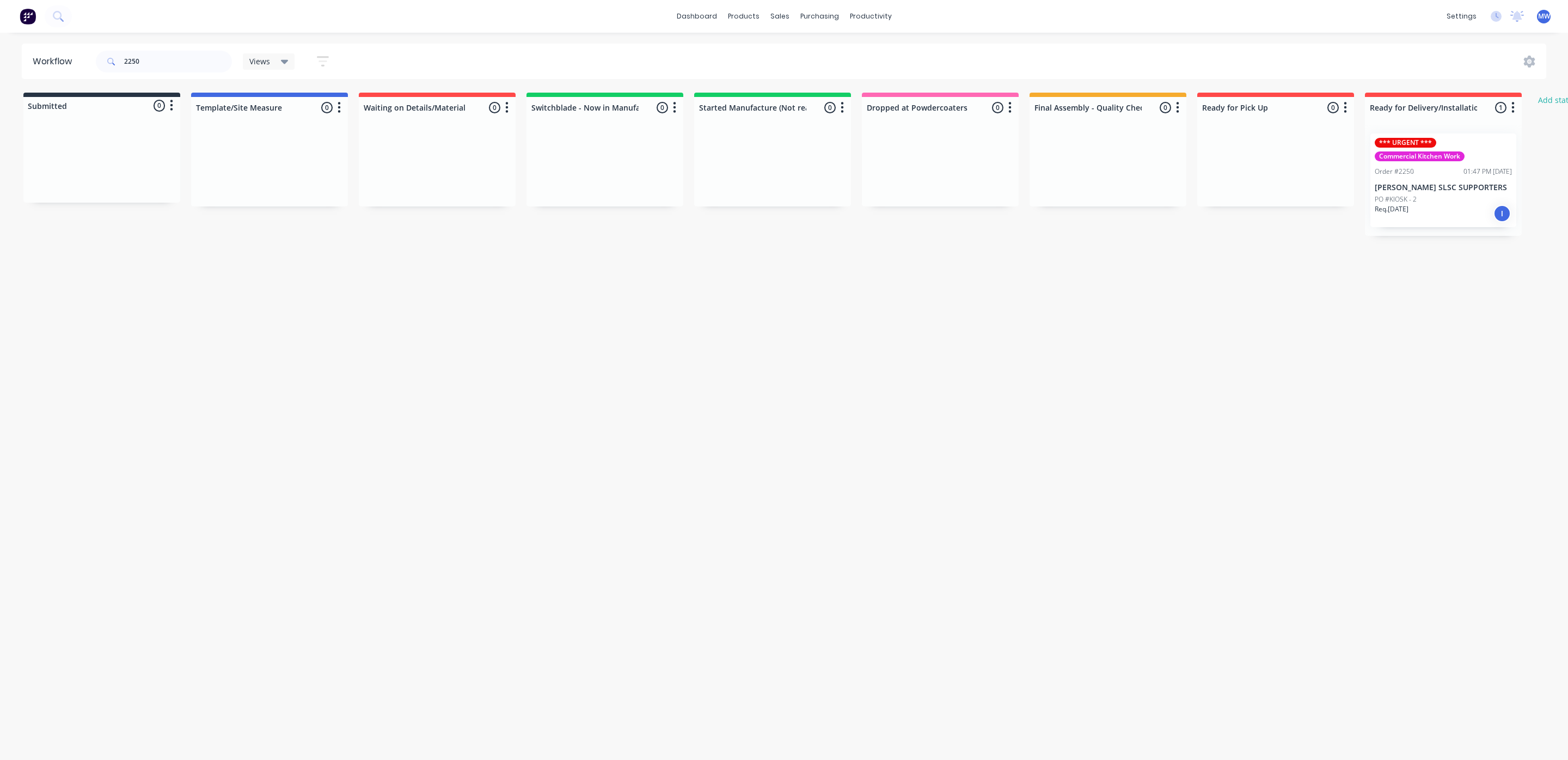
click at [1449, 189] on p "[PERSON_NAME] SLSC SUPPORTERS" at bounding box center [1443, 187] width 137 height 9
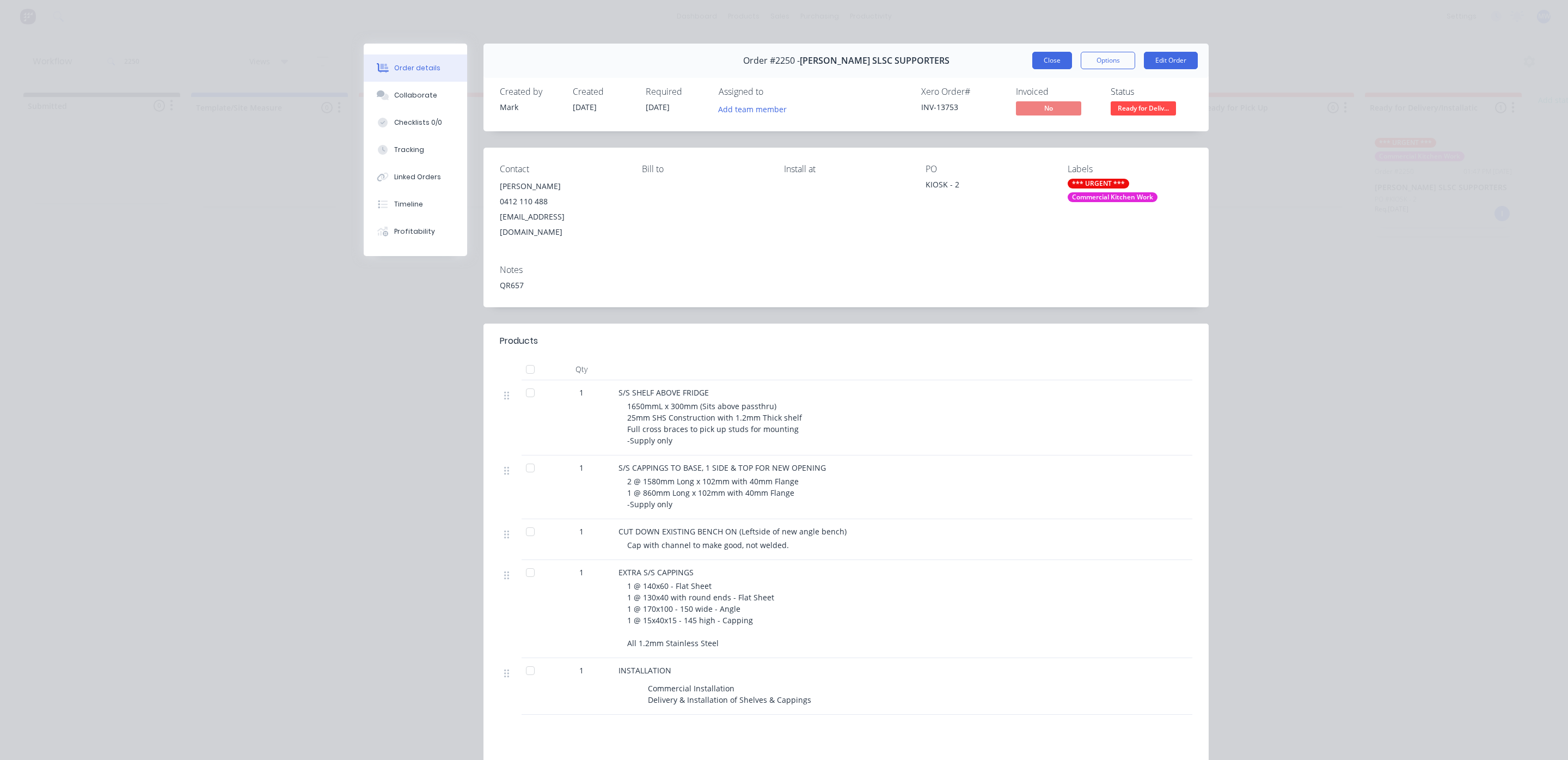
click at [1043, 57] on button "Close" at bounding box center [1051, 60] width 40 height 17
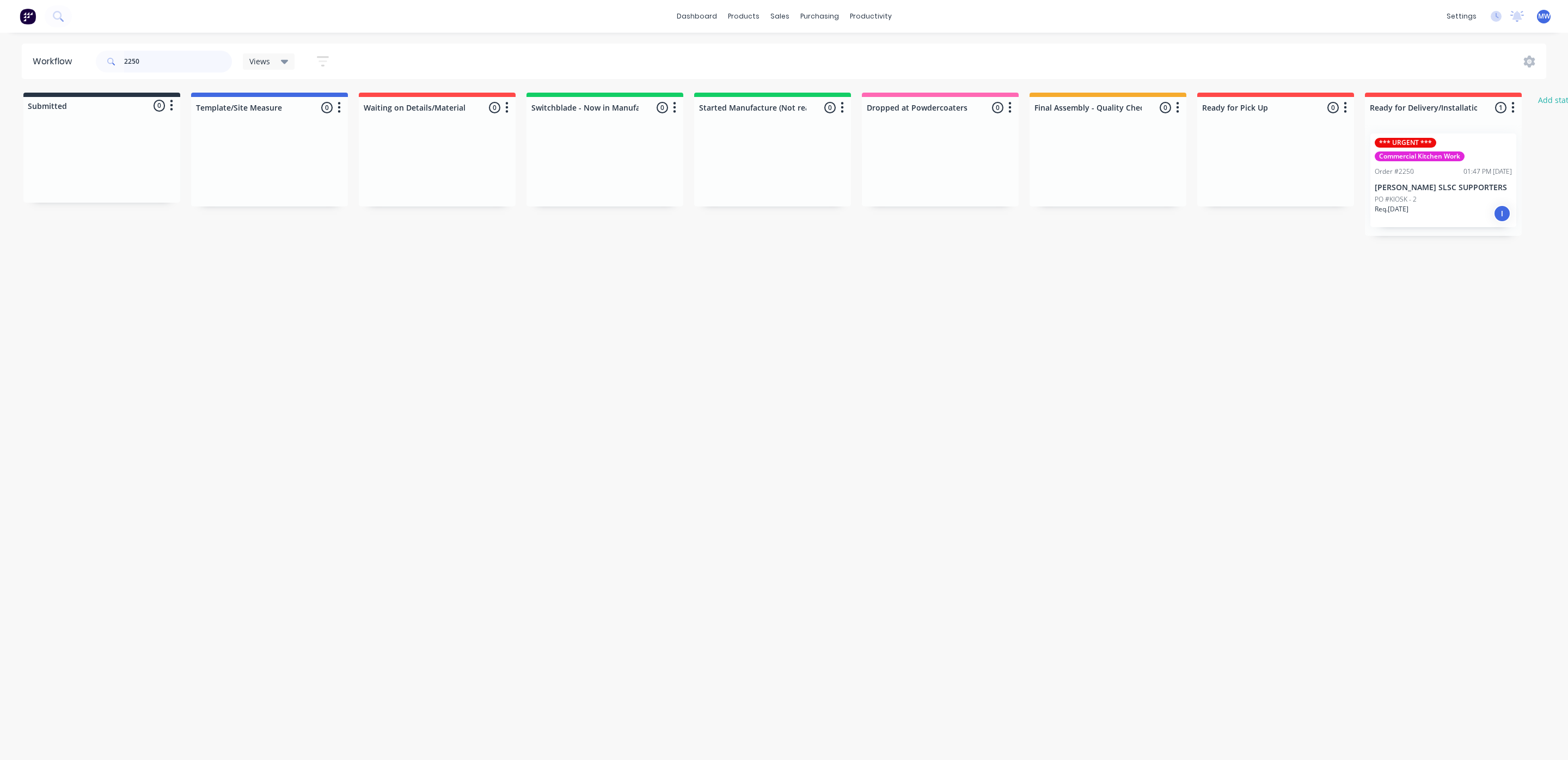
drag, startPoint x: 174, startPoint y: 65, endPoint x: 54, endPoint y: 57, distance: 120.3
click at [54, 57] on header "Workflow 2250 Views Save new view None (Default) edit SCSM - MAIN edit SUNCOAST…" at bounding box center [784, 62] width 1525 height 36
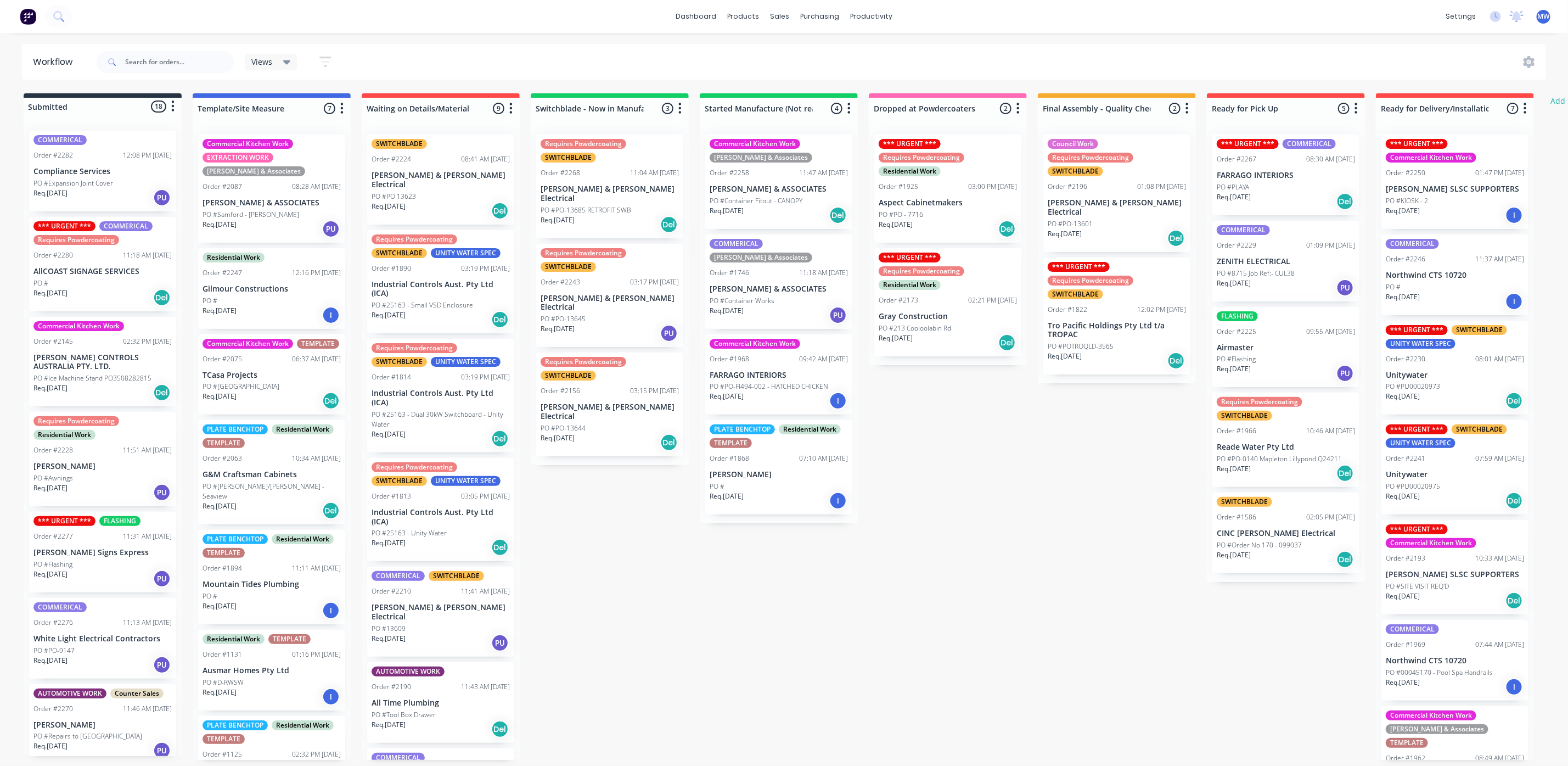
click at [127, 170] on p "Compliance Services" at bounding box center [102, 171] width 138 height 9
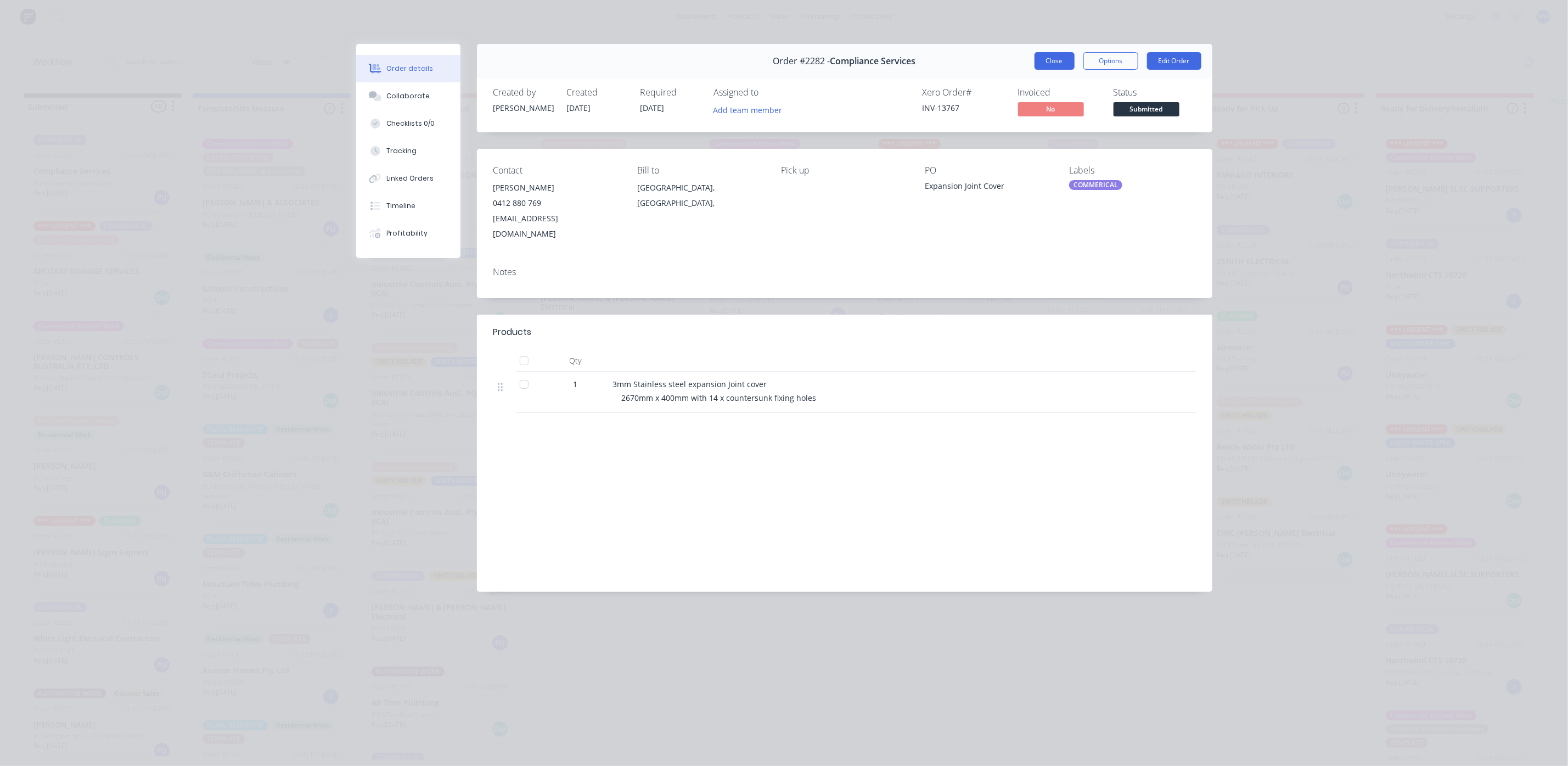
click at [1040, 60] on button "Close" at bounding box center [1054, 61] width 40 height 17
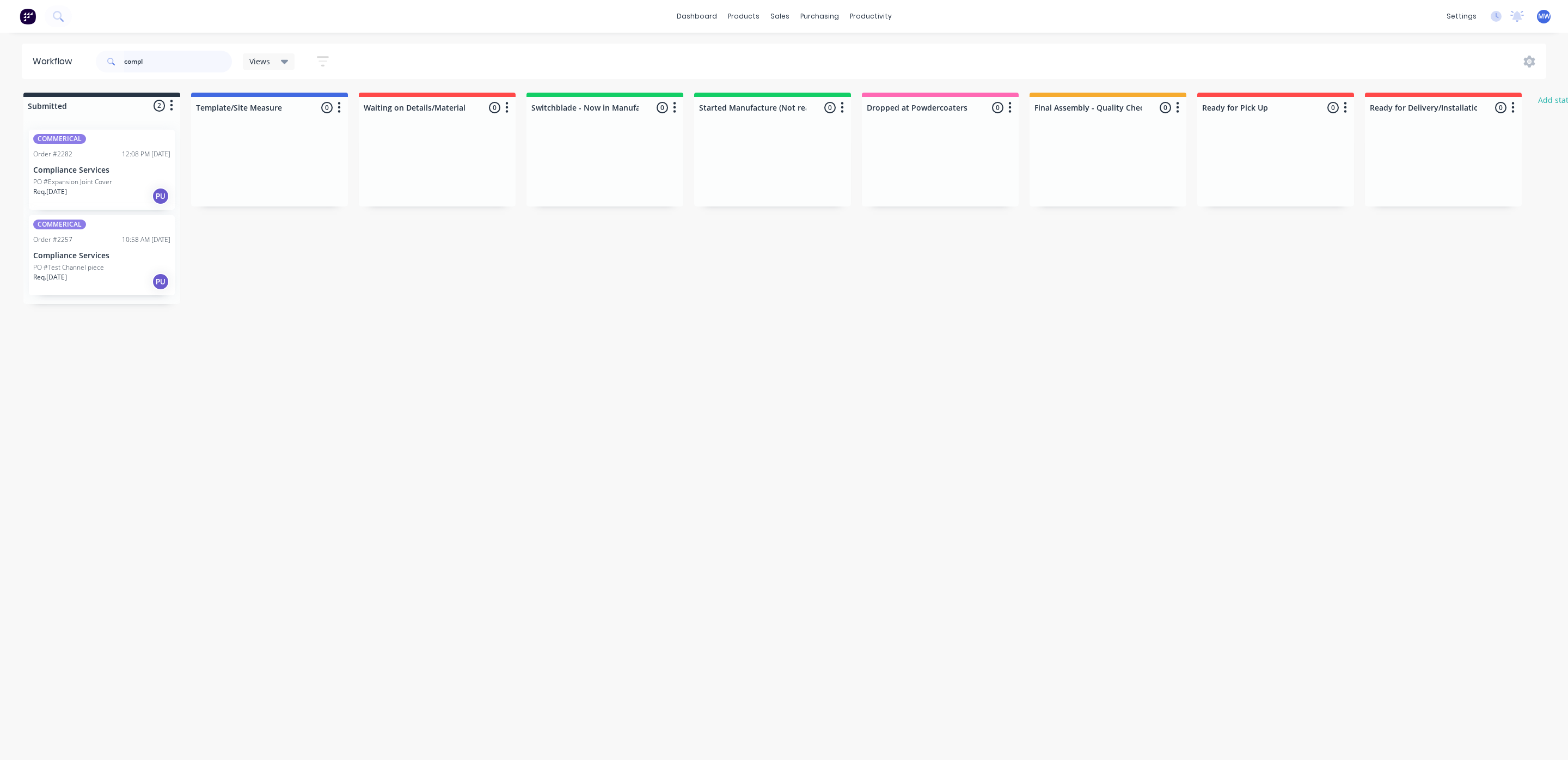
type input "compl"
click at [62, 249] on div "COMMERICAL Order #2257 10:58 AM [DATE] Compliance Services PO #Test Channel pie…" at bounding box center [102, 255] width 146 height 80
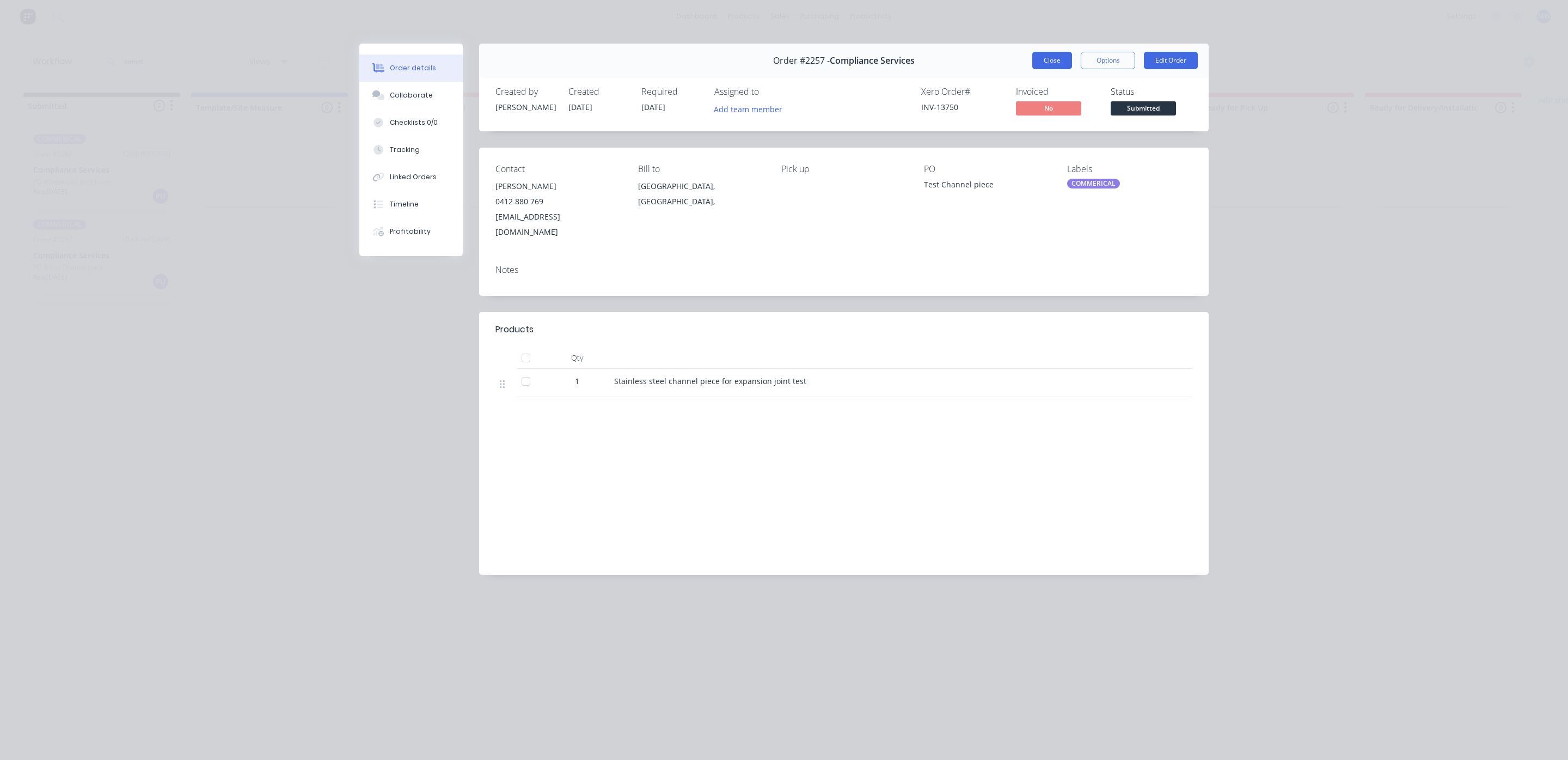
click at [1057, 63] on button "Close" at bounding box center [1051, 60] width 40 height 17
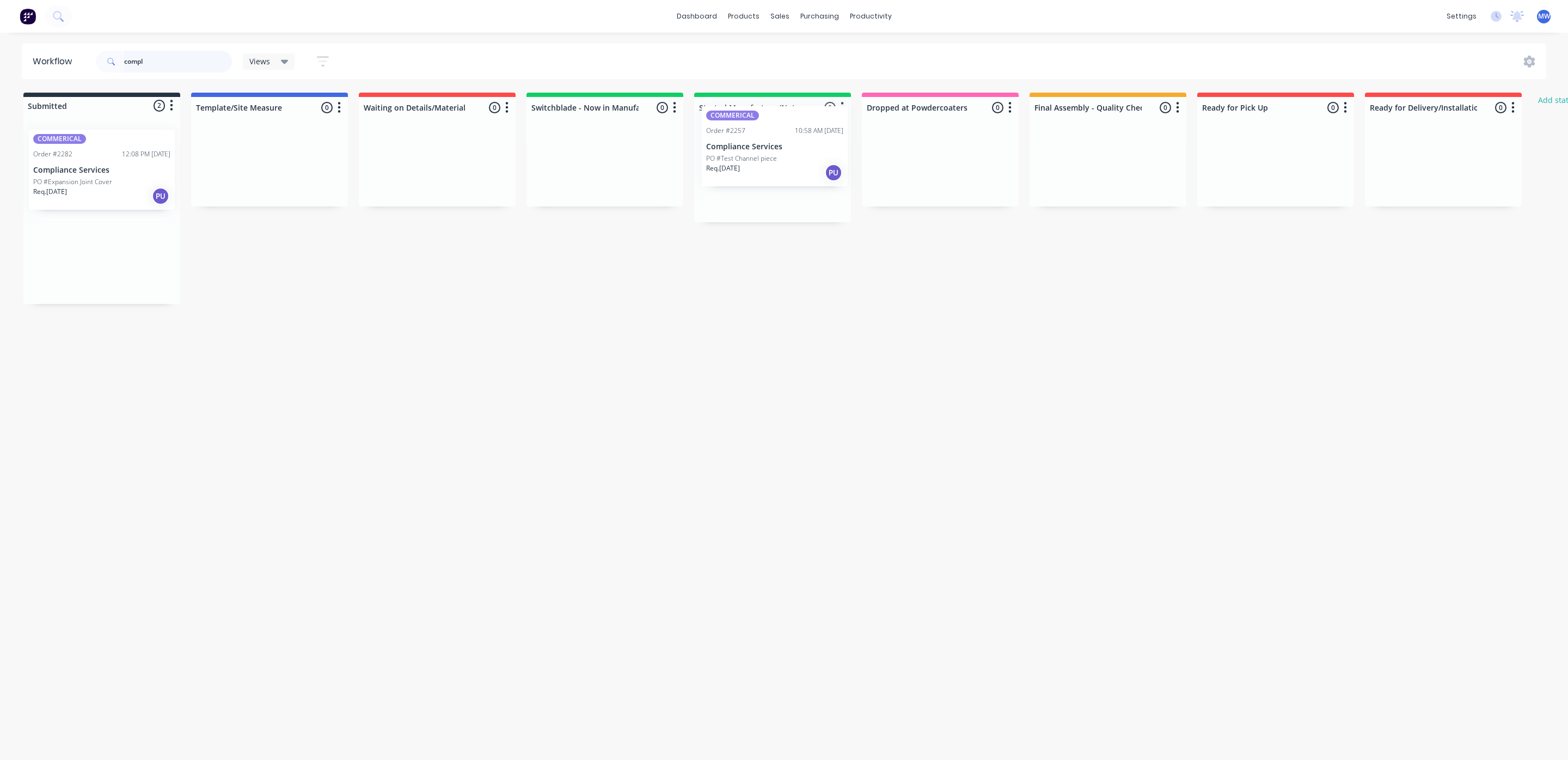
drag, startPoint x: 85, startPoint y: 281, endPoint x: 765, endPoint y: 172, distance: 688.7
click at [765, 172] on div "Submitted 2 Status colour #273444 hex #273444 Save Cancel Summaries Total order…" at bounding box center [899, 198] width 1815 height 211
click at [779, 343] on div "Workflow compl Views Save new view None (Default) edit SCSM - MAIN edit SUNCOAS…" at bounding box center [778, 391] width 1555 height 694
click at [98, 185] on p "PO #Expansion Joint Cover" at bounding box center [72, 182] width 79 height 10
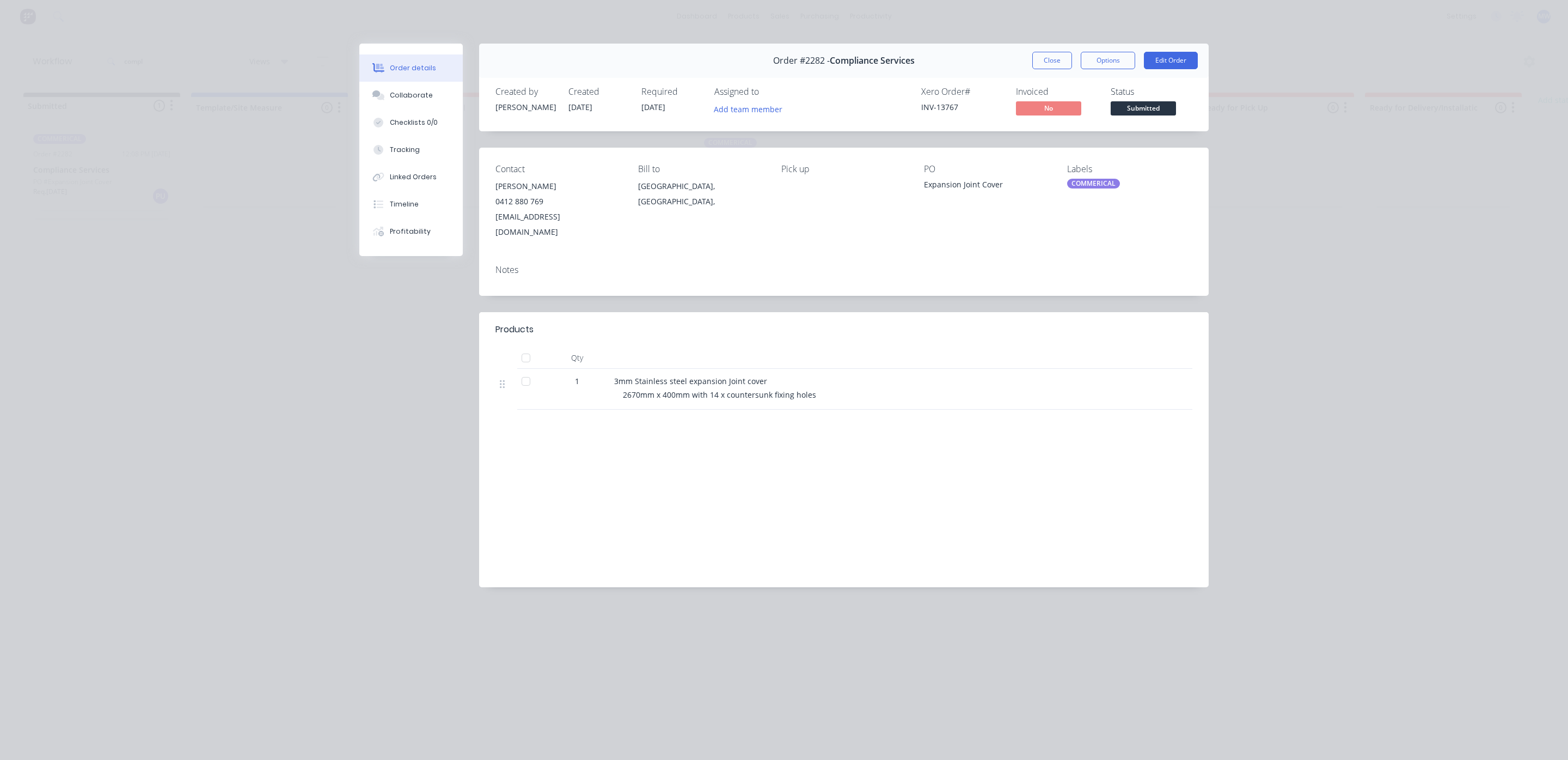
drag, startPoint x: 1050, startPoint y: 63, endPoint x: 1042, endPoint y: 63, distance: 8.0
click at [1051, 63] on button "Close" at bounding box center [1051, 60] width 40 height 17
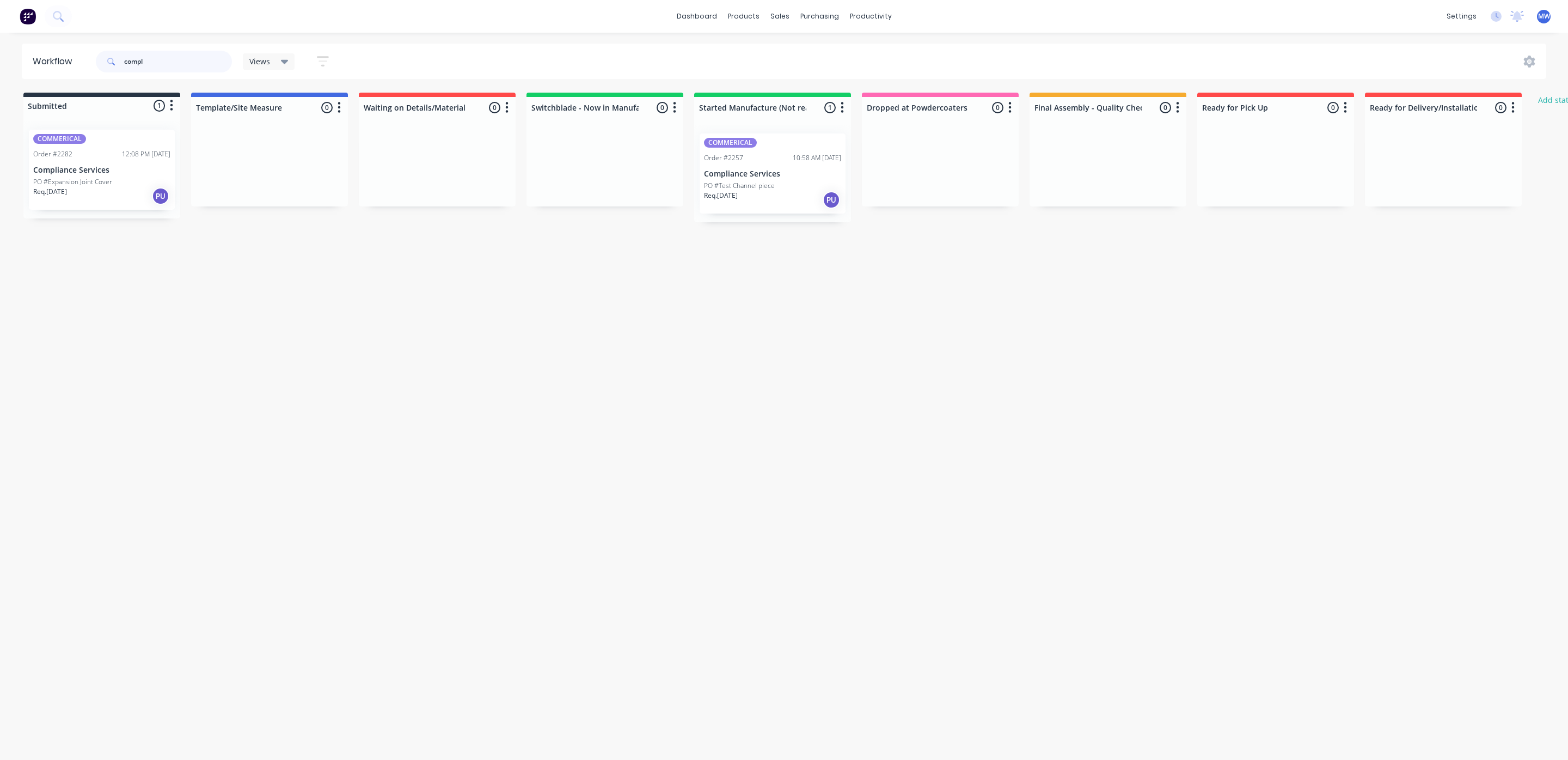
drag, startPoint x: 198, startPoint y: 59, endPoint x: 0, endPoint y: 50, distance: 198.2
click at [0, 50] on div "Workflow compl Views Save new view None (Default) edit SCSM - MAIN edit SUNCOAS…" at bounding box center [784, 62] width 1568 height 36
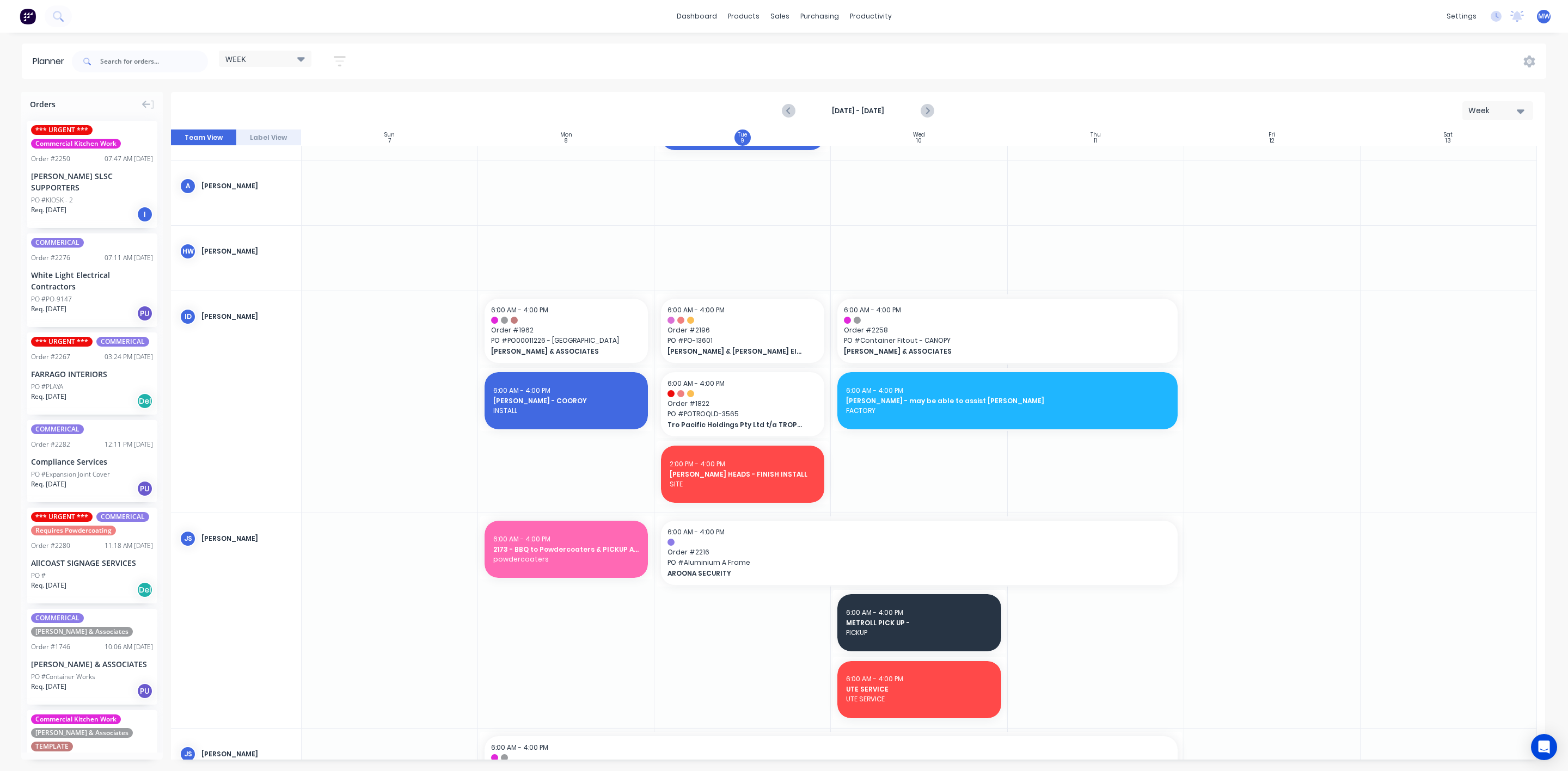
scroll to position [408, 0]
